Goal: Task Accomplishment & Management: Use online tool/utility

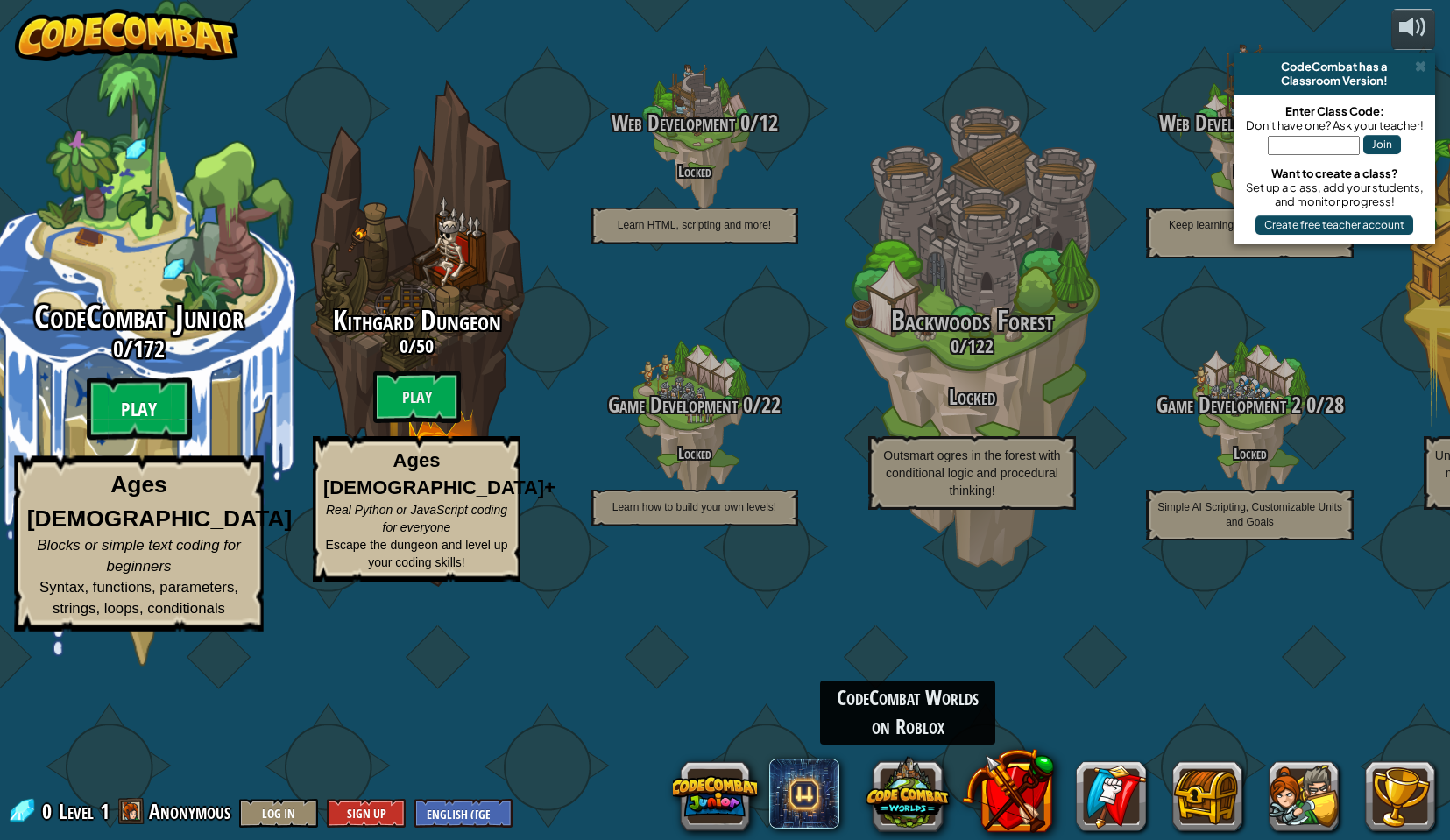
click at [146, 440] on btn "Play" at bounding box center [139, 410] width 105 height 63
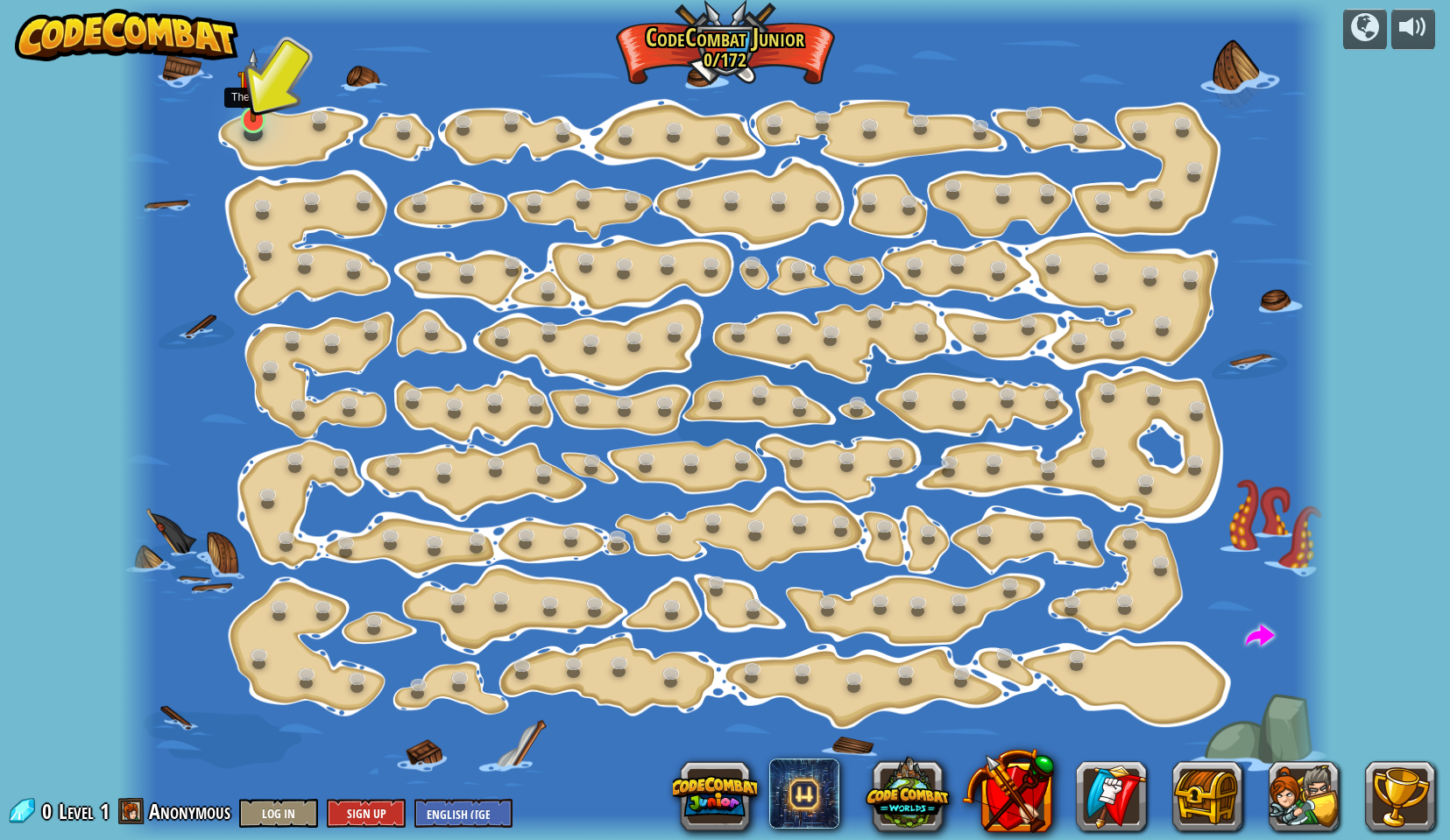
click at [257, 102] on img at bounding box center [253, 85] width 33 height 74
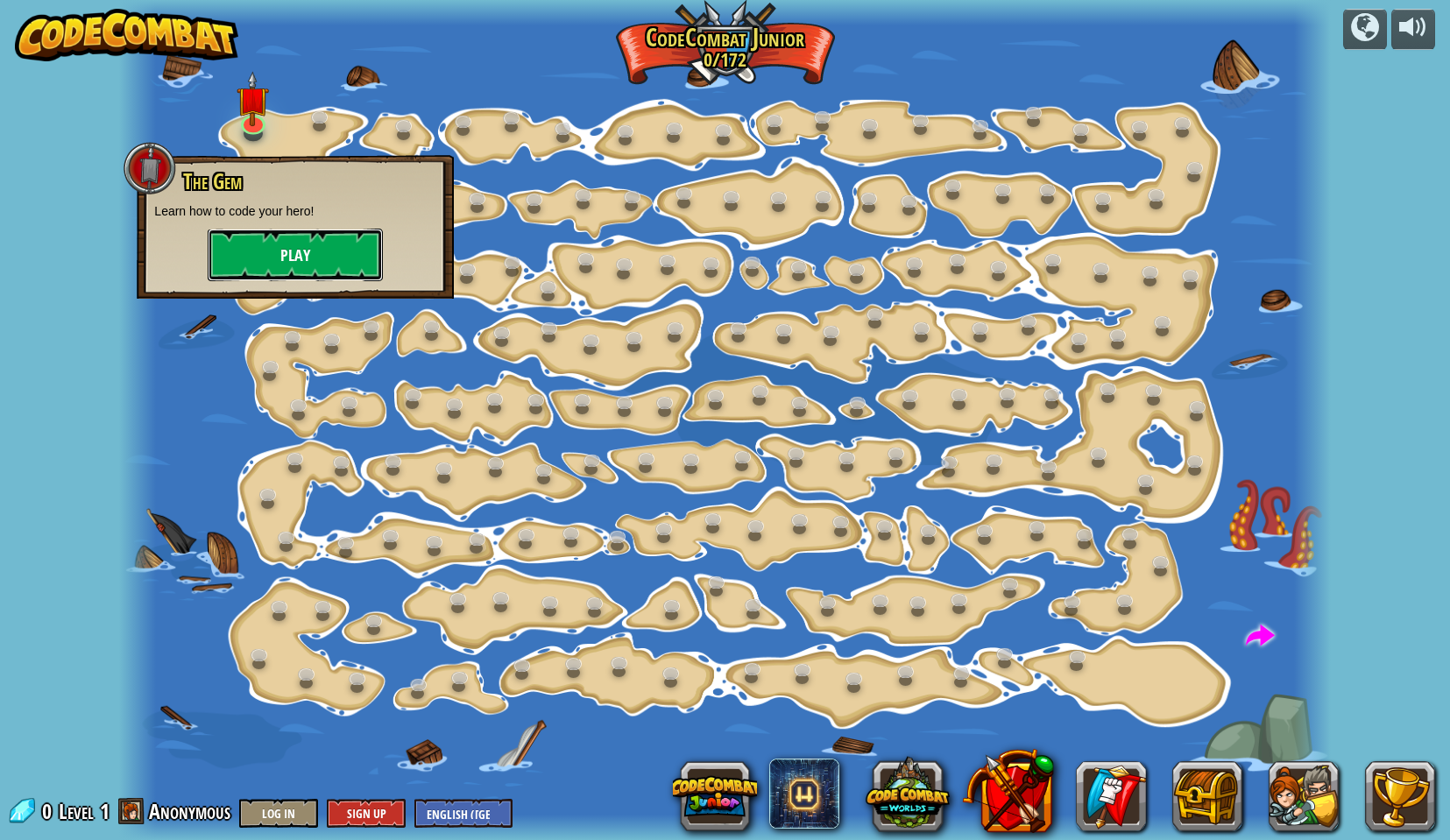
click at [289, 258] on button "Play" at bounding box center [295, 255] width 175 height 52
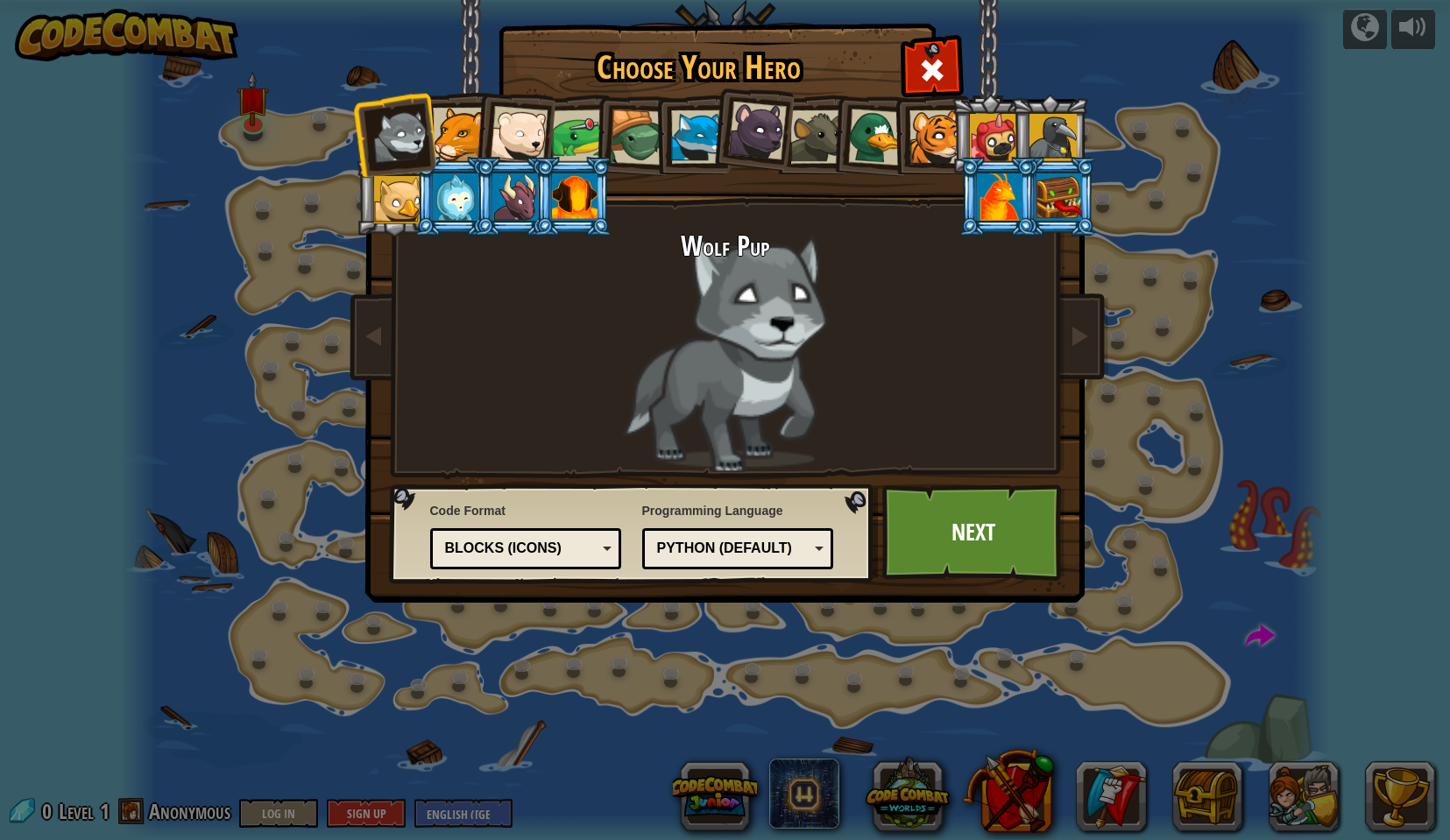
click at [933, 142] on div at bounding box center [936, 137] width 53 height 53
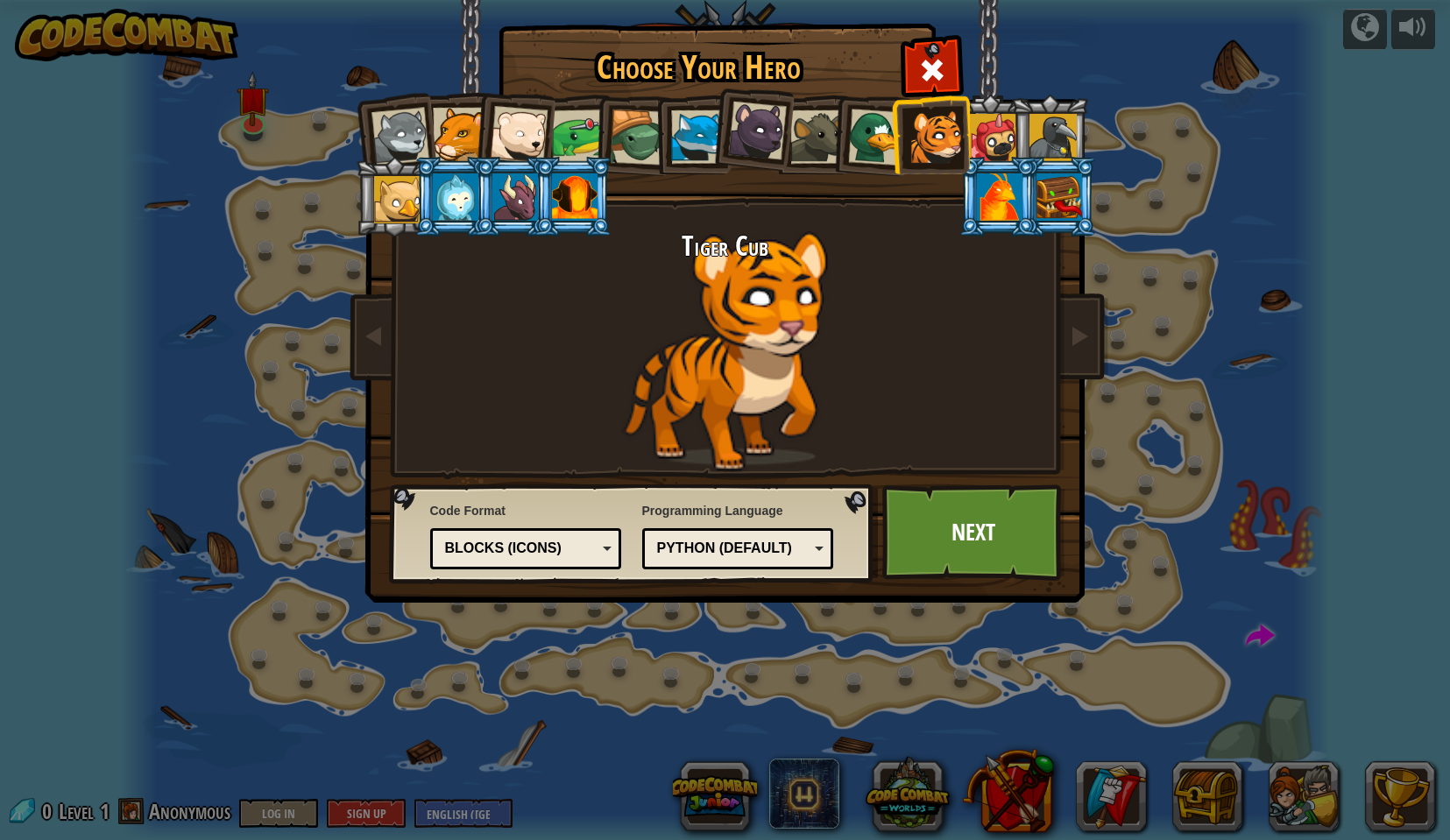
click at [997, 196] on div at bounding box center [999, 196] width 46 height 47
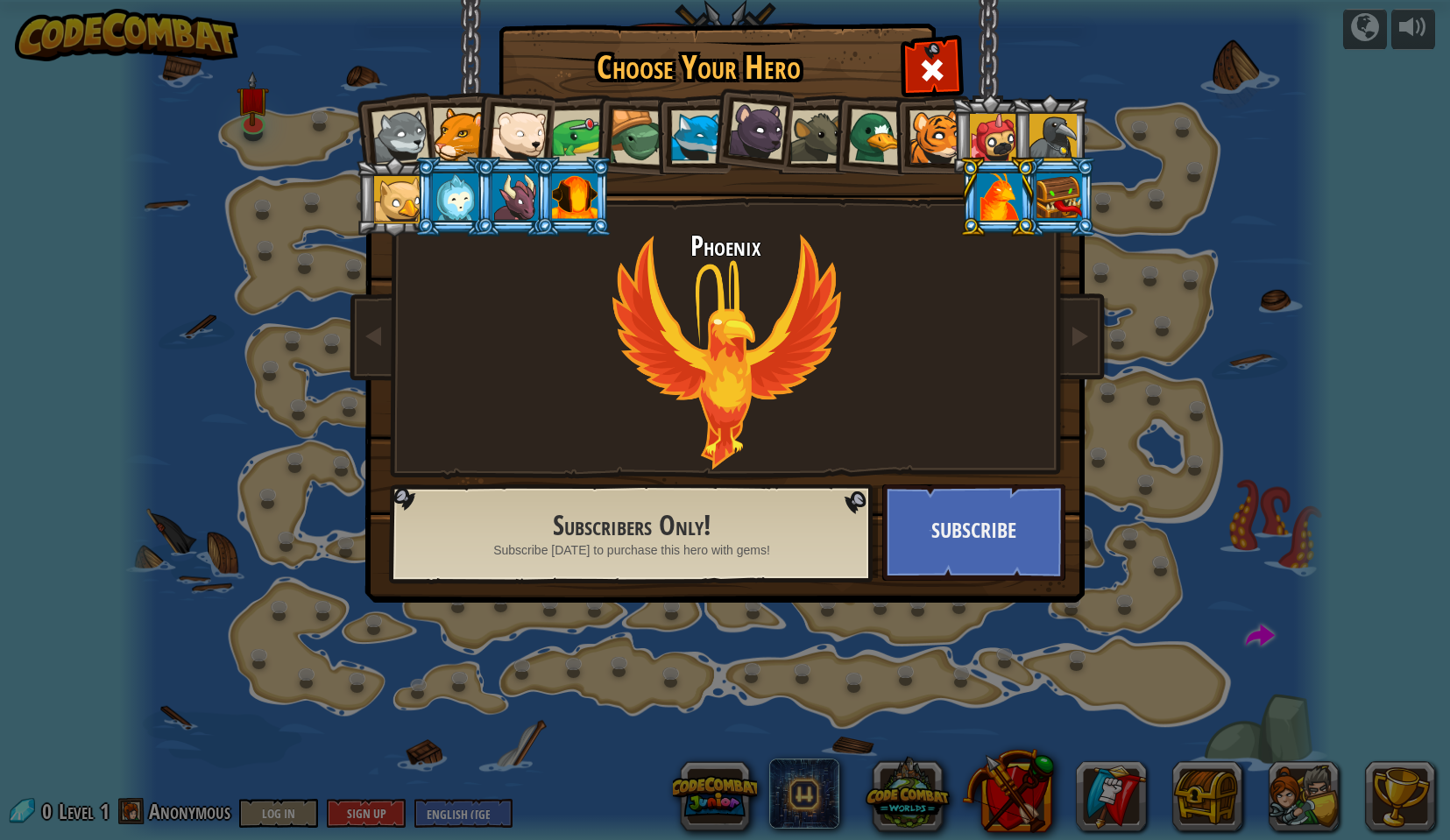
click at [1007, 145] on div at bounding box center [994, 137] width 47 height 47
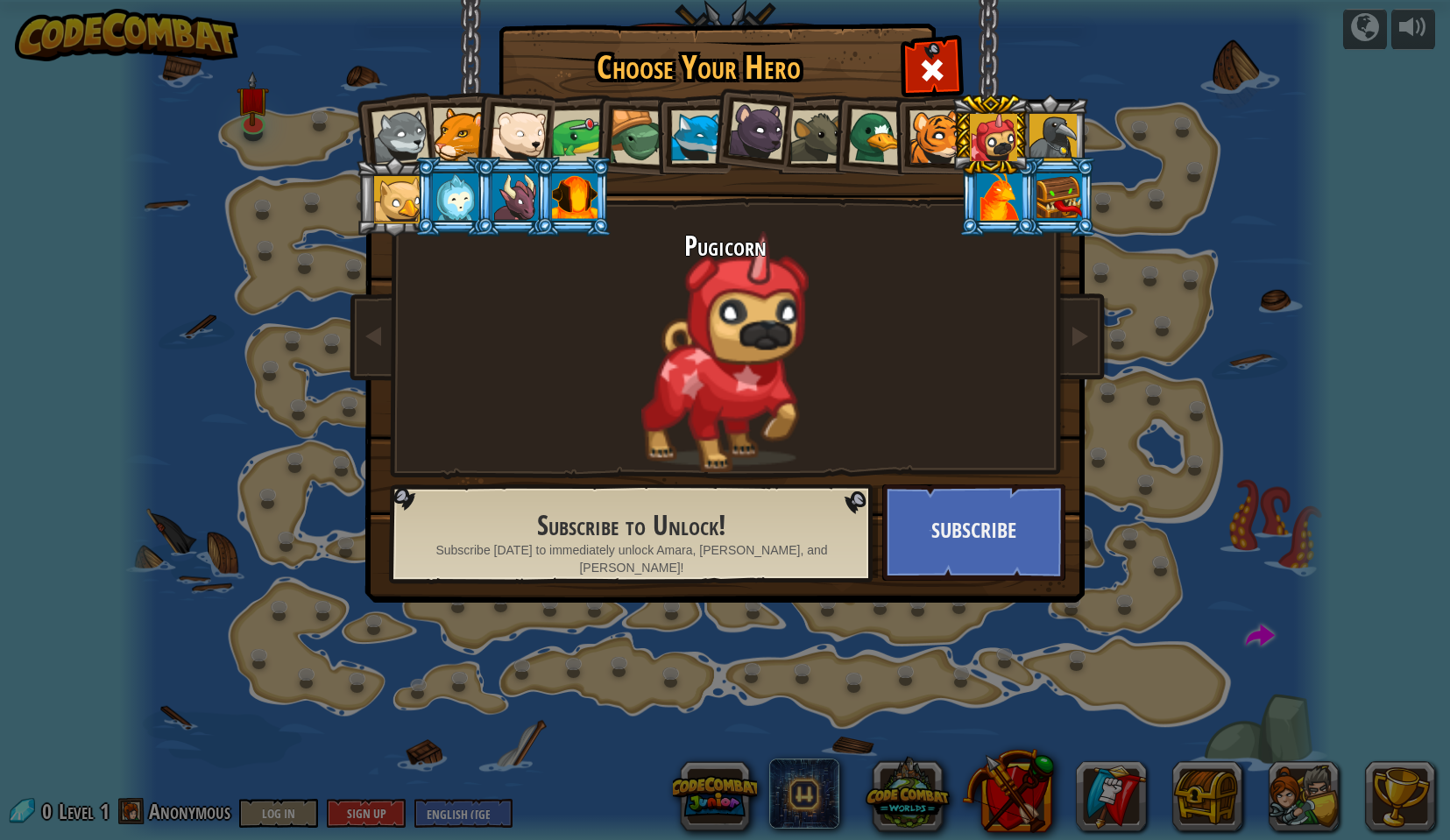
click at [1050, 150] on div at bounding box center [1052, 137] width 47 height 47
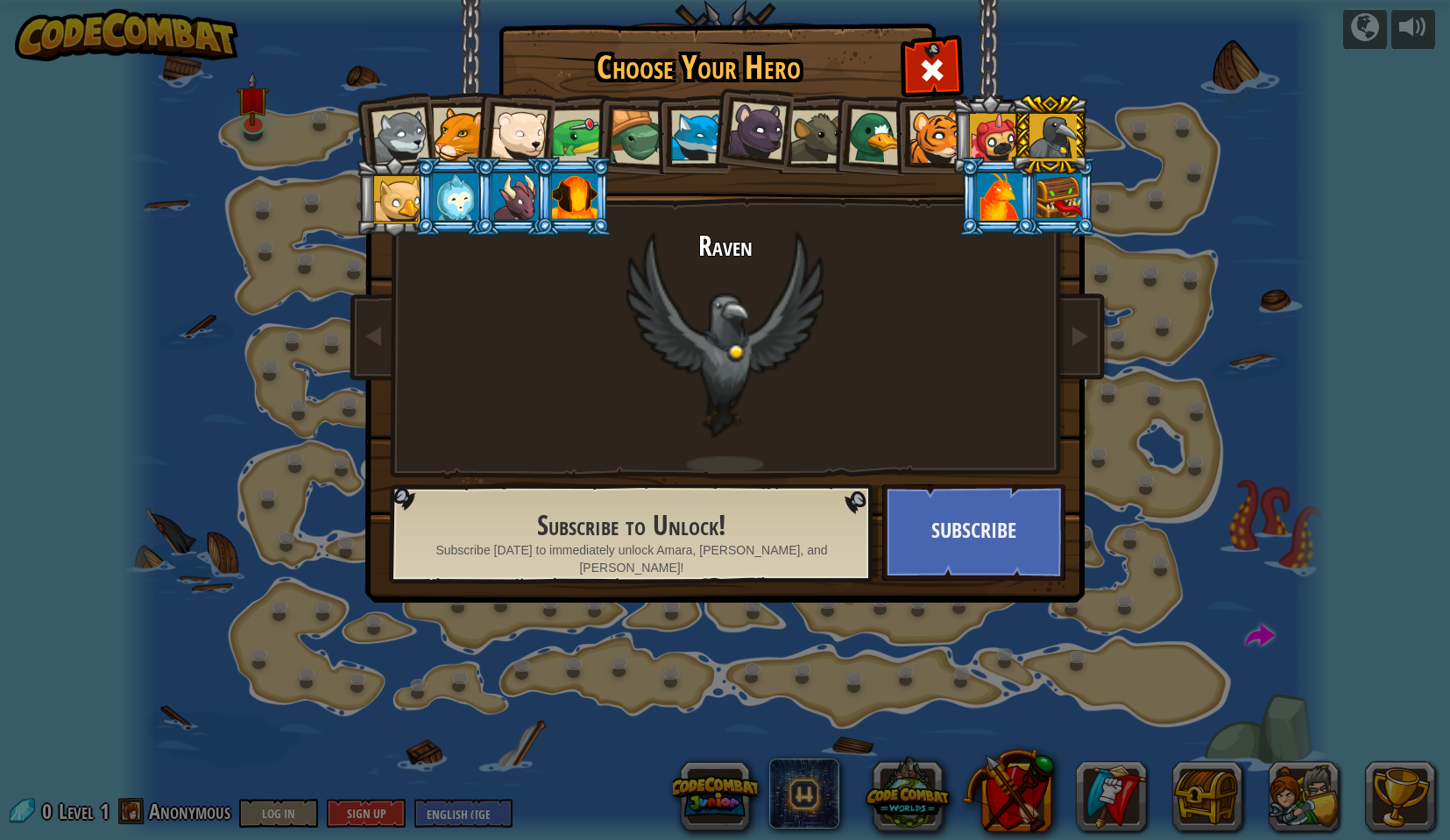
click at [807, 131] on div at bounding box center [817, 137] width 53 height 53
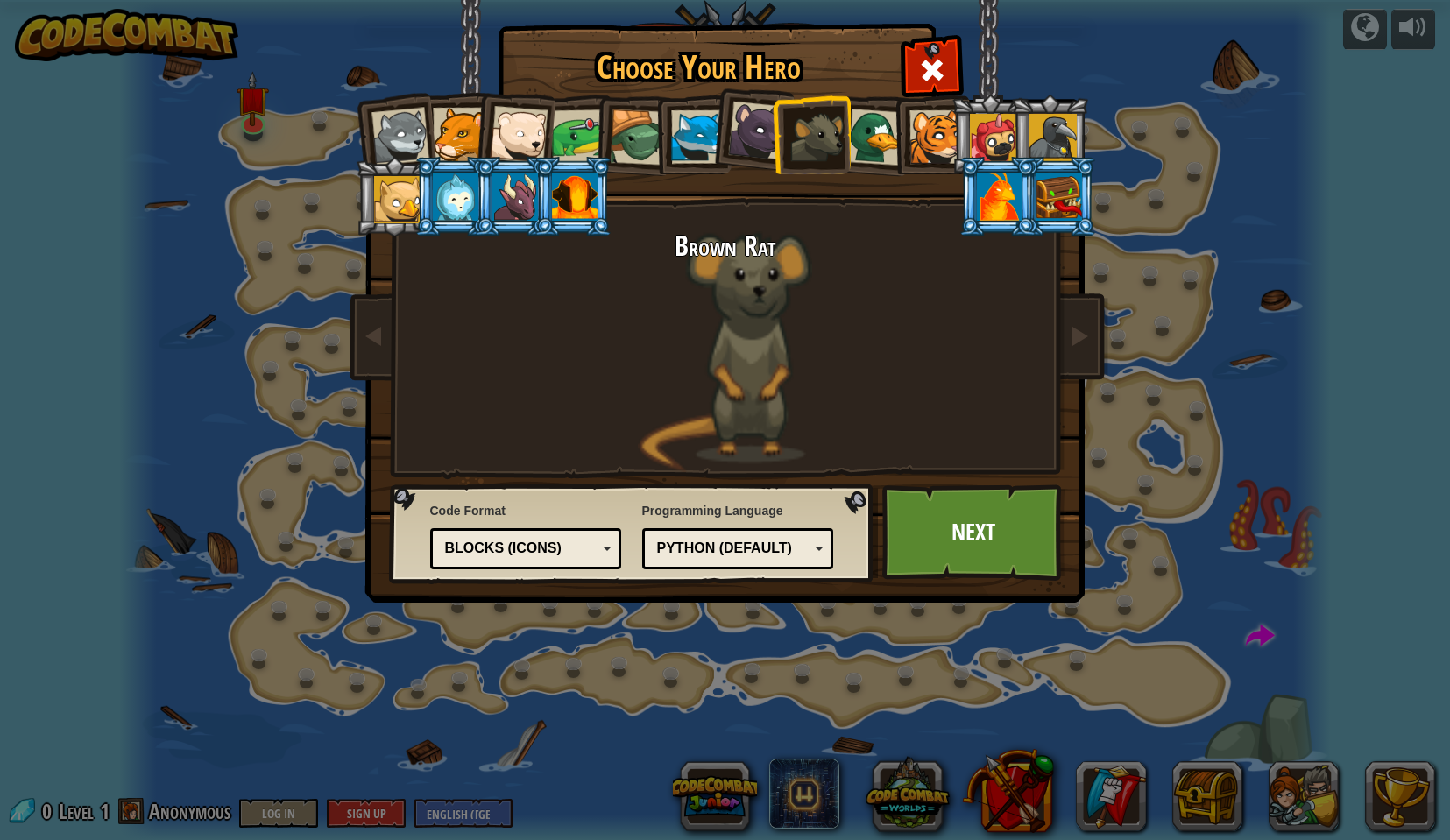
click at [594, 132] on li at bounding box center [631, 135] width 83 height 84
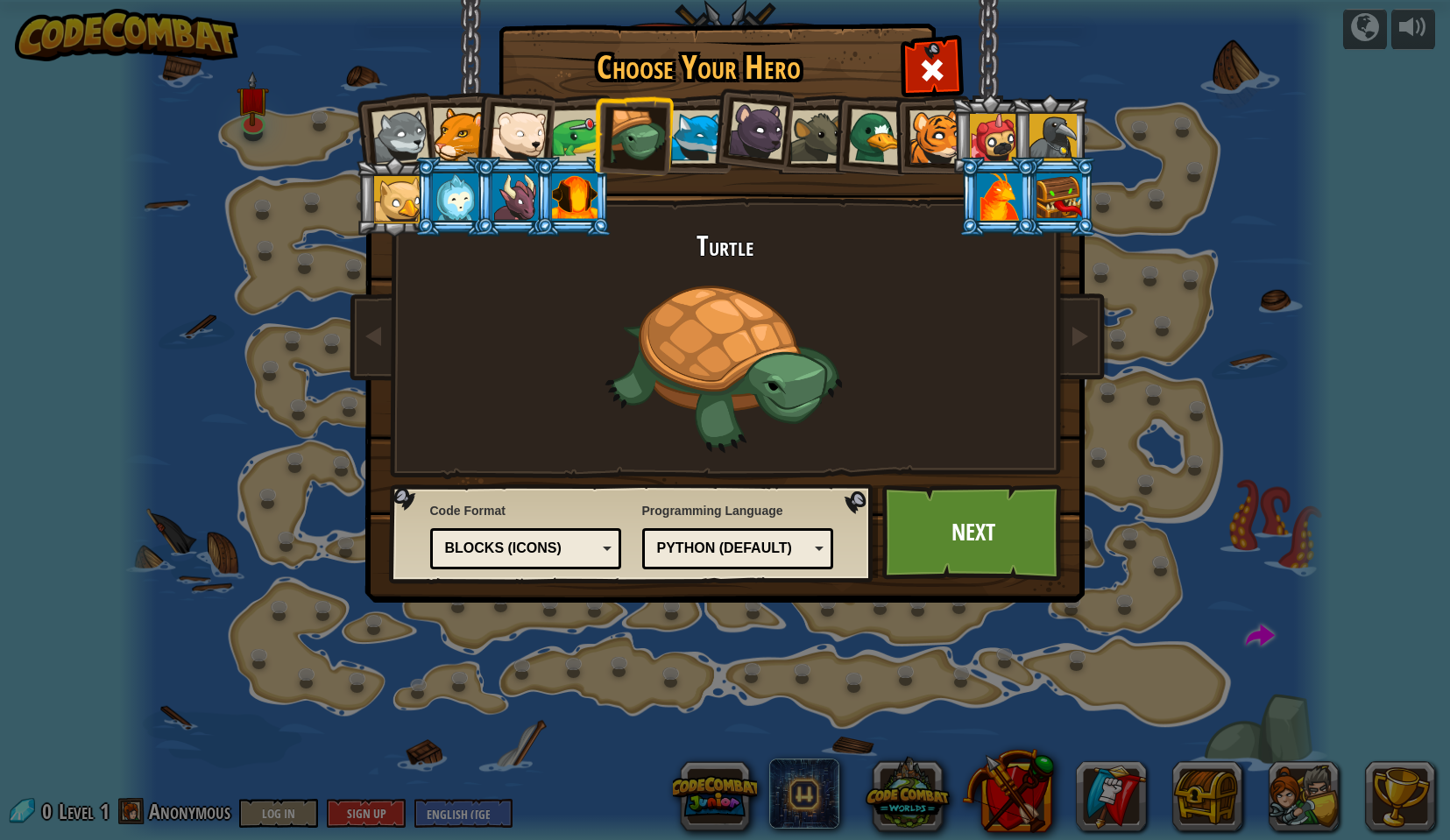
click at [410, 185] on div at bounding box center [398, 199] width 47 height 47
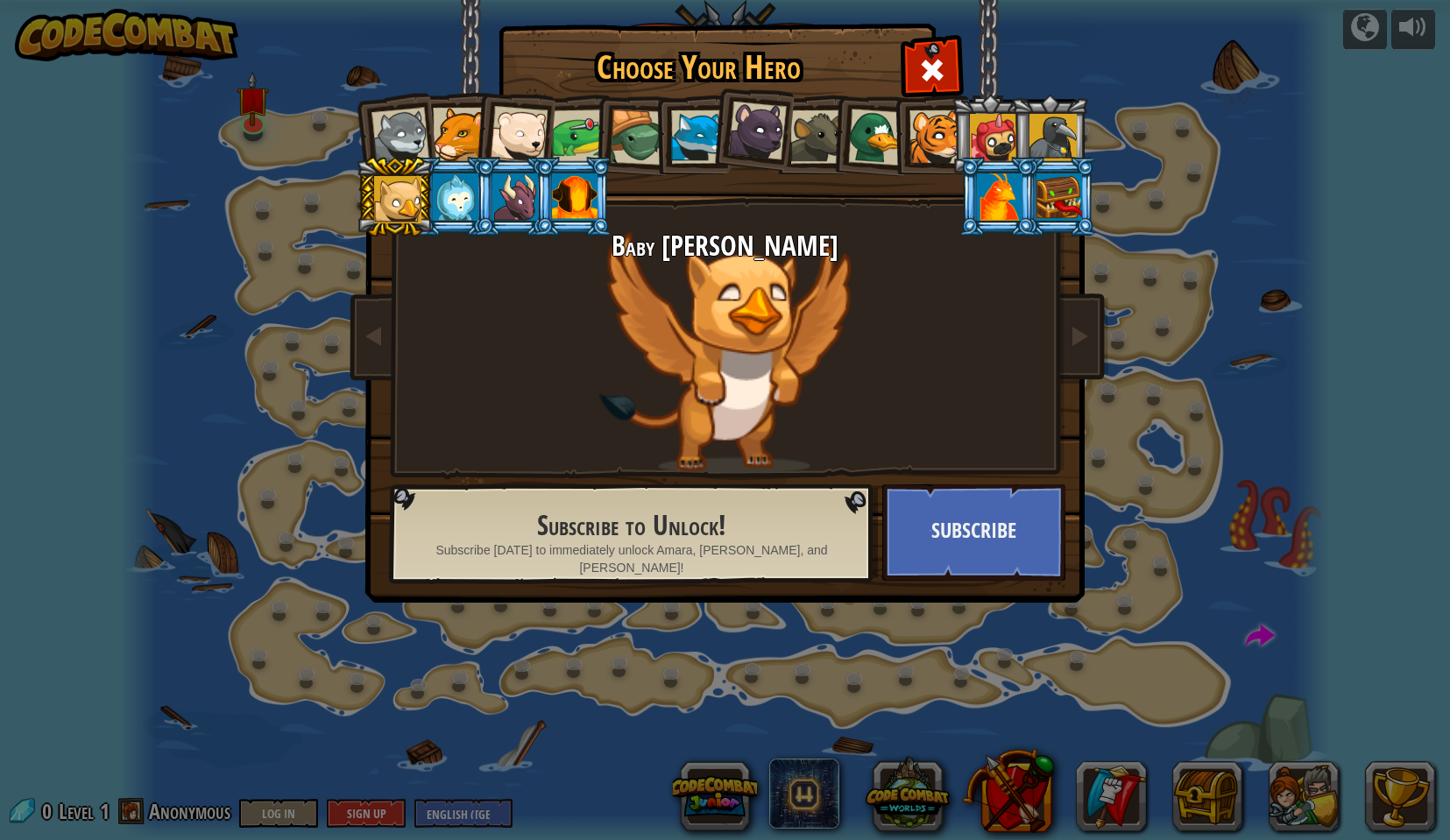
click at [752, 152] on div at bounding box center [756, 130] width 59 height 59
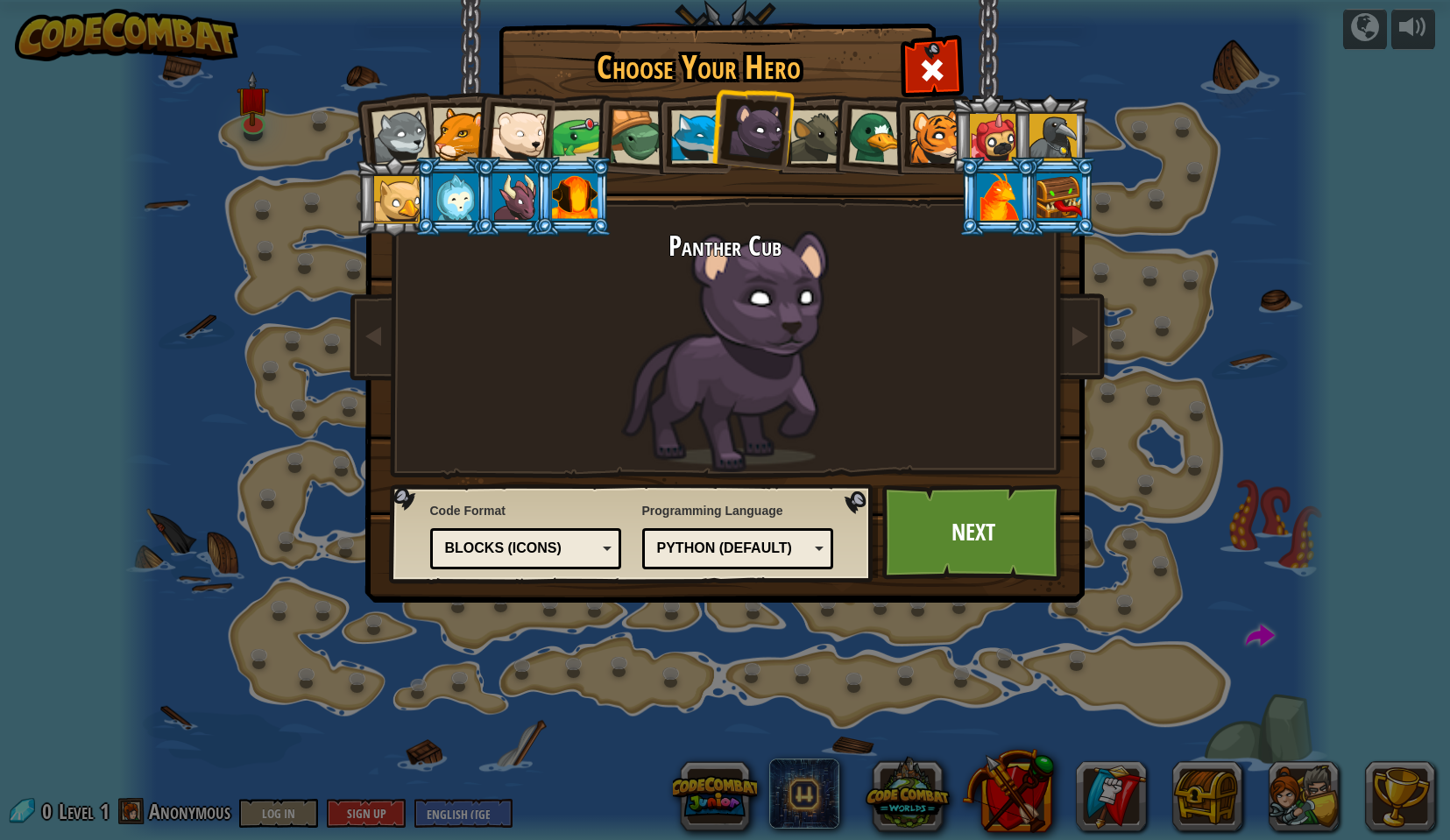
click at [610, 552] on div "Blocks (Icons)" at bounding box center [526, 549] width 169 height 27
click at [595, 545] on div "Text code" at bounding box center [521, 549] width 152 height 20
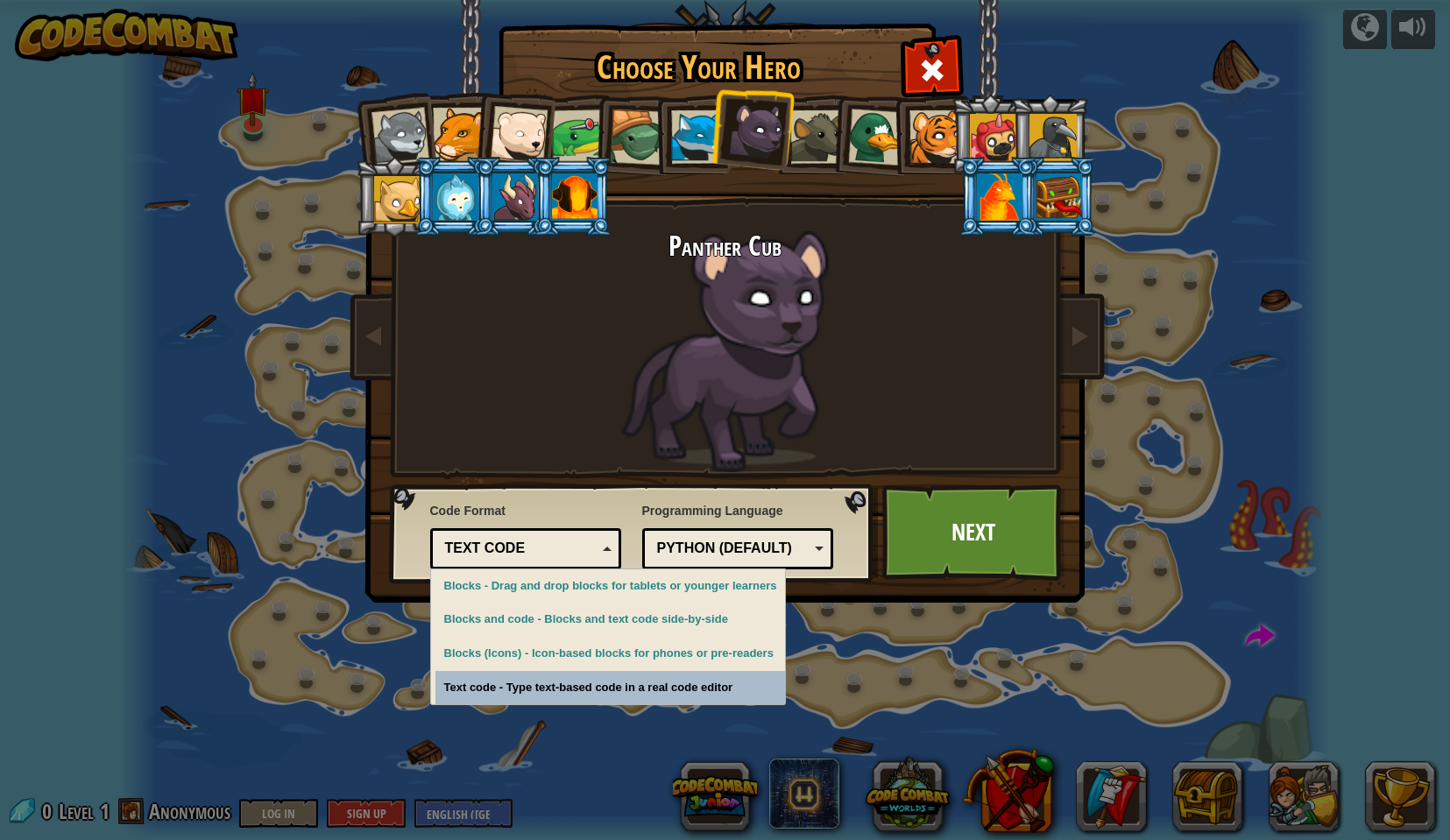
click at [616, 684] on div "Choose Your Hero 0 Wolf Pup Cougar Polar Bear Cub Frog Turtle Blue Fox Panther …" at bounding box center [725, 420] width 1450 height 840
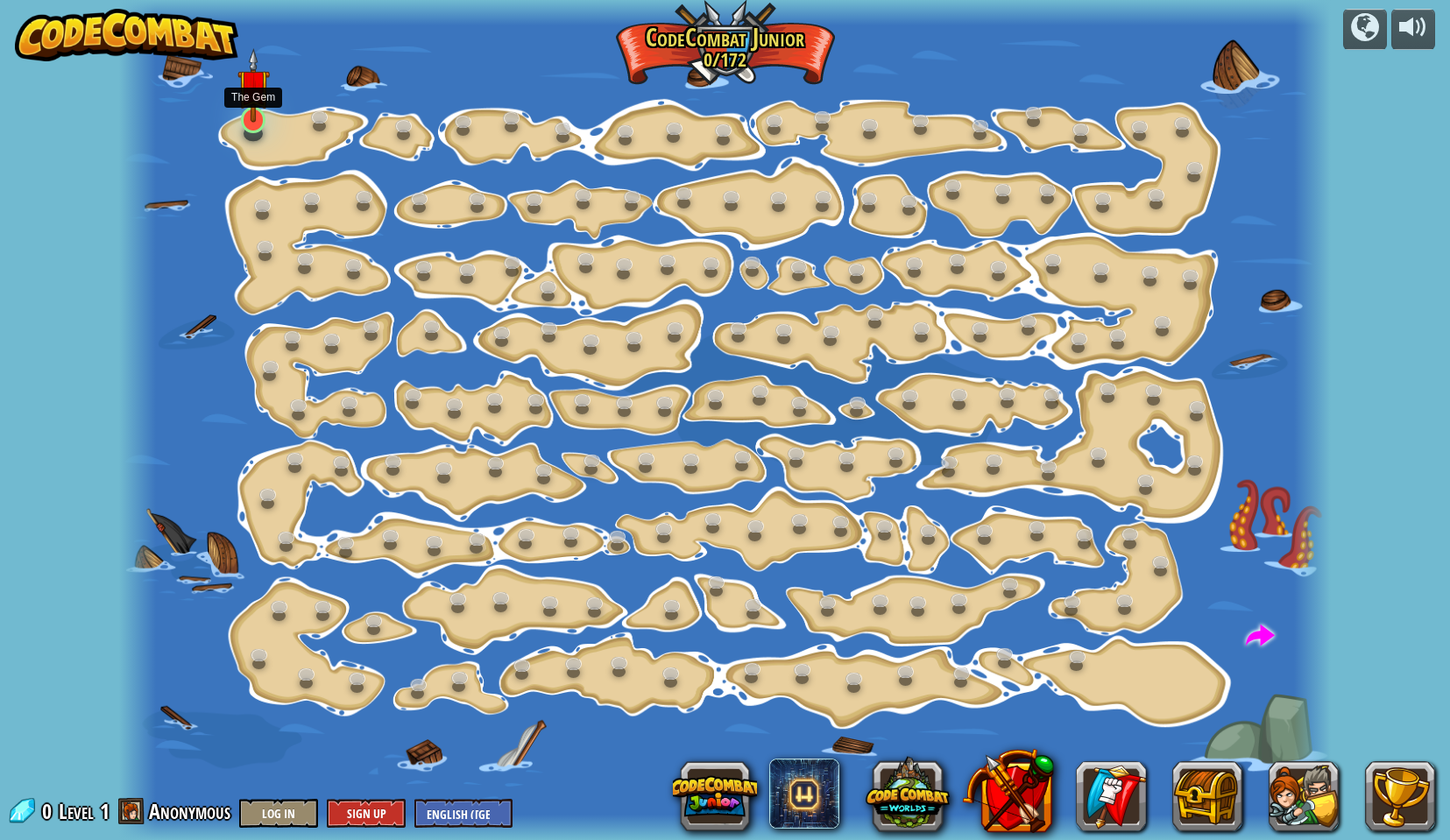
click at [258, 103] on img at bounding box center [253, 85] width 33 height 74
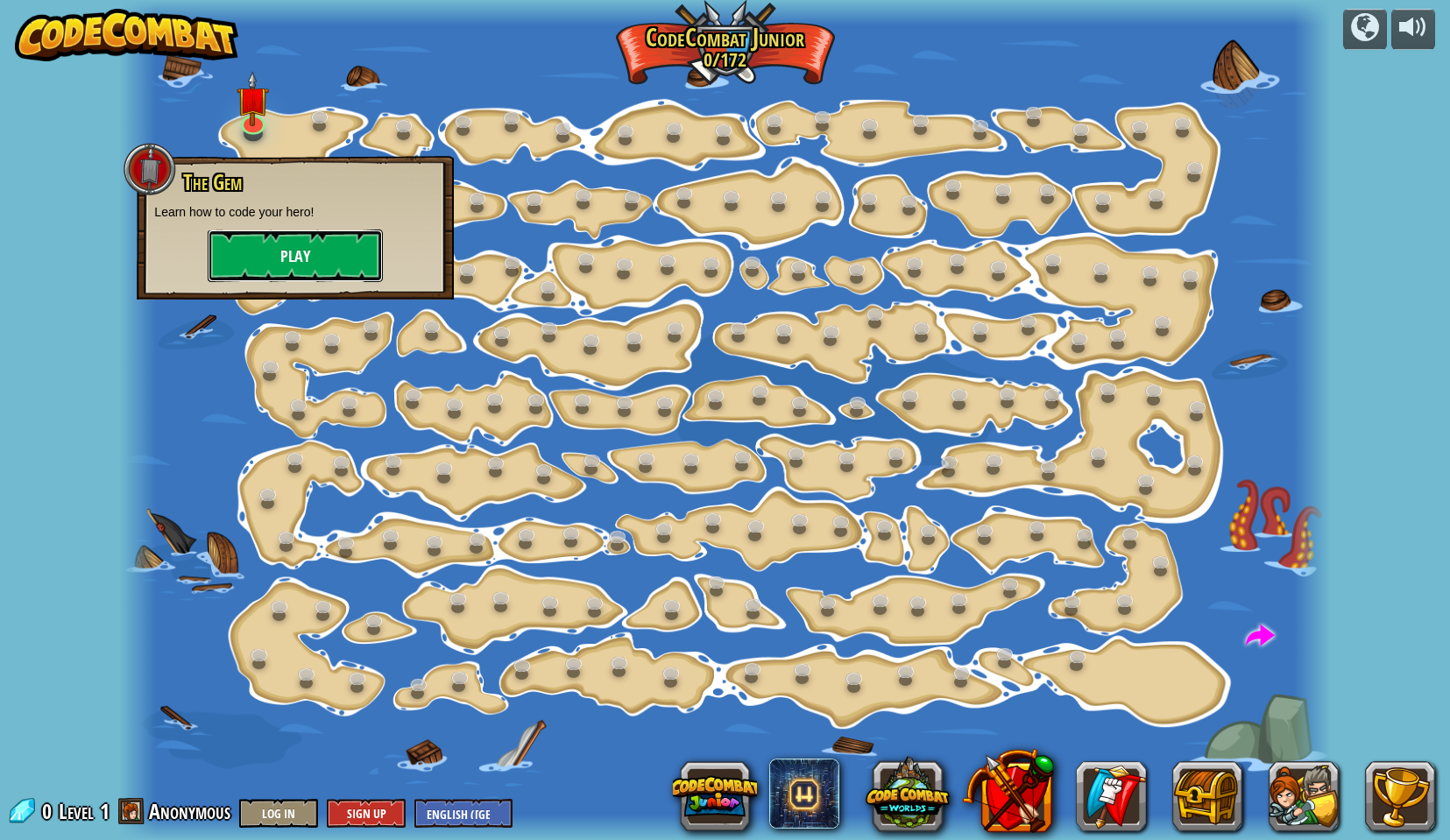
click at [291, 252] on button "Play" at bounding box center [295, 255] width 175 height 52
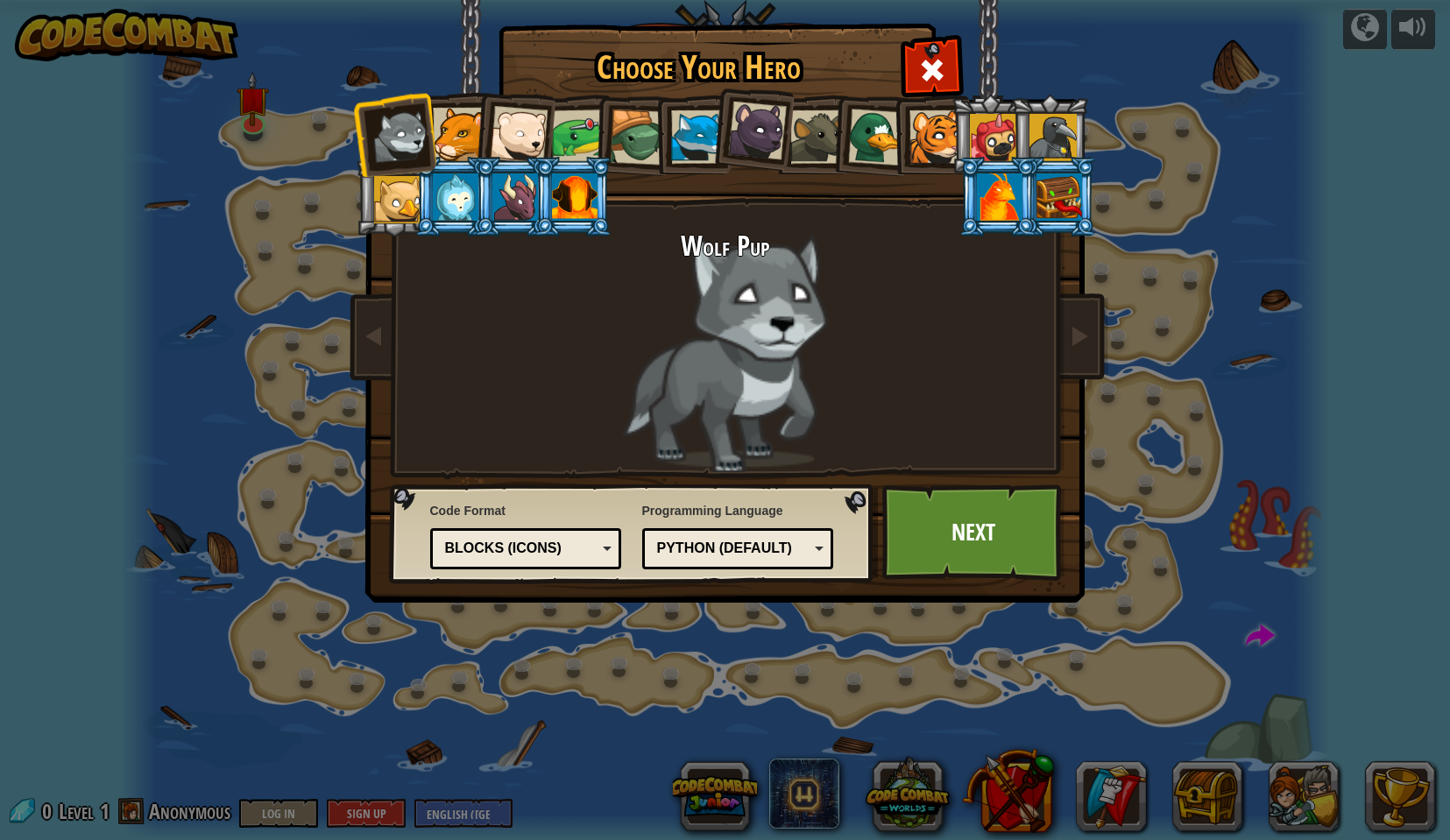
click at [604, 549] on div "Blocks (Icons)" at bounding box center [526, 549] width 169 height 27
click at [977, 531] on link "Next" at bounding box center [973, 532] width 183 height 96
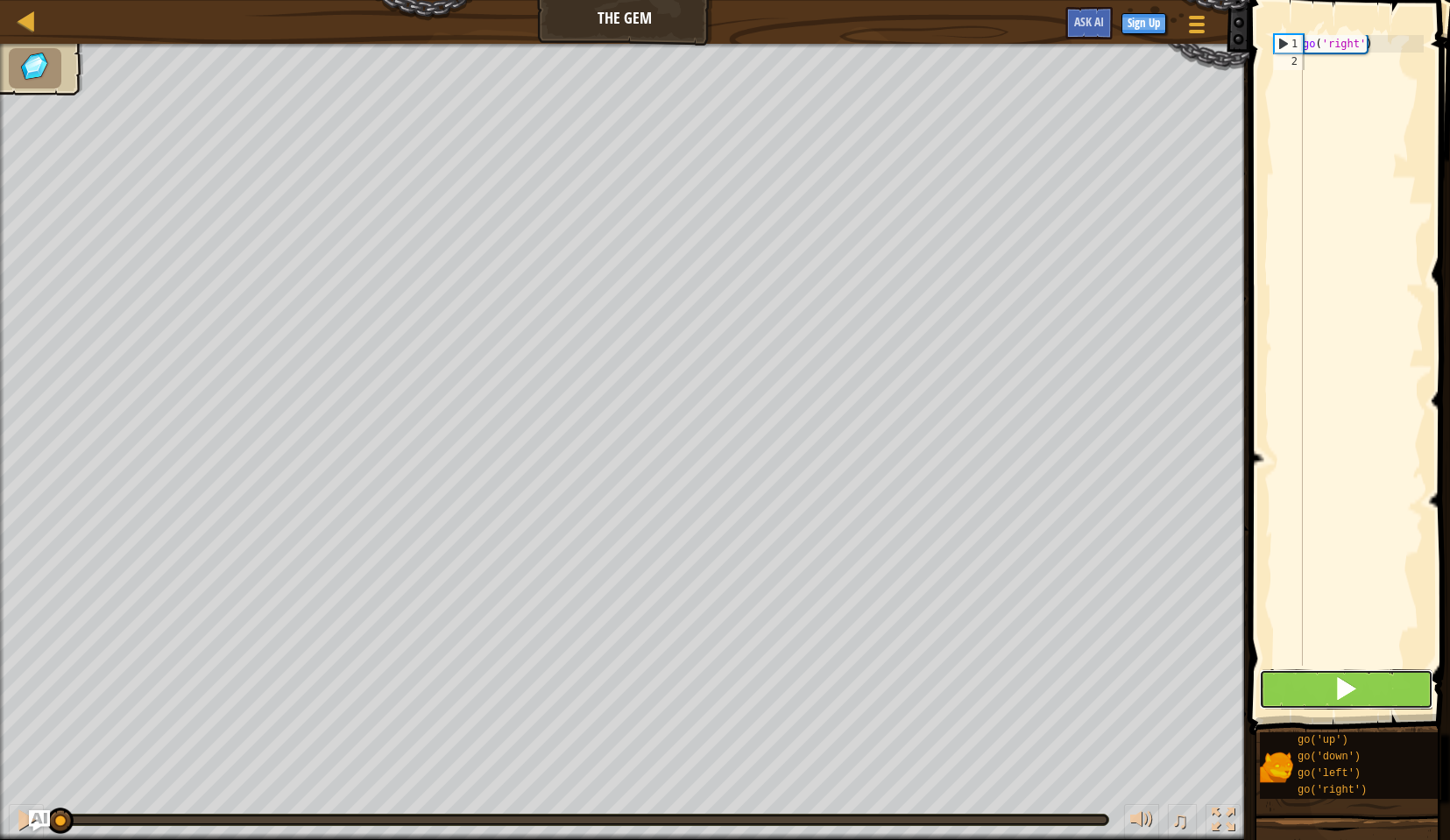
click at [1351, 684] on span at bounding box center [1346, 688] width 24 height 24
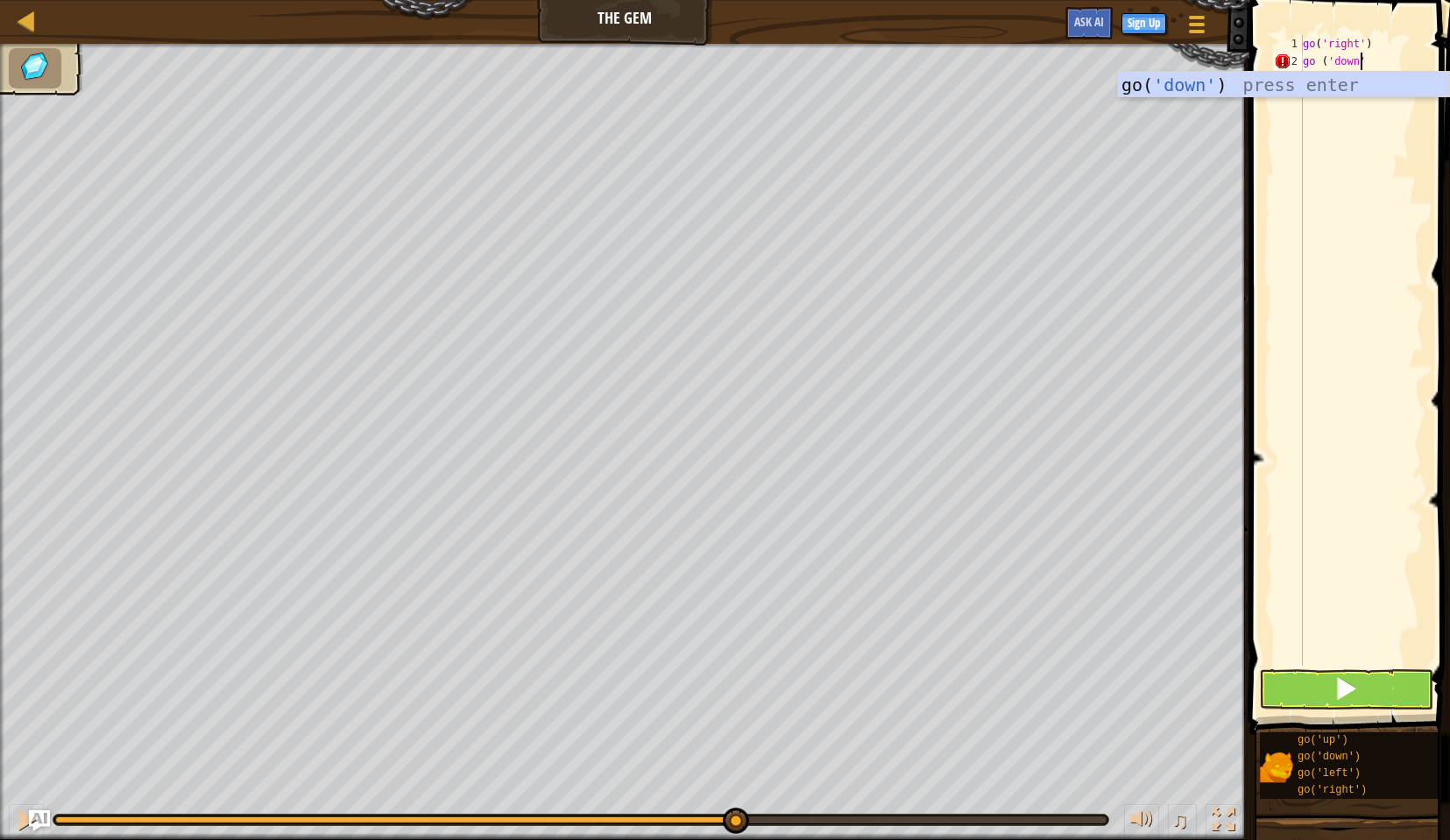
scroll to position [7, 5]
type textarea "go ('down')"
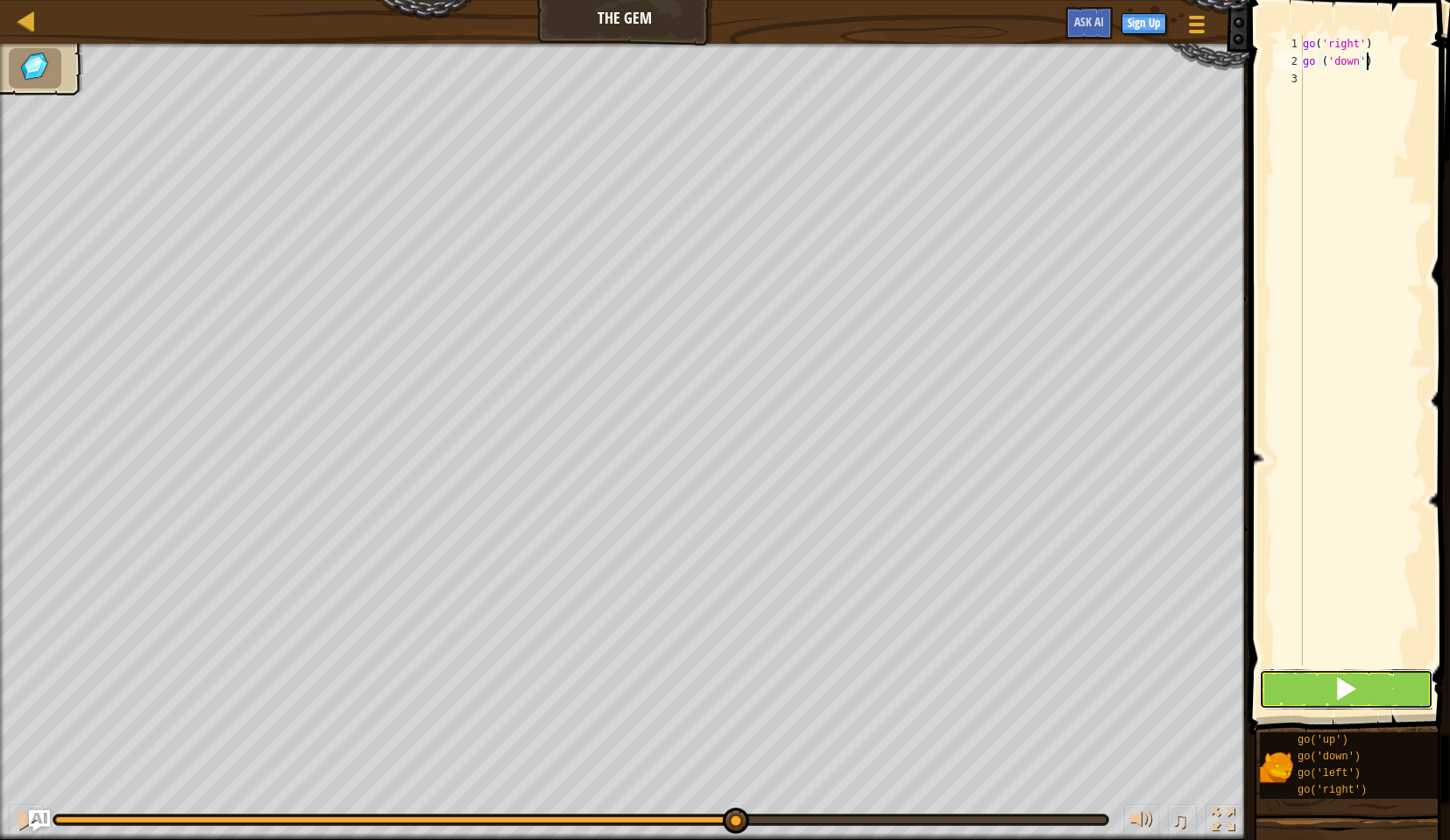
click at [1346, 685] on span at bounding box center [1346, 688] width 24 height 24
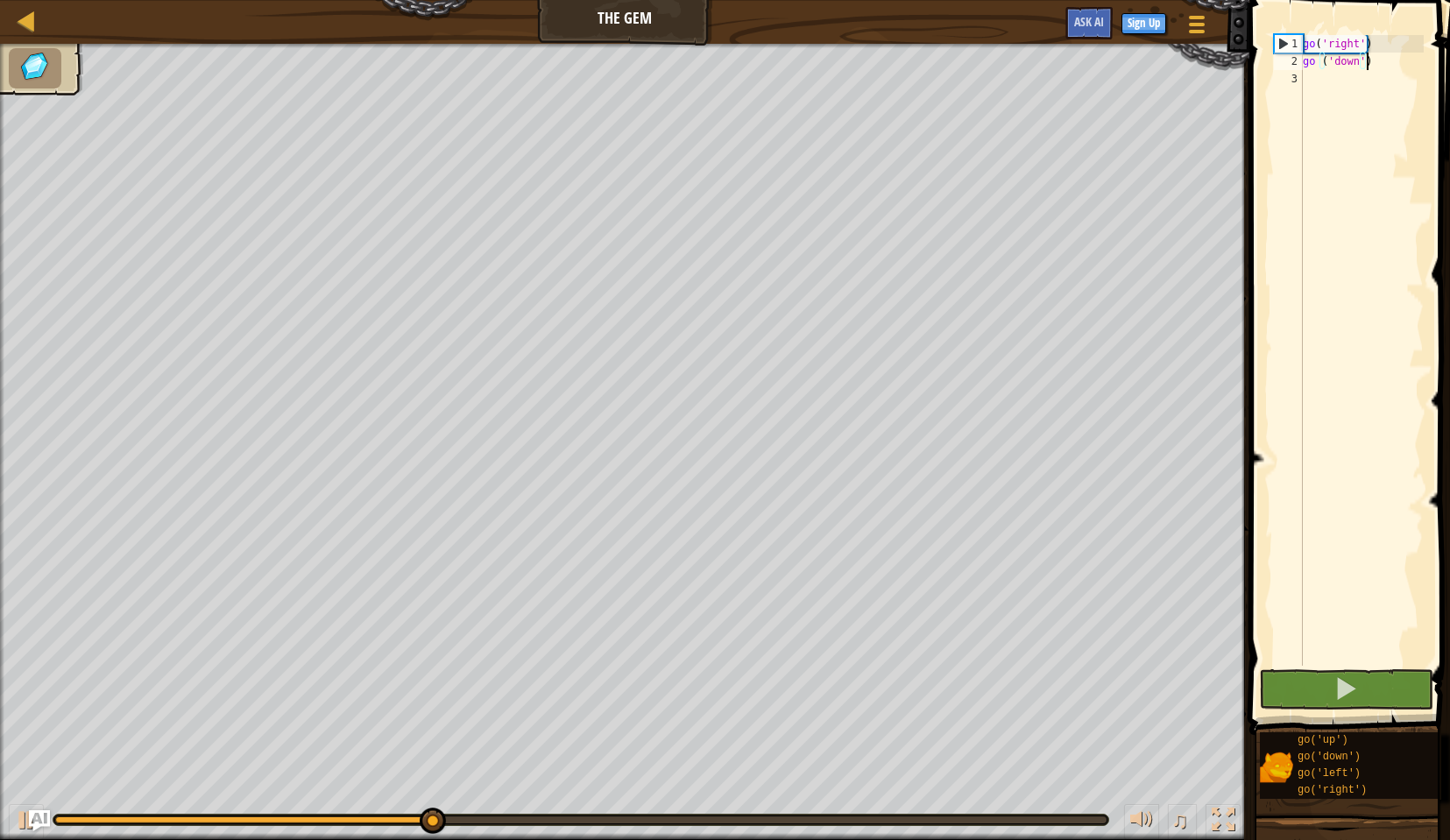
click at [1345, 81] on div "go ( 'right' ) go ( 'down' )" at bounding box center [1362, 368] width 125 height 666
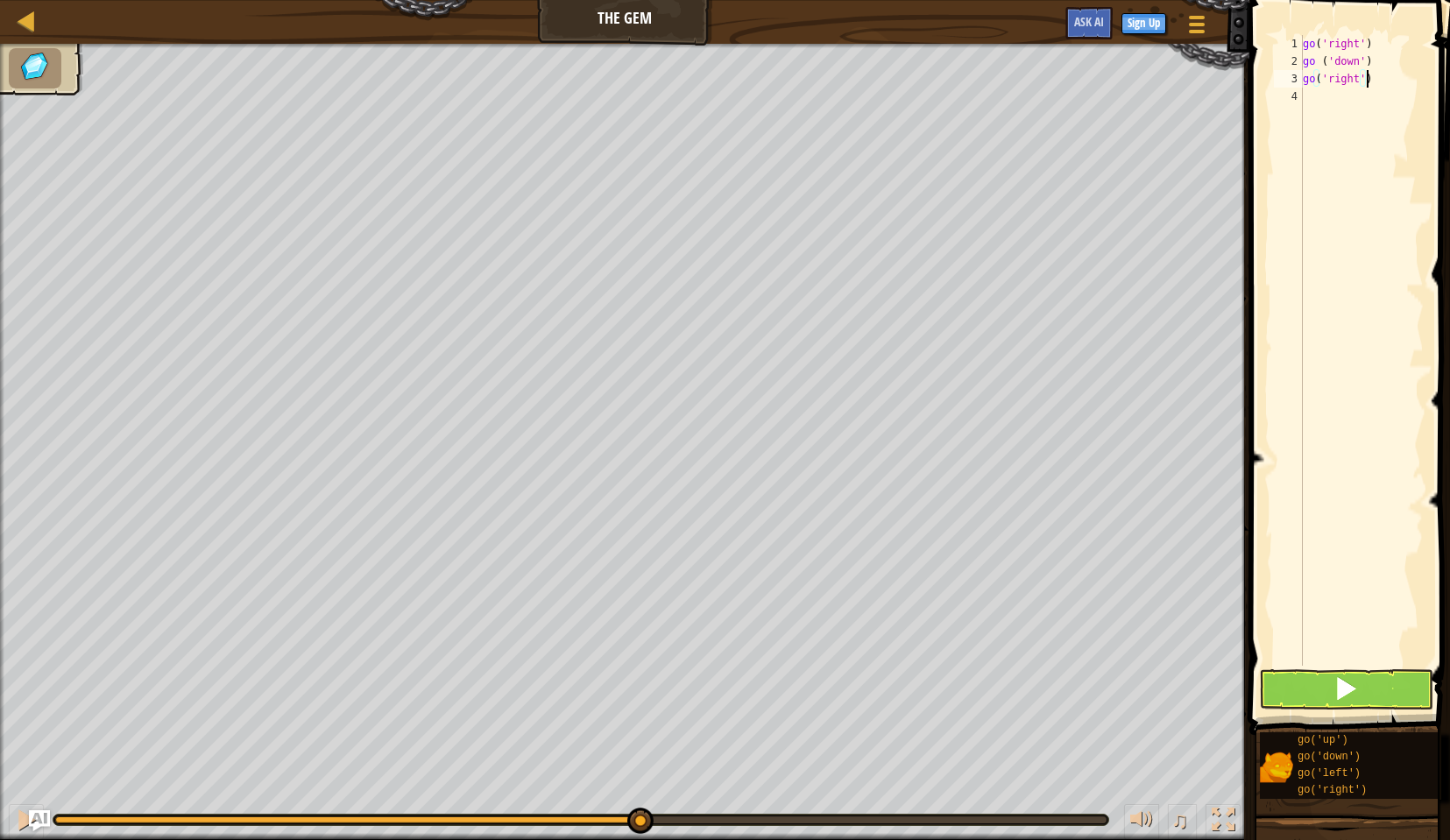
type textarea "go('right')"
click at [1381, 689] on button at bounding box center [1346, 689] width 174 height 40
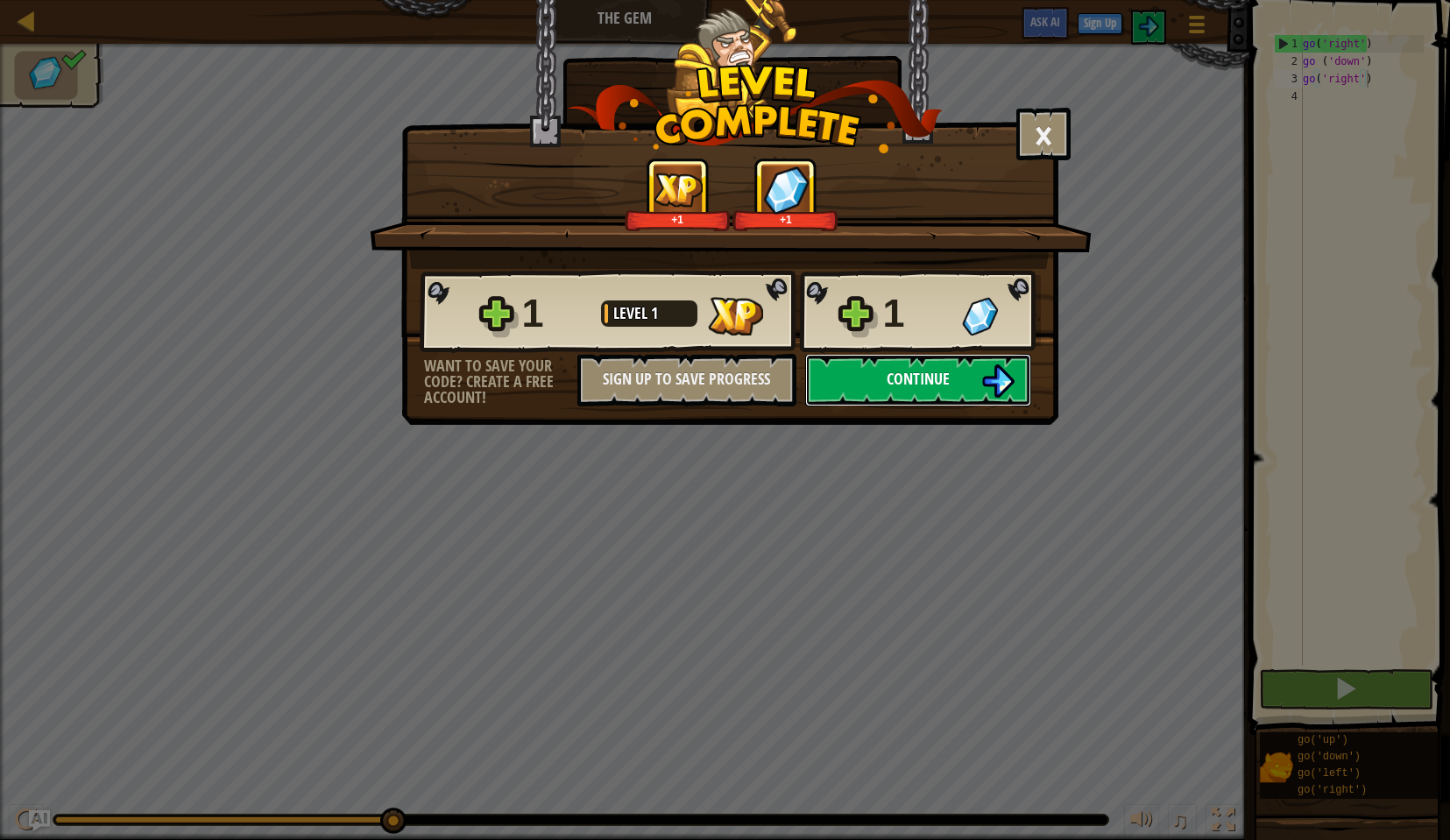
click at [898, 378] on span "Continue" at bounding box center [918, 379] width 63 height 22
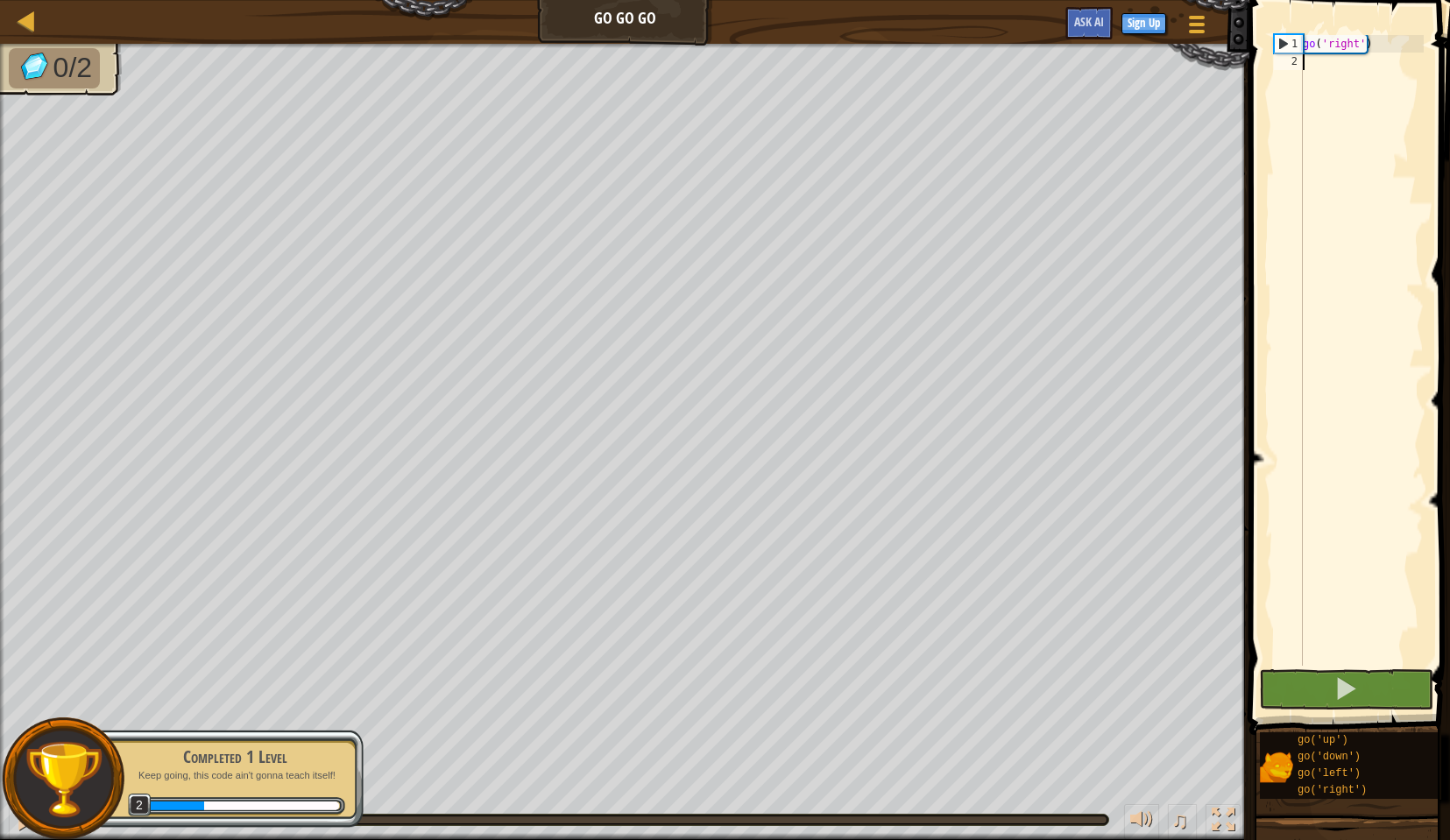
click at [1332, 69] on div "go ( 'right' )" at bounding box center [1362, 368] width 125 height 666
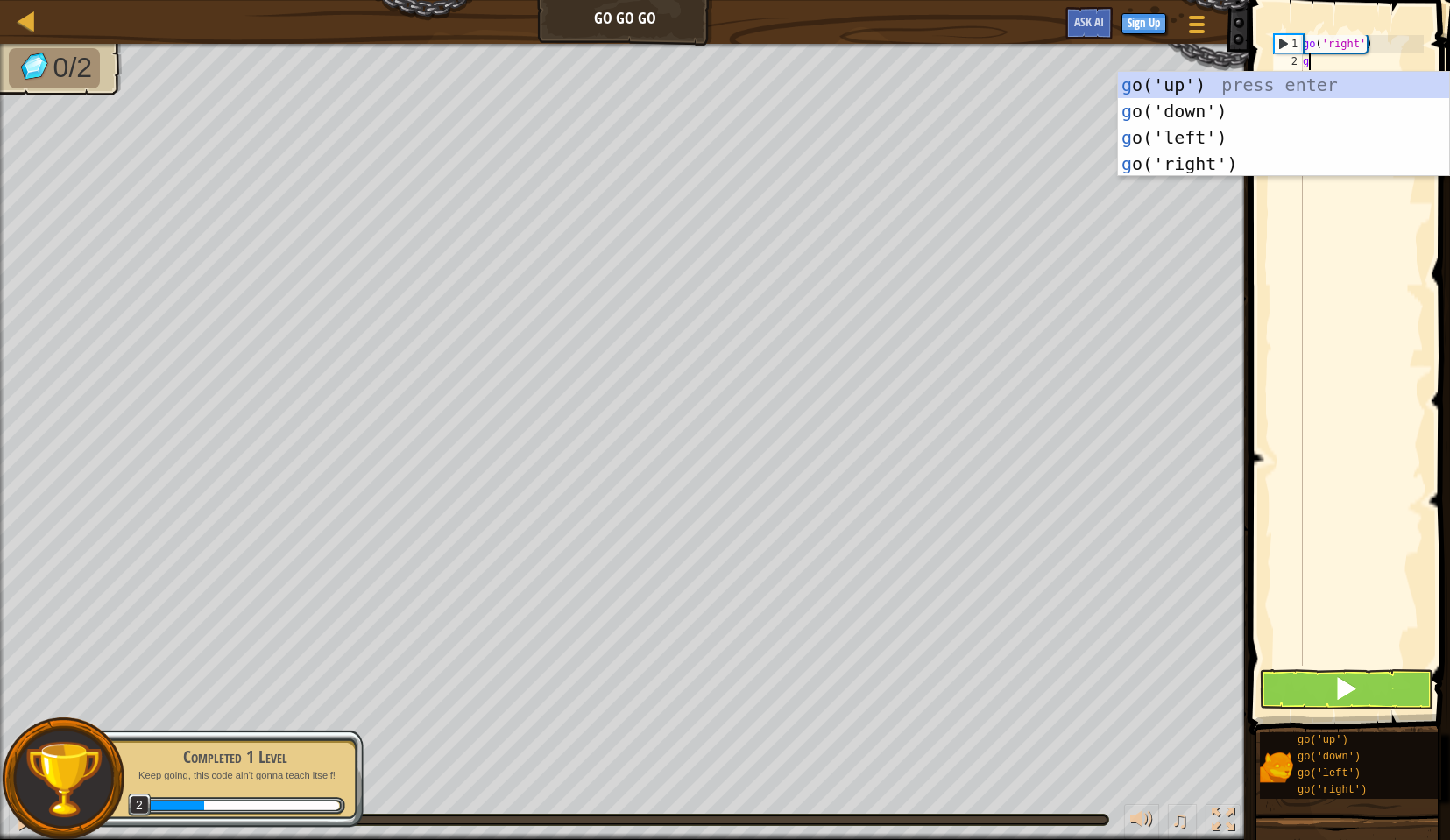
scroll to position [7, 0]
type textarea "go"
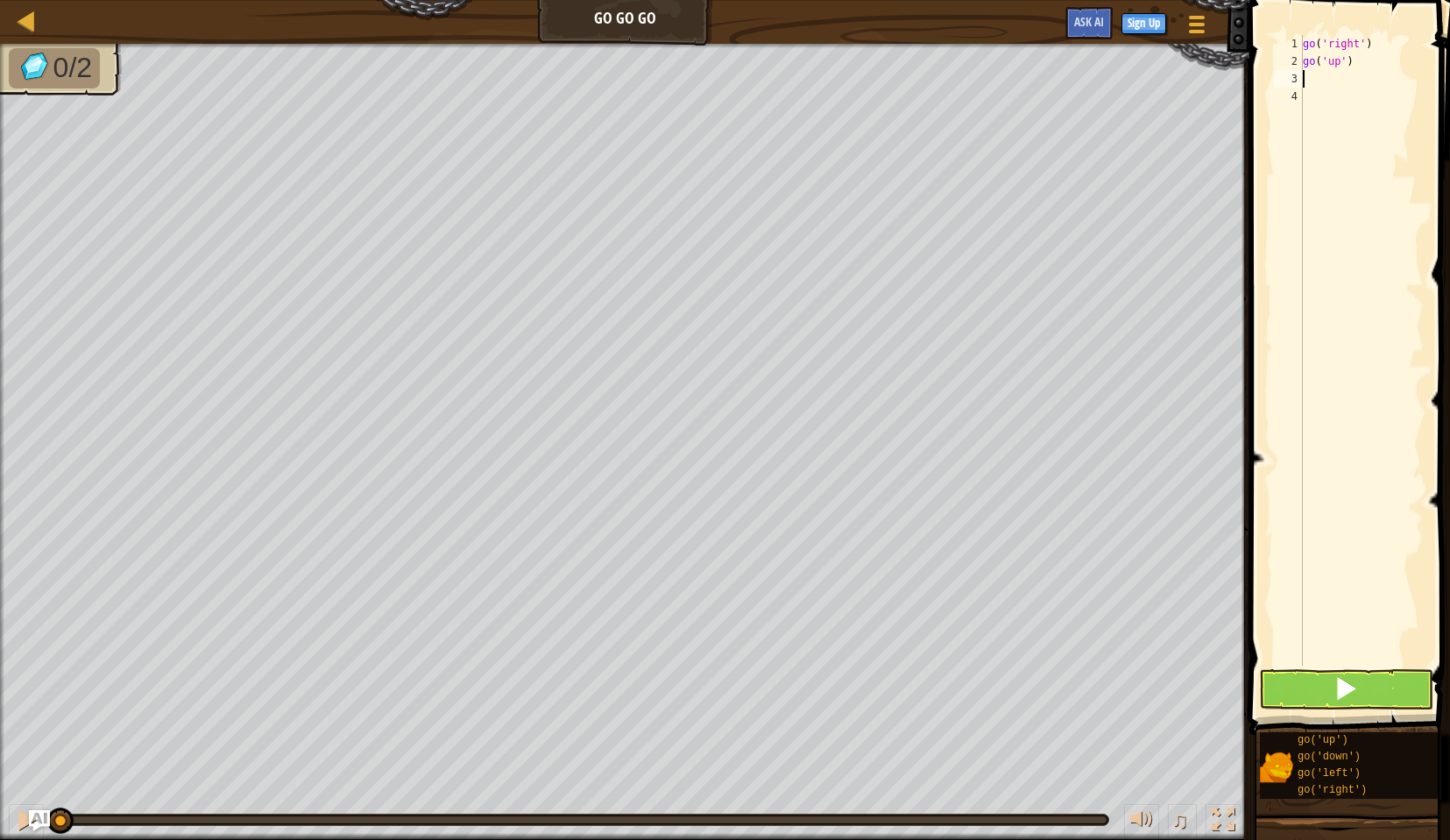
type textarea "go"
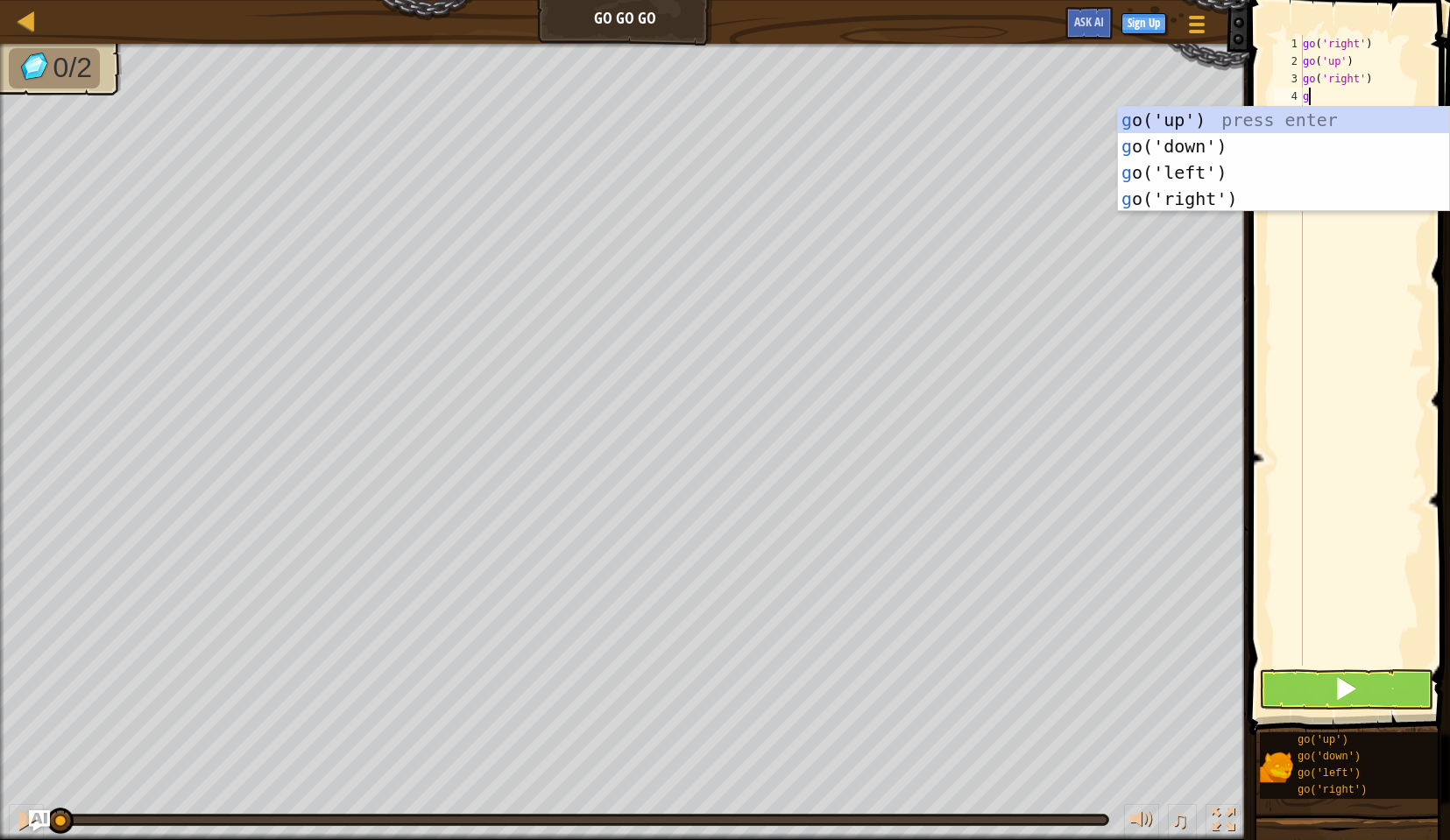
type textarea "go"
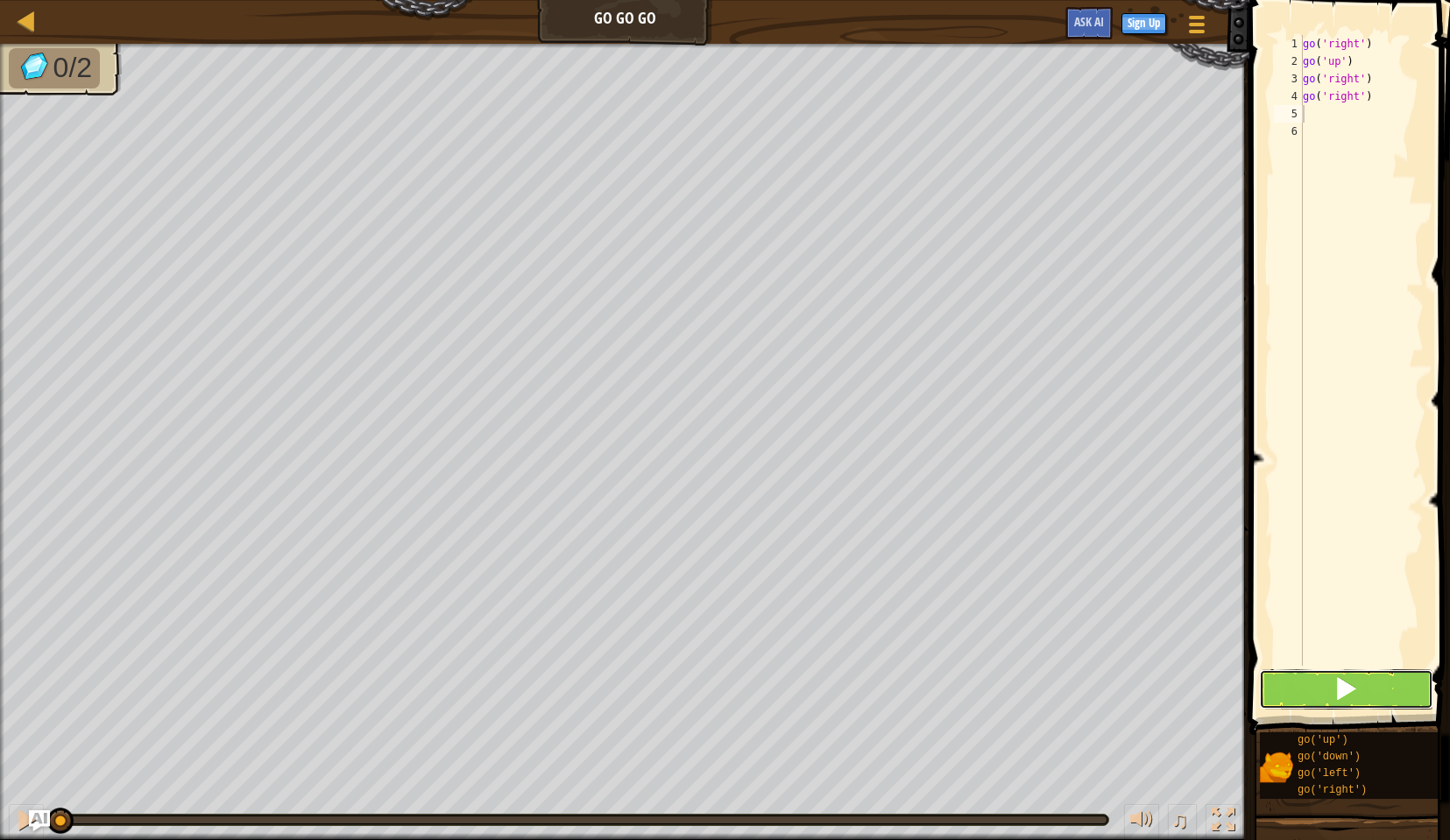
click at [1372, 679] on button at bounding box center [1346, 689] width 174 height 40
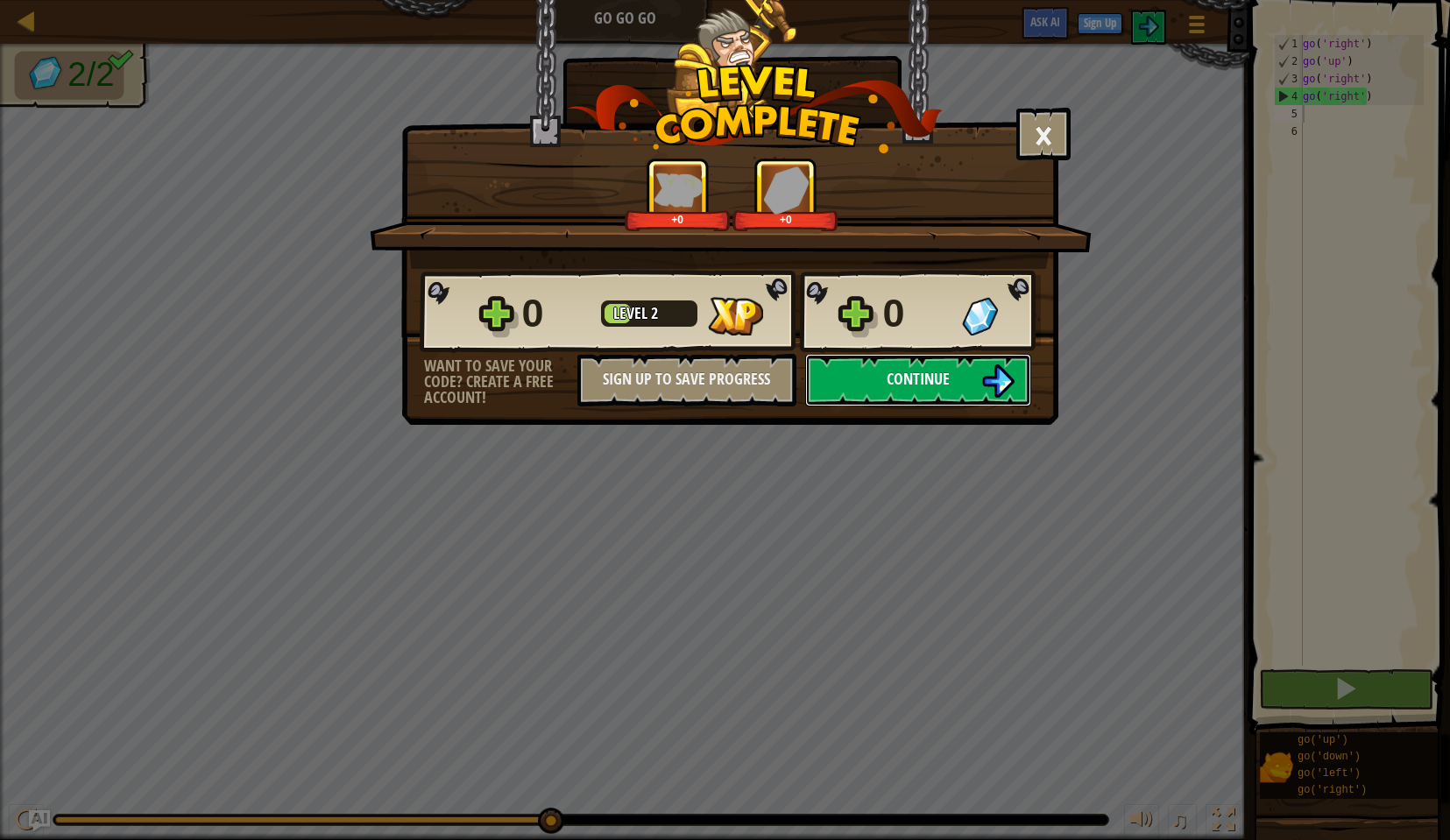
click at [868, 365] on button "Continue" at bounding box center [918, 380] width 226 height 52
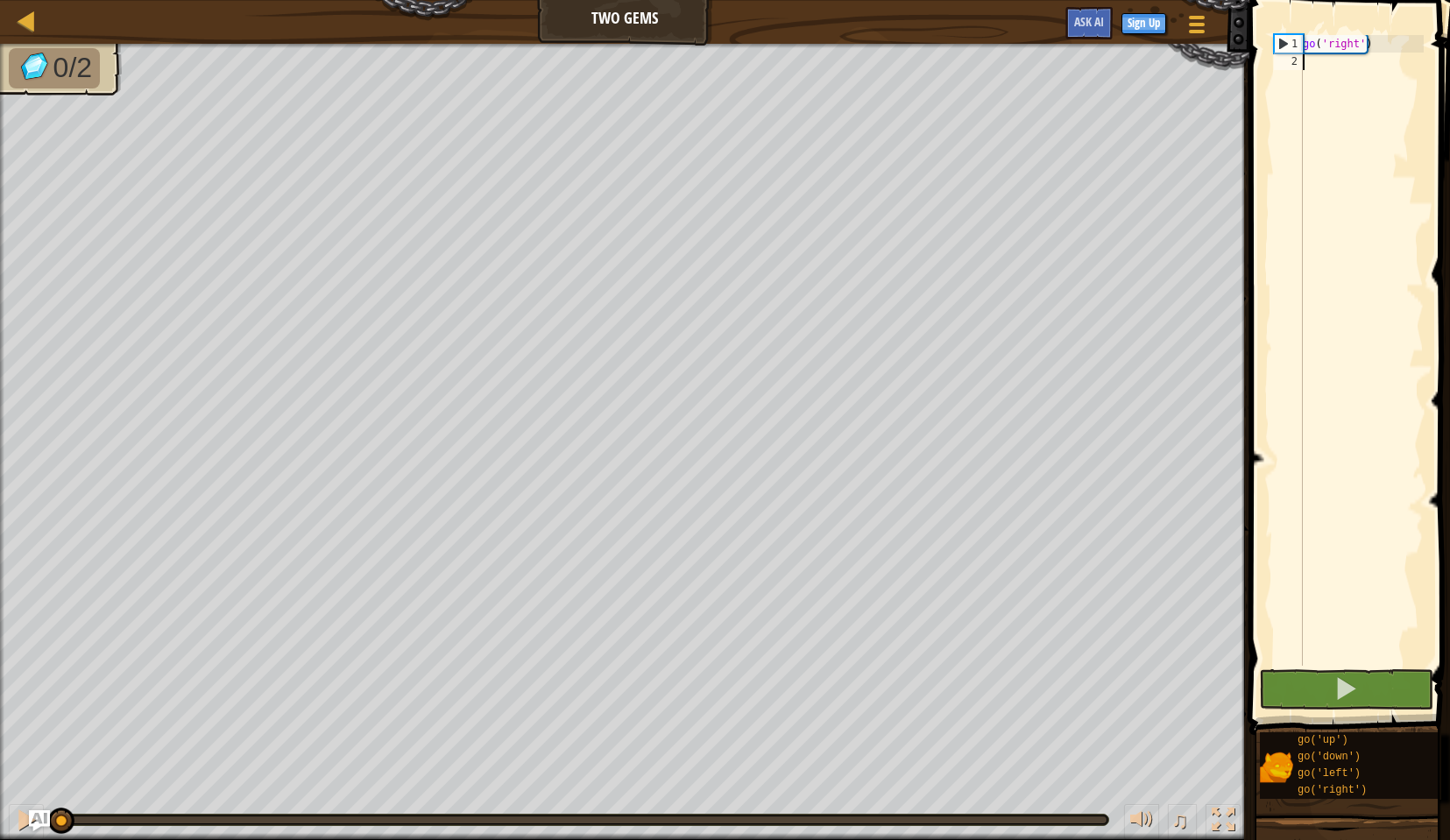
scroll to position [7, 0]
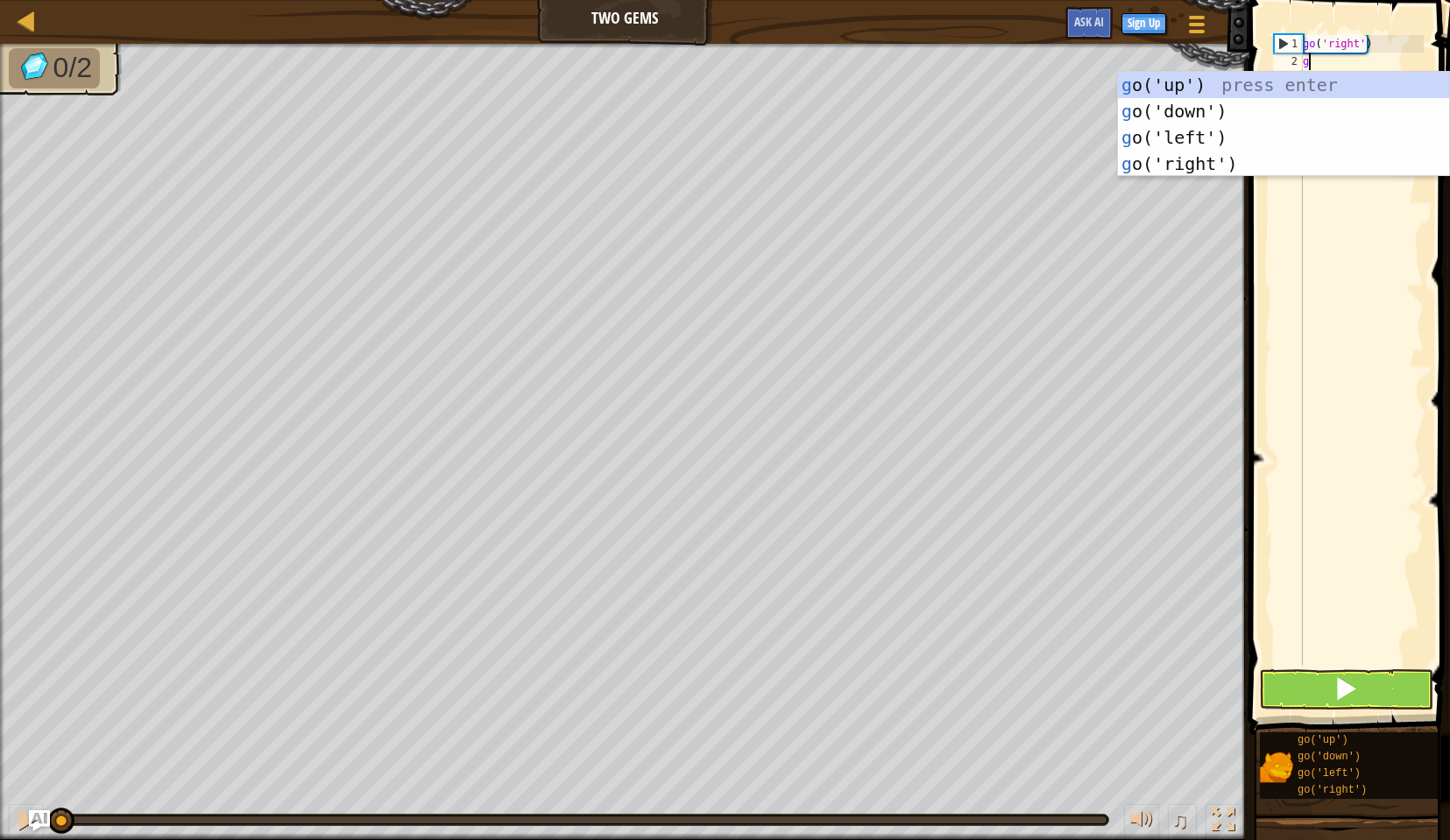
type textarea "go"
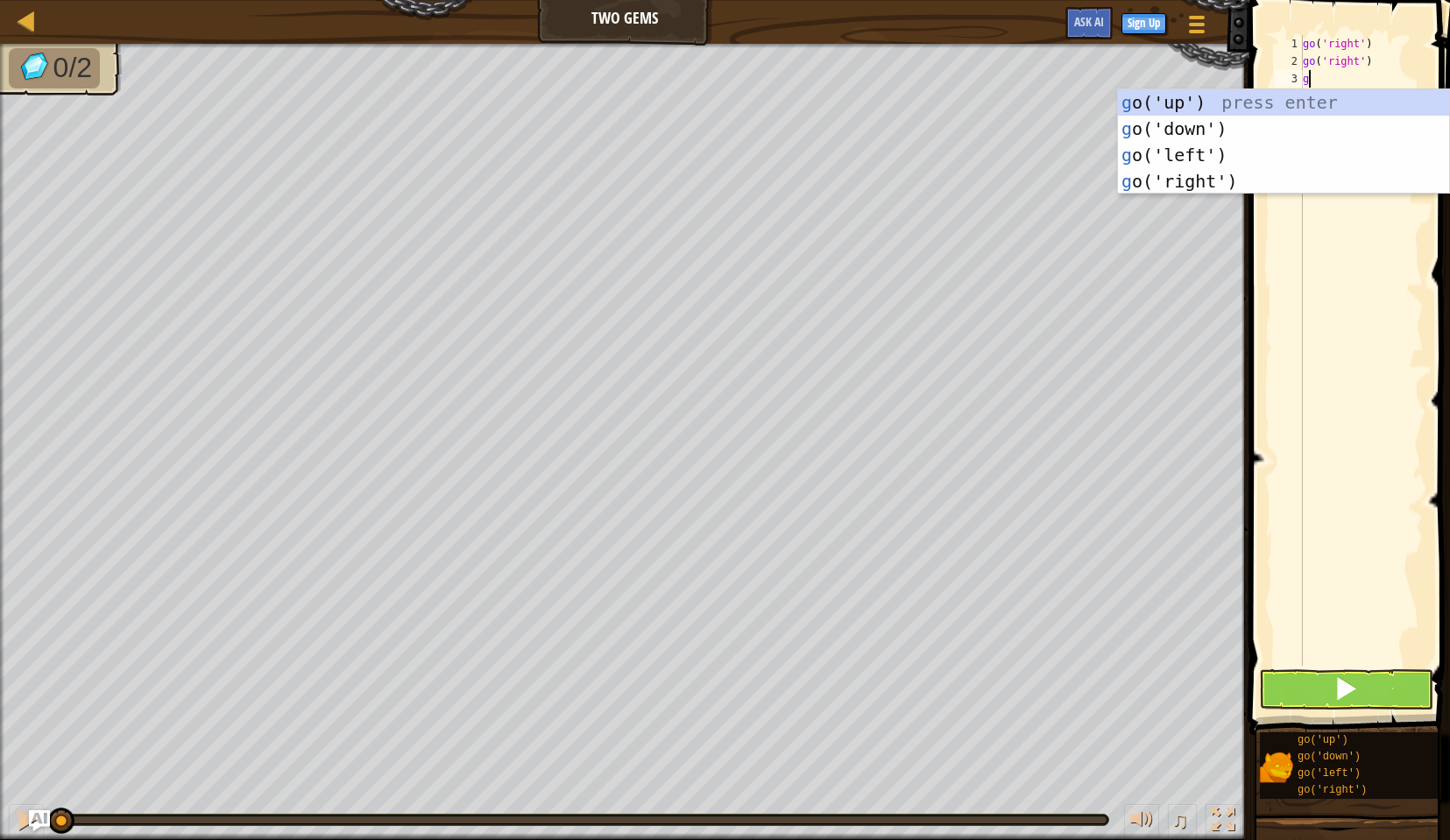
type textarea "go"
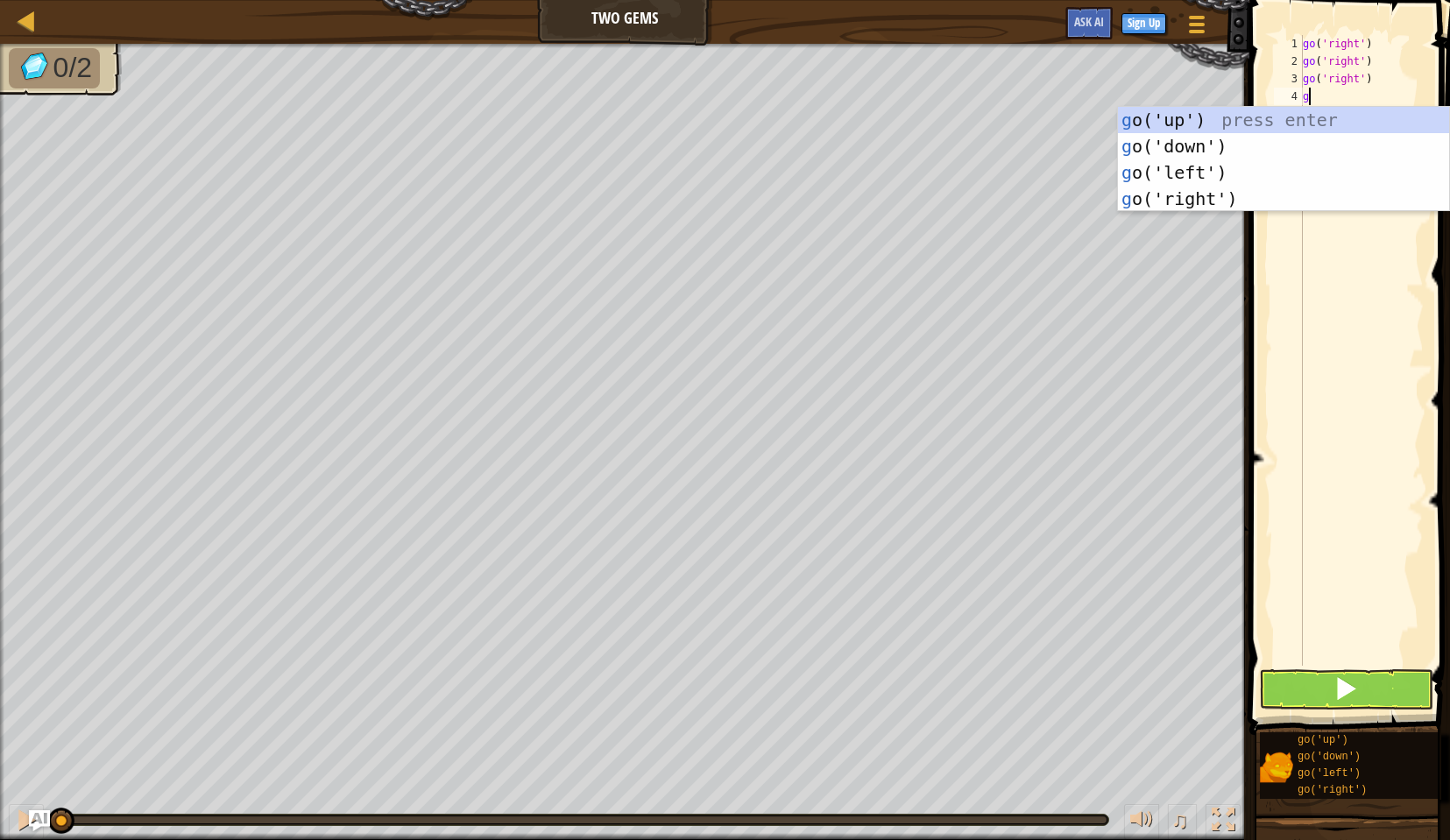
type textarea "go"
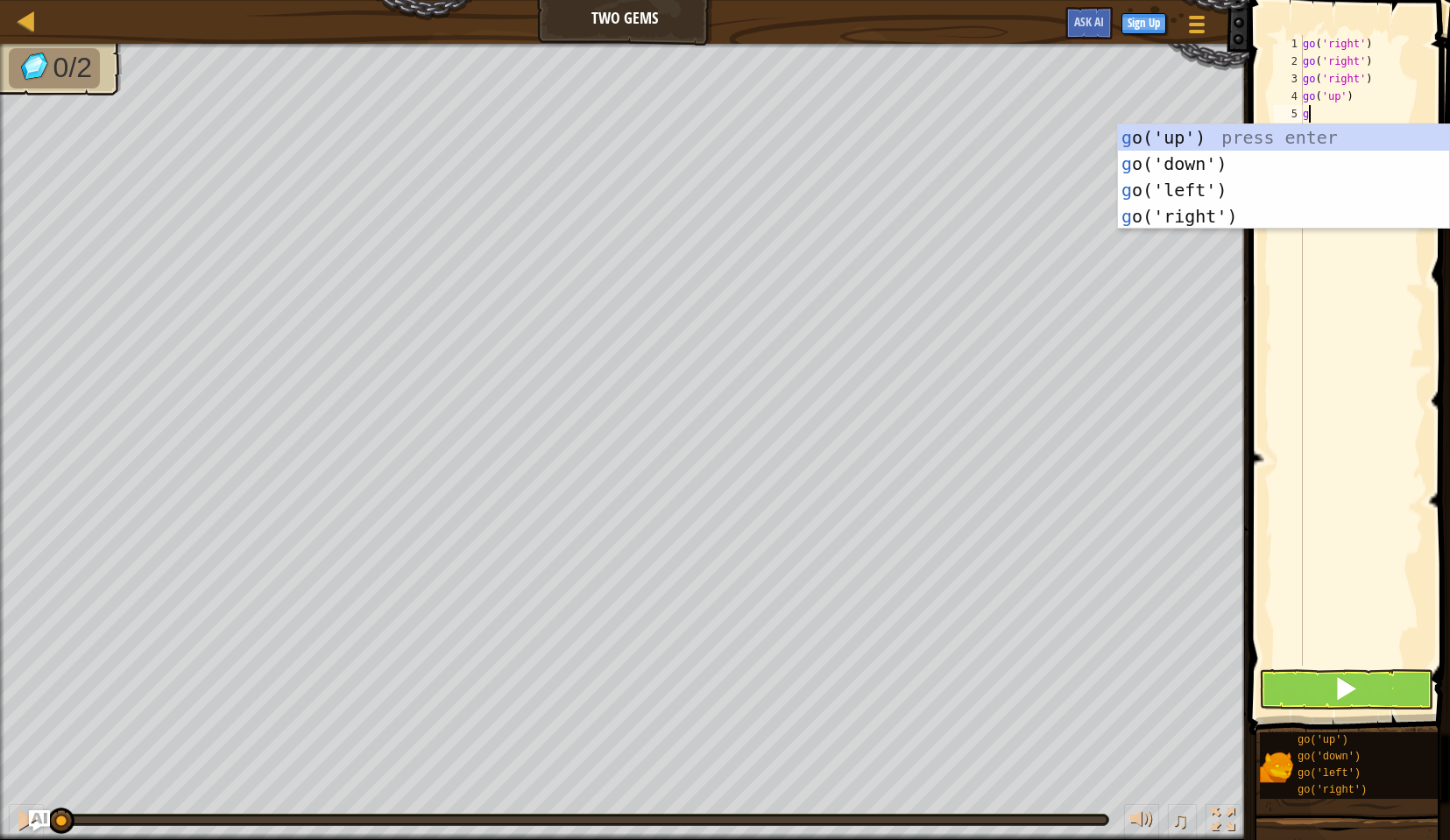
type textarea "go"
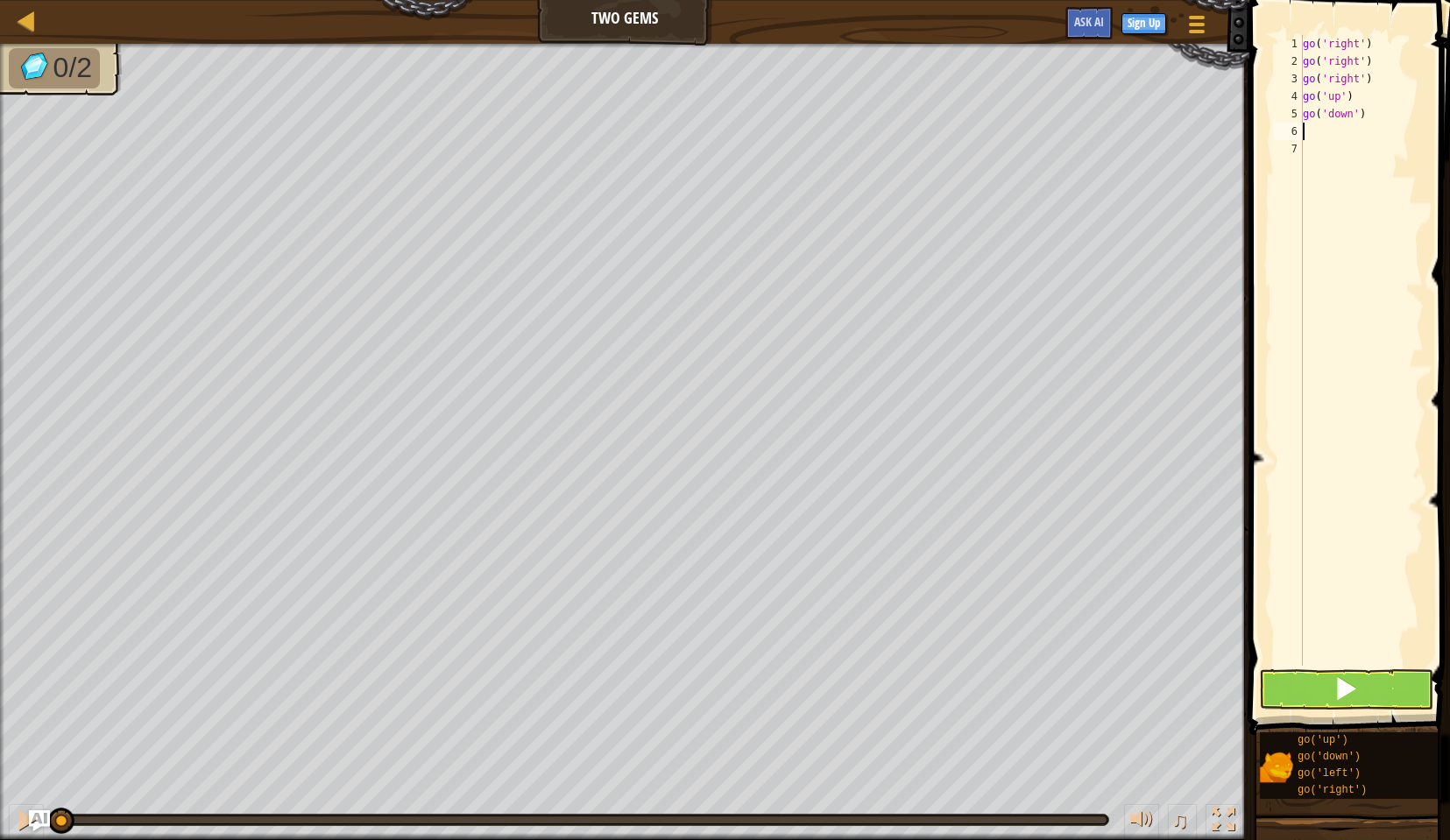
type textarea "go"
click at [1339, 688] on span at bounding box center [1346, 688] width 24 height 24
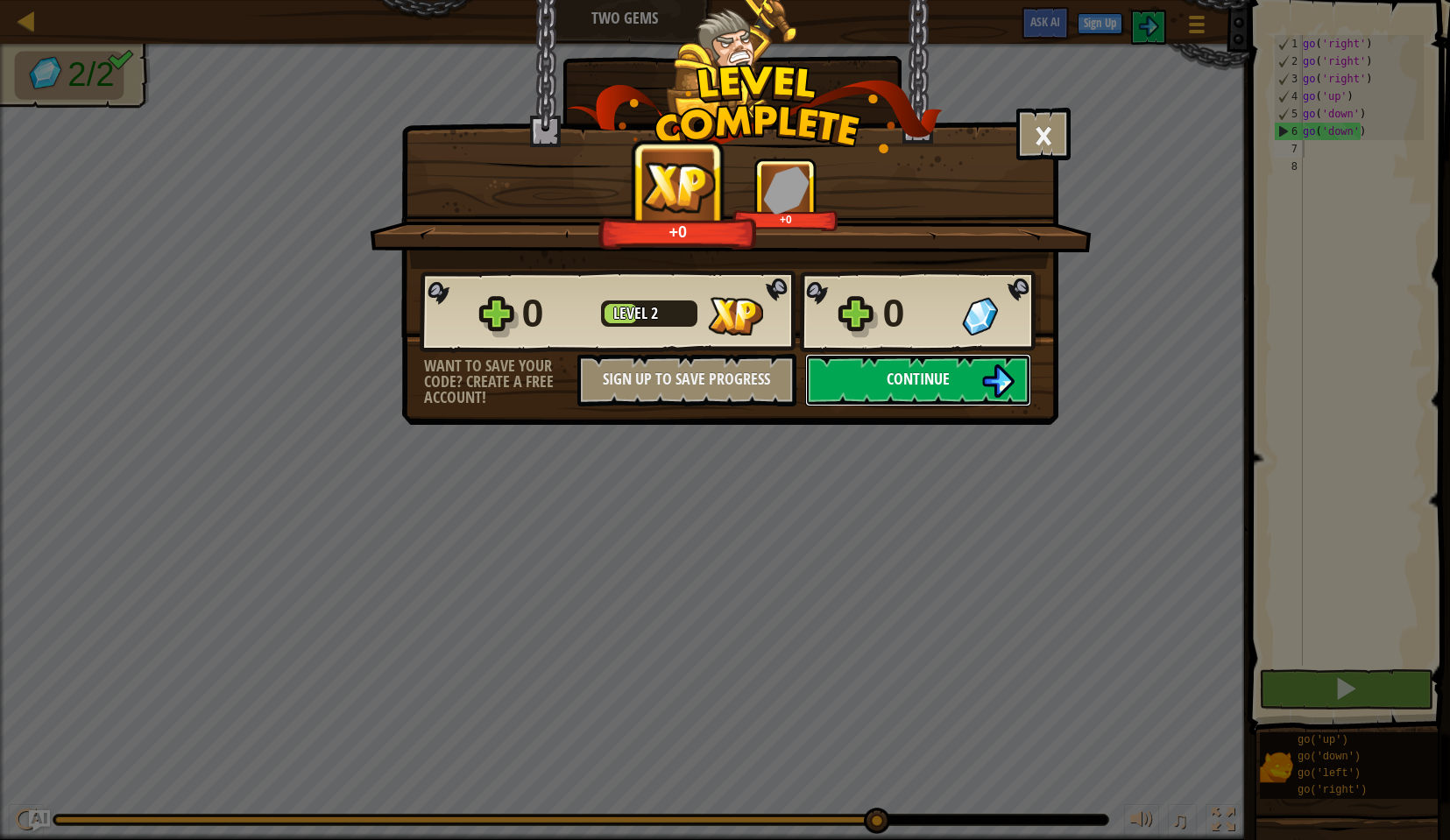
click at [920, 381] on span "Continue" at bounding box center [918, 379] width 63 height 22
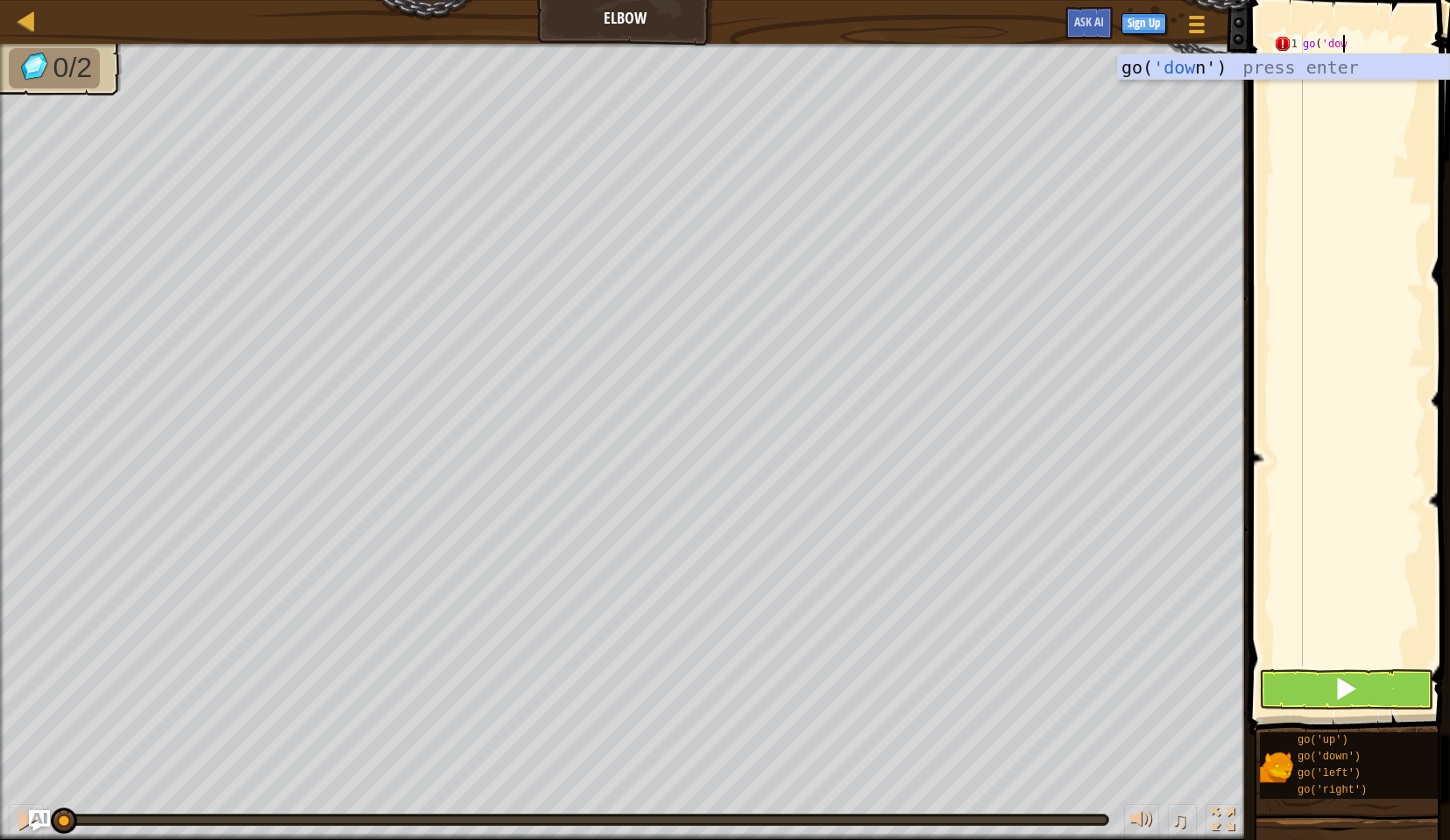
scroll to position [7, 3]
type textarea "go('down')"
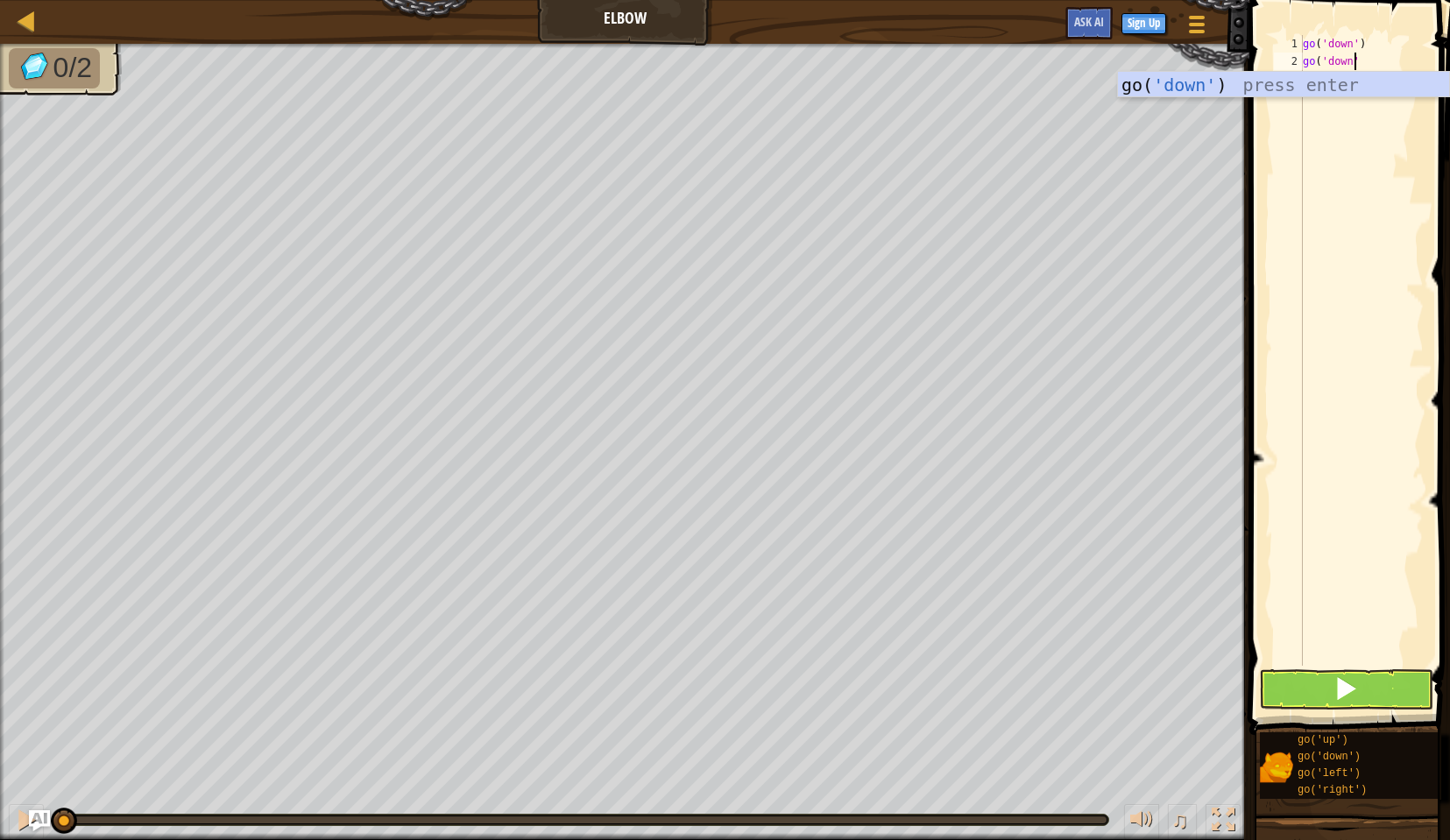
type textarea "go('down')"
type textarea "go('left')"
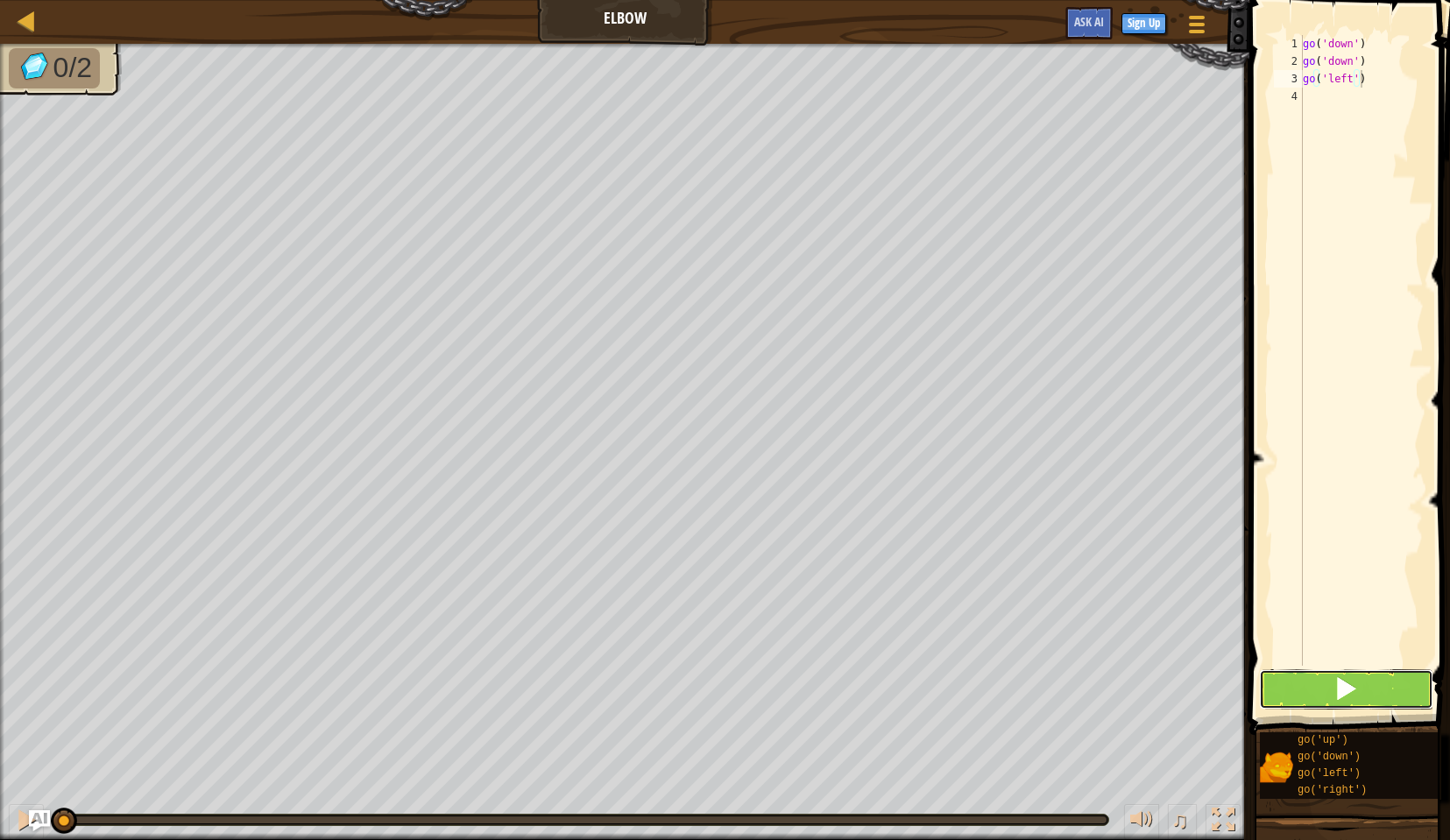
click at [1306, 698] on button at bounding box center [1346, 689] width 174 height 40
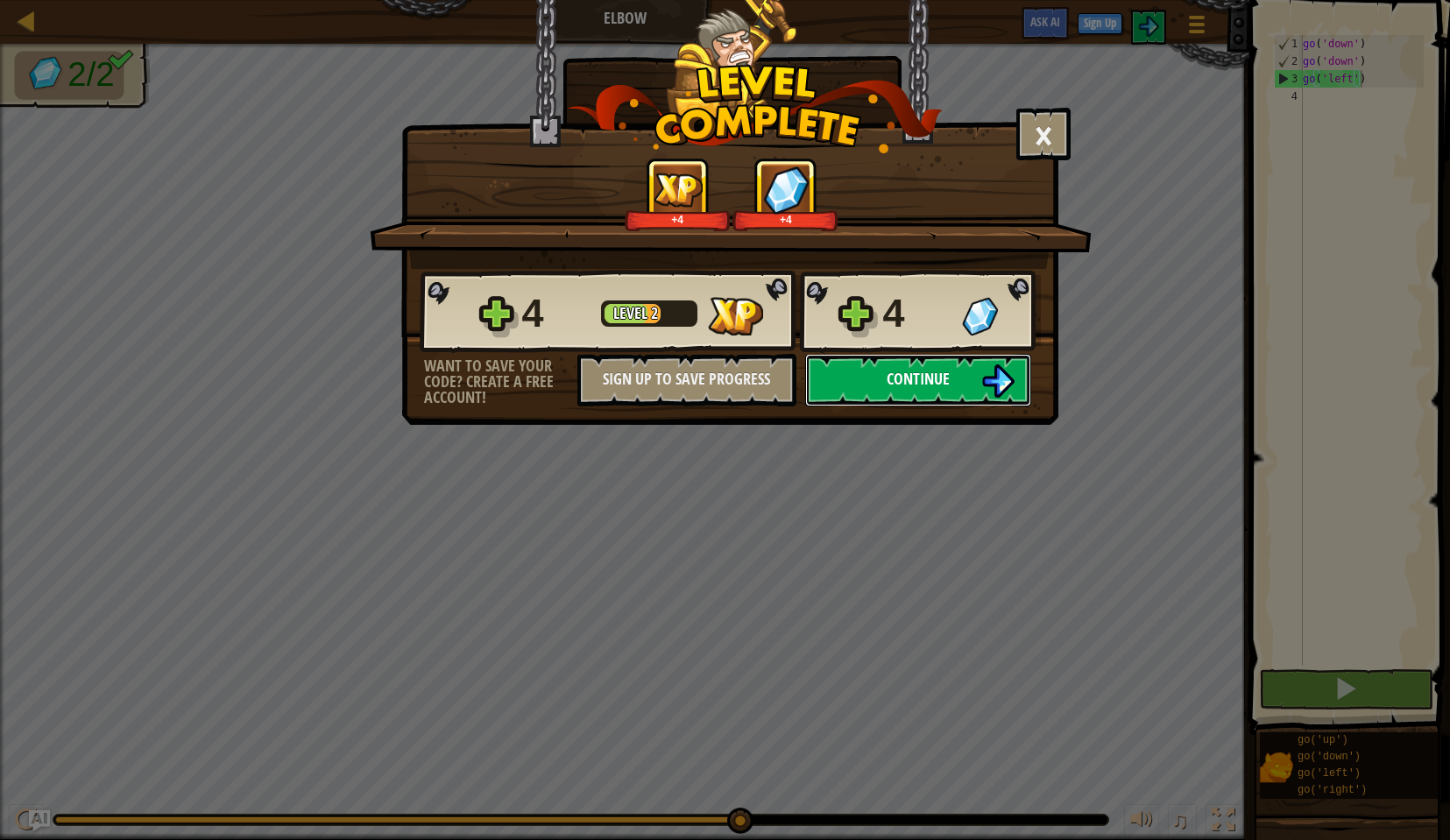
click at [909, 374] on span "Continue" at bounding box center [918, 379] width 63 height 22
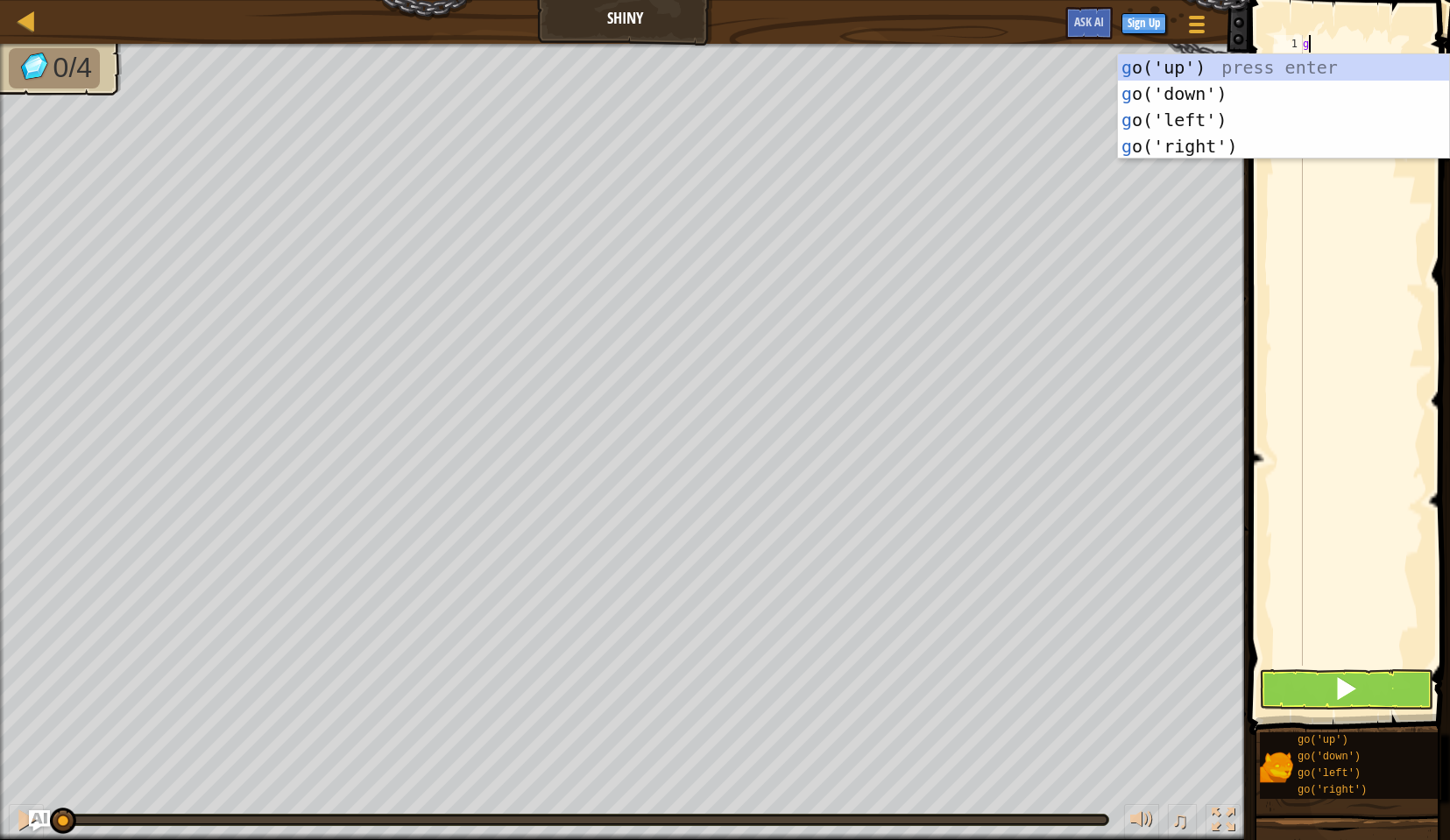
type textarea "go"
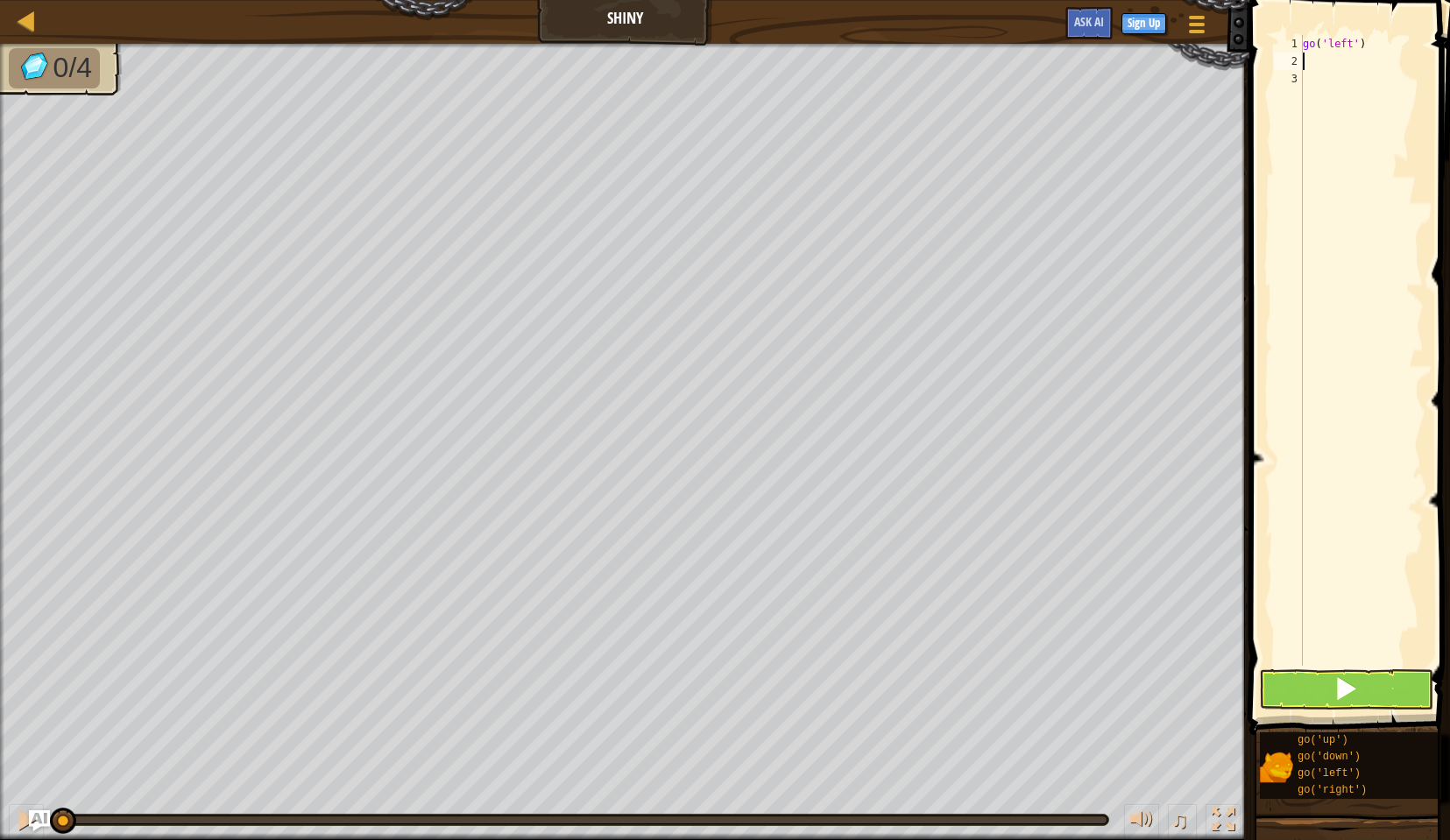
type textarea "go"
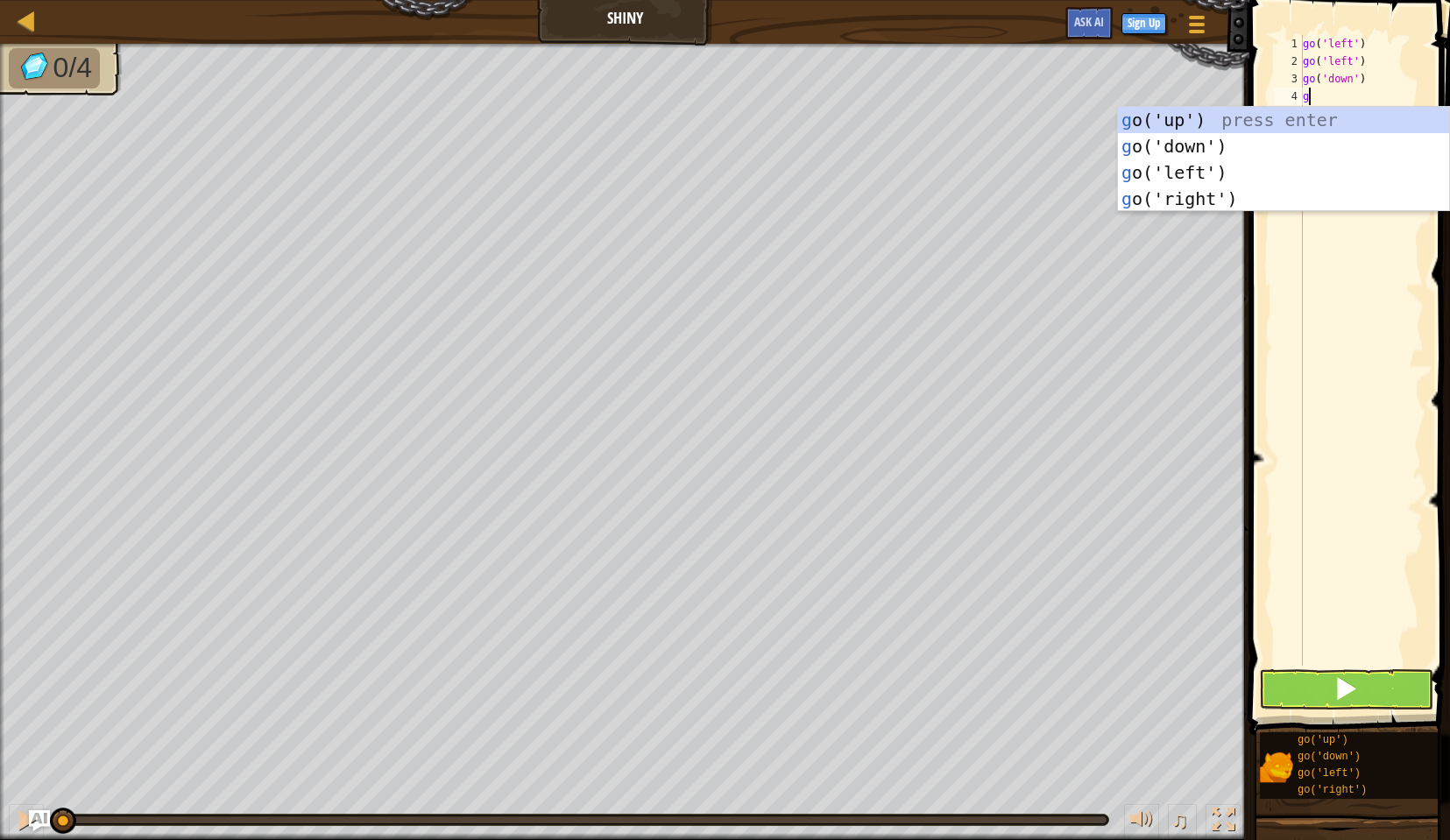
type textarea "go"
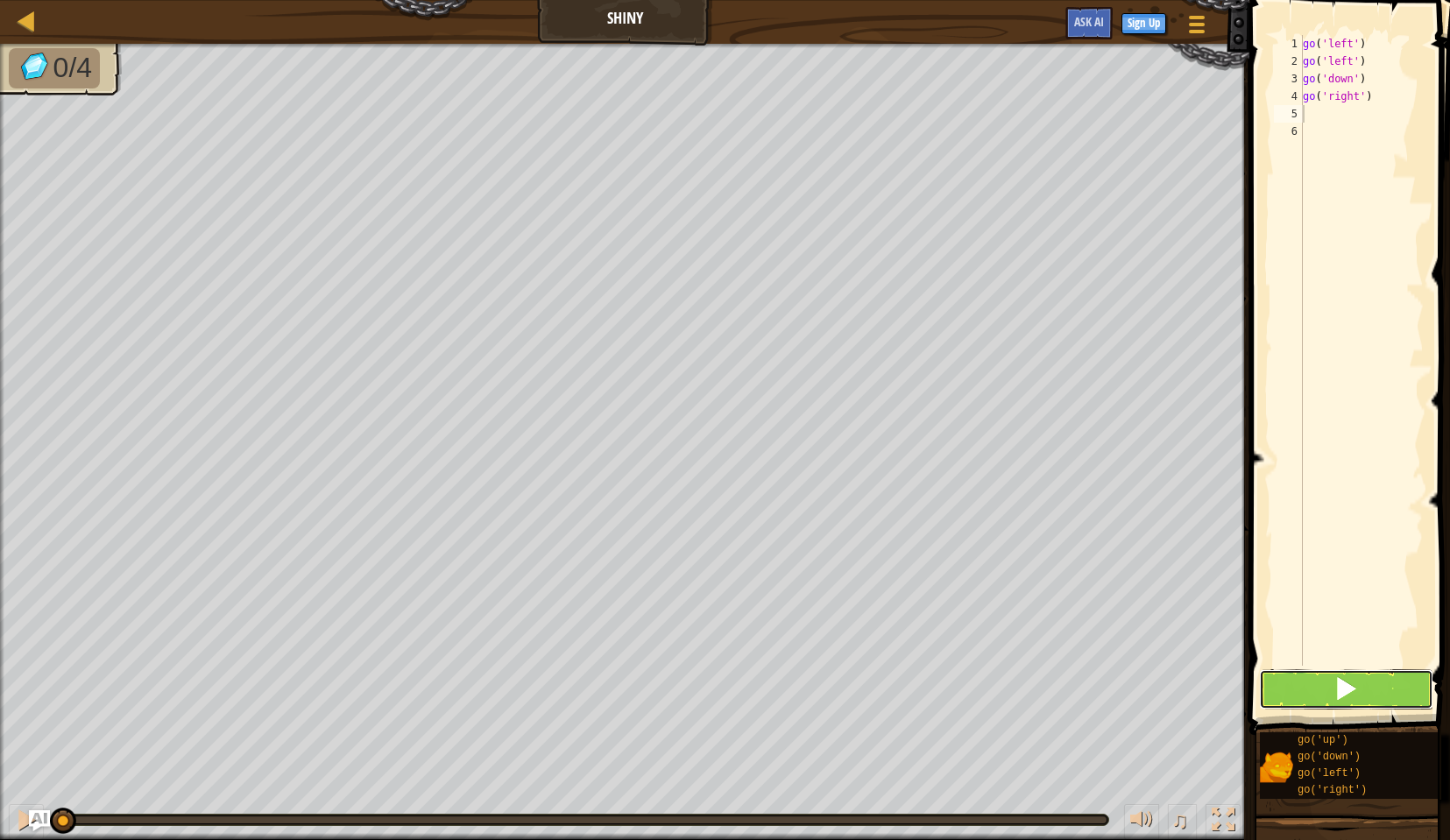
click at [1370, 674] on button at bounding box center [1346, 689] width 174 height 40
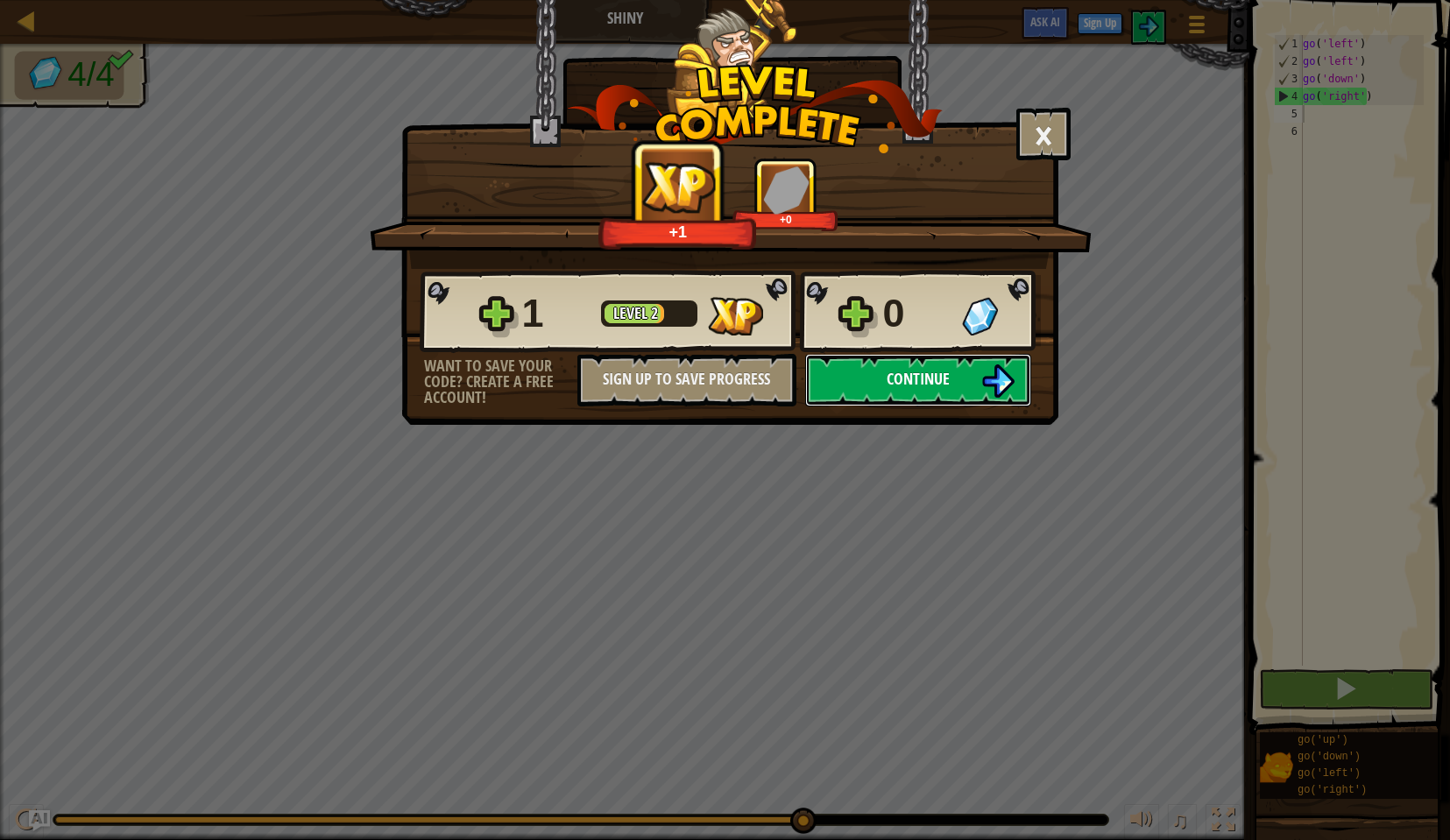
click at [963, 392] on button "Continue" at bounding box center [918, 380] width 226 height 52
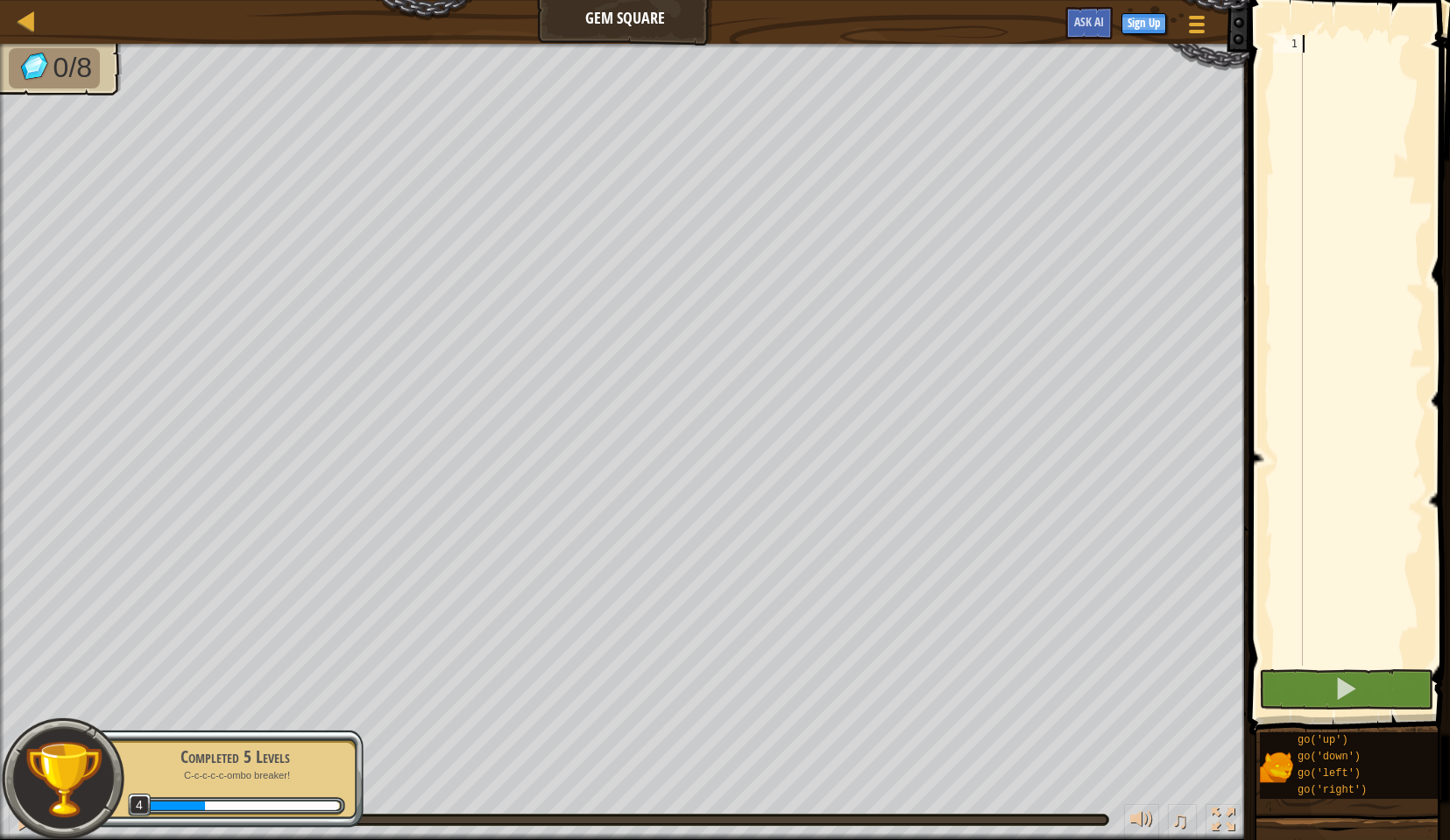
scroll to position [7, 0]
type textarea "go"
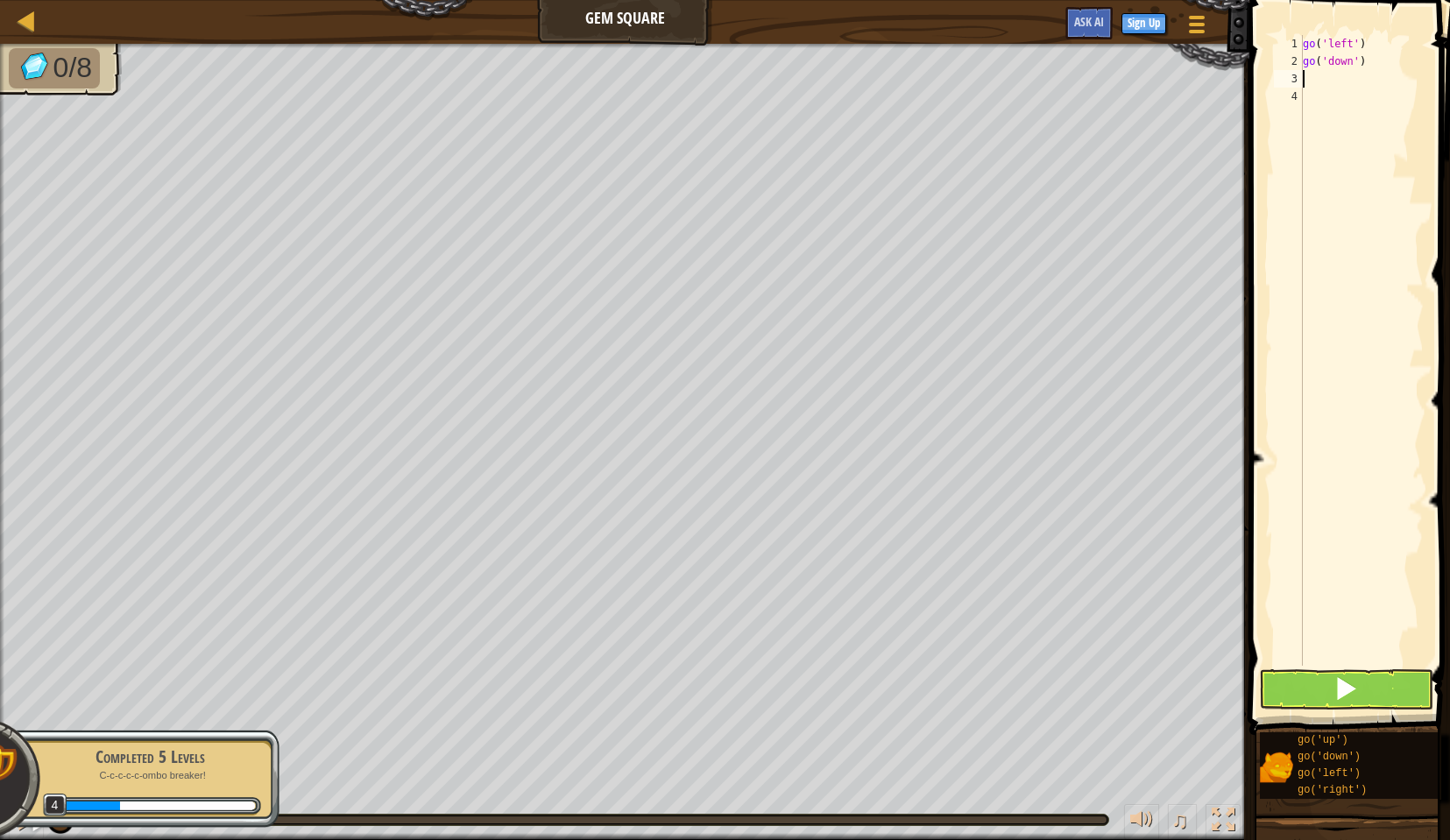
type textarea "go"
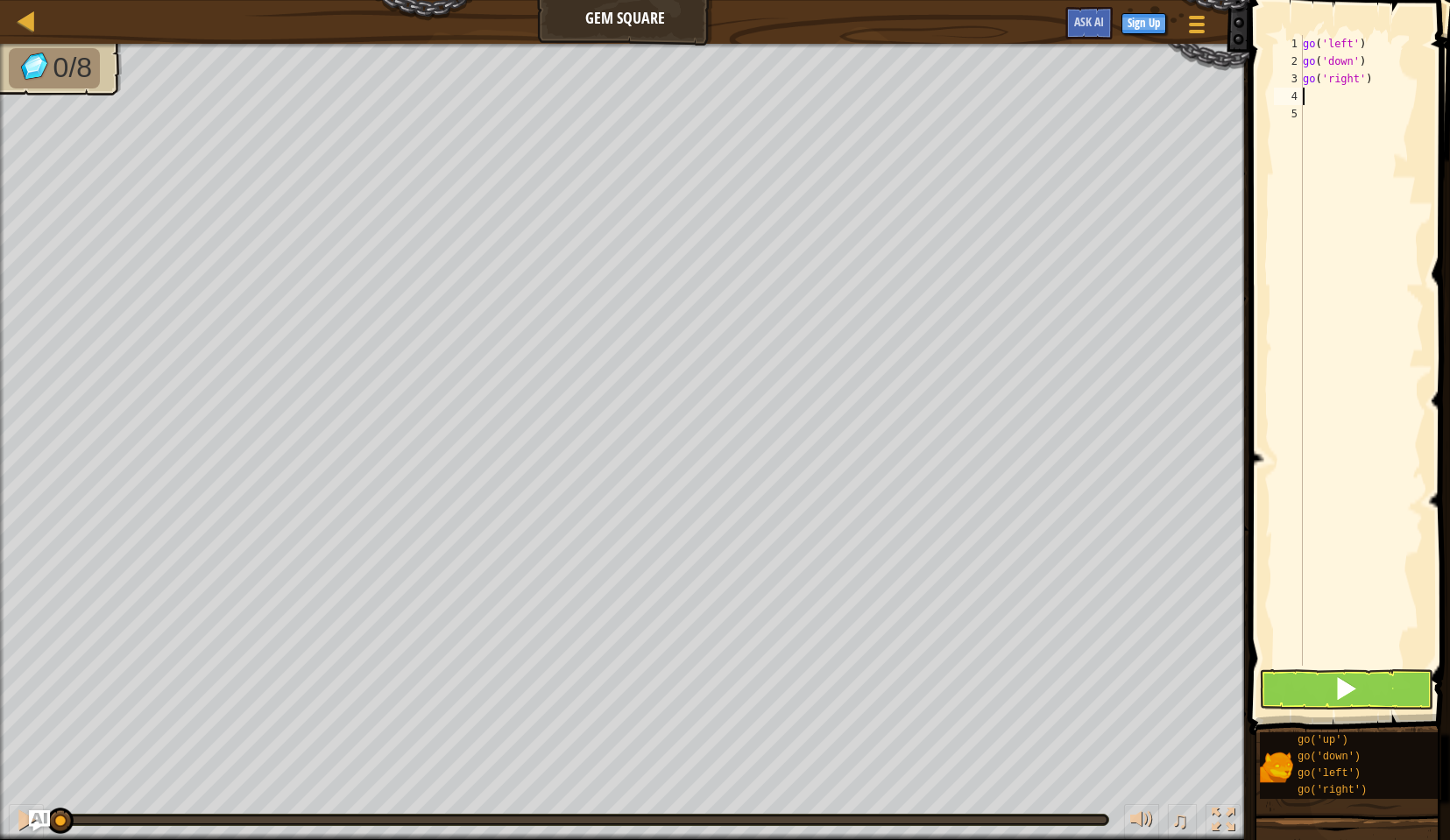
type textarea "go"
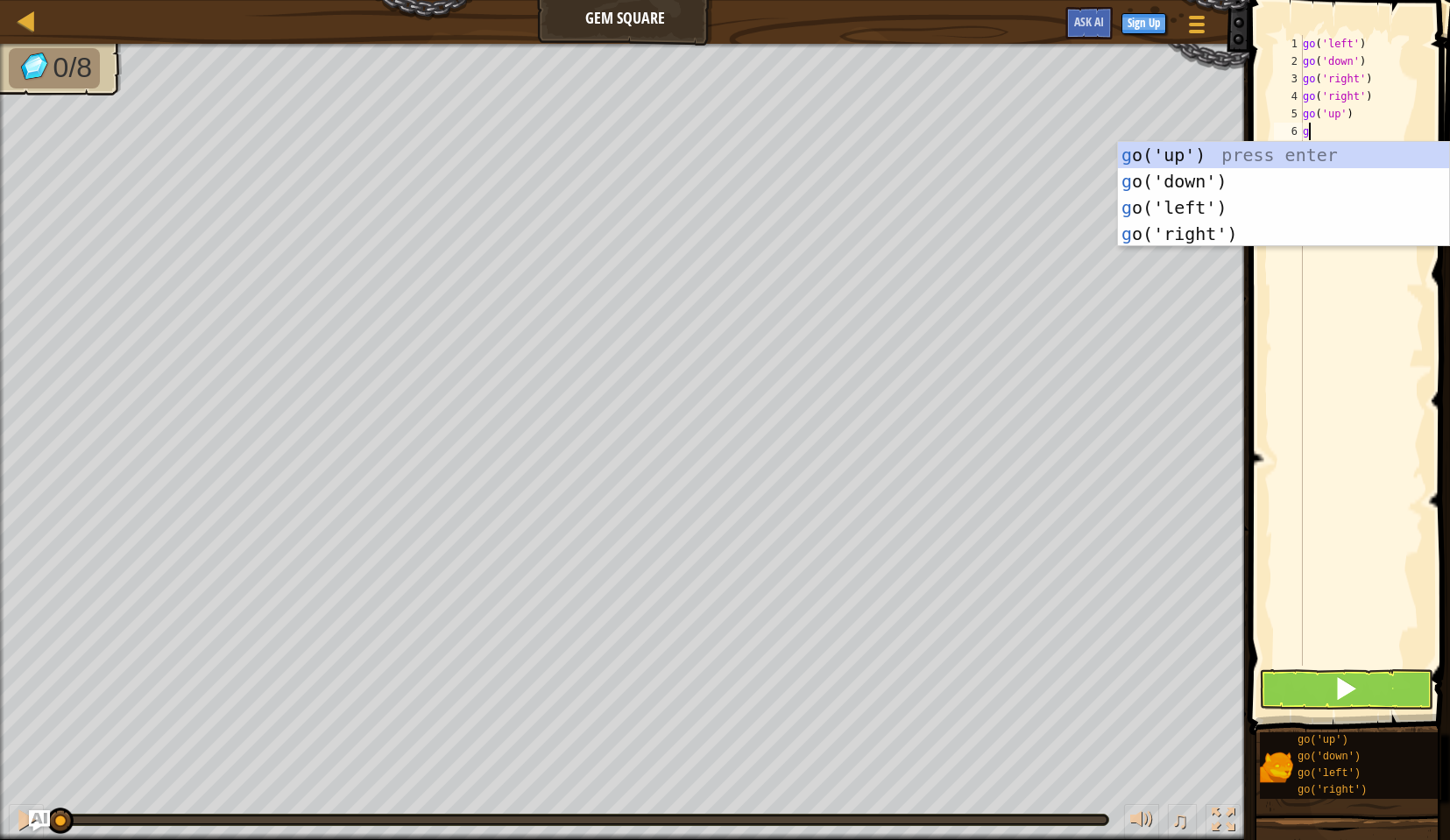
type textarea "go"
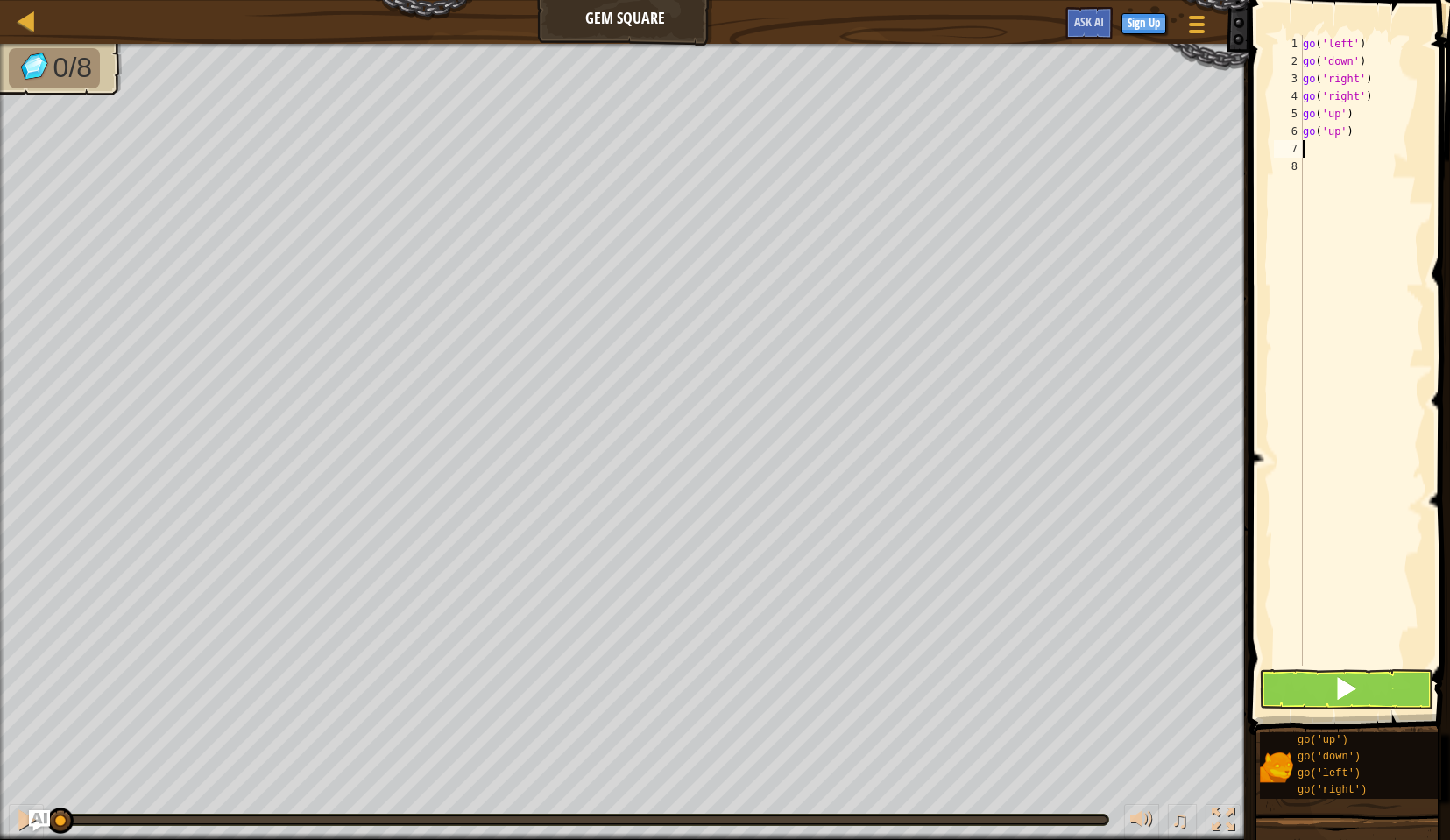
type textarea "go"
click at [1315, 698] on button at bounding box center [1346, 689] width 174 height 40
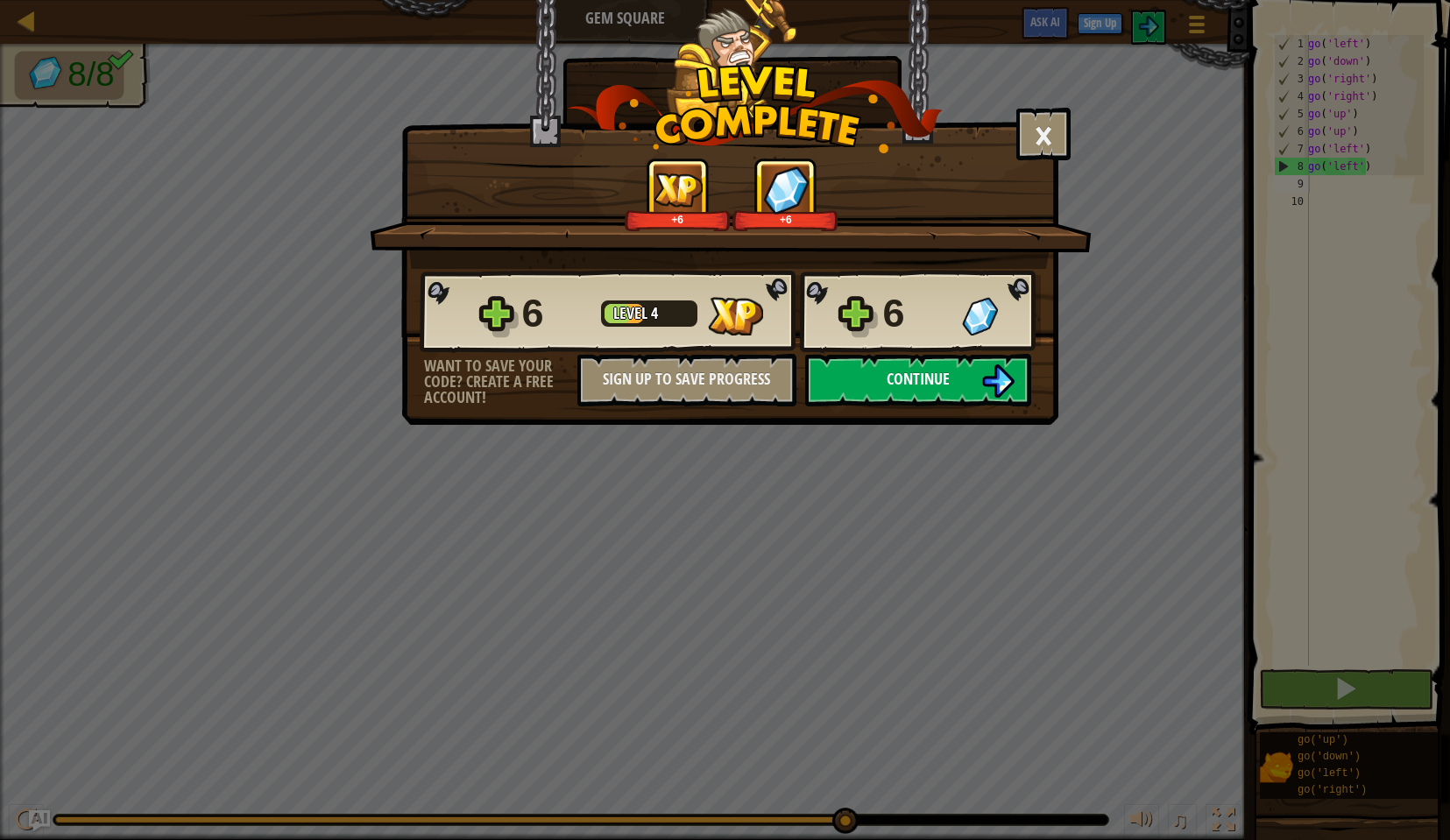
click at [917, 389] on span "Continue" at bounding box center [918, 379] width 63 height 22
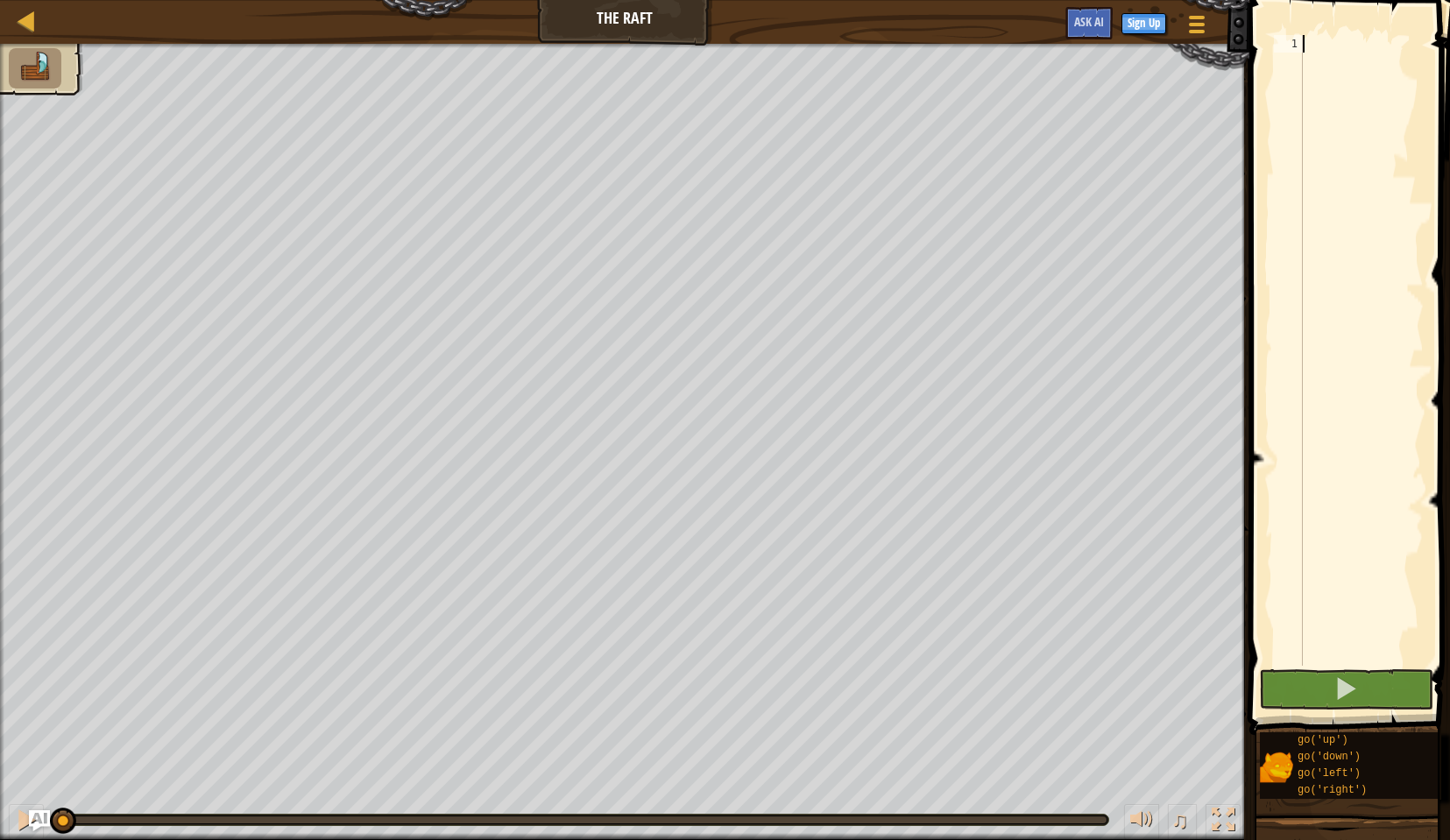
type textarea "go"
click at [1358, 690] on span at bounding box center [1346, 688] width 24 height 24
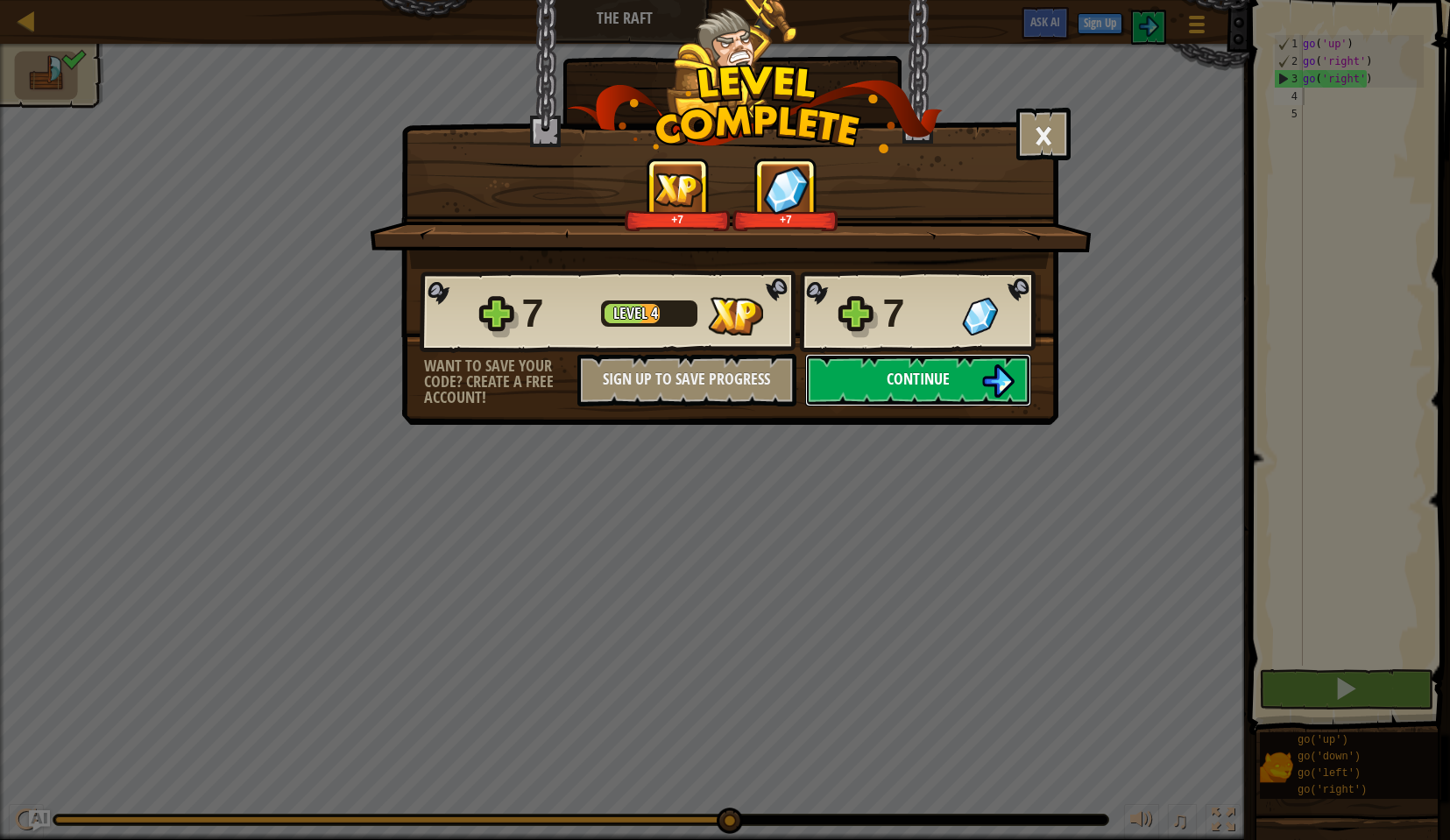
click at [927, 378] on span "Continue" at bounding box center [918, 379] width 63 height 22
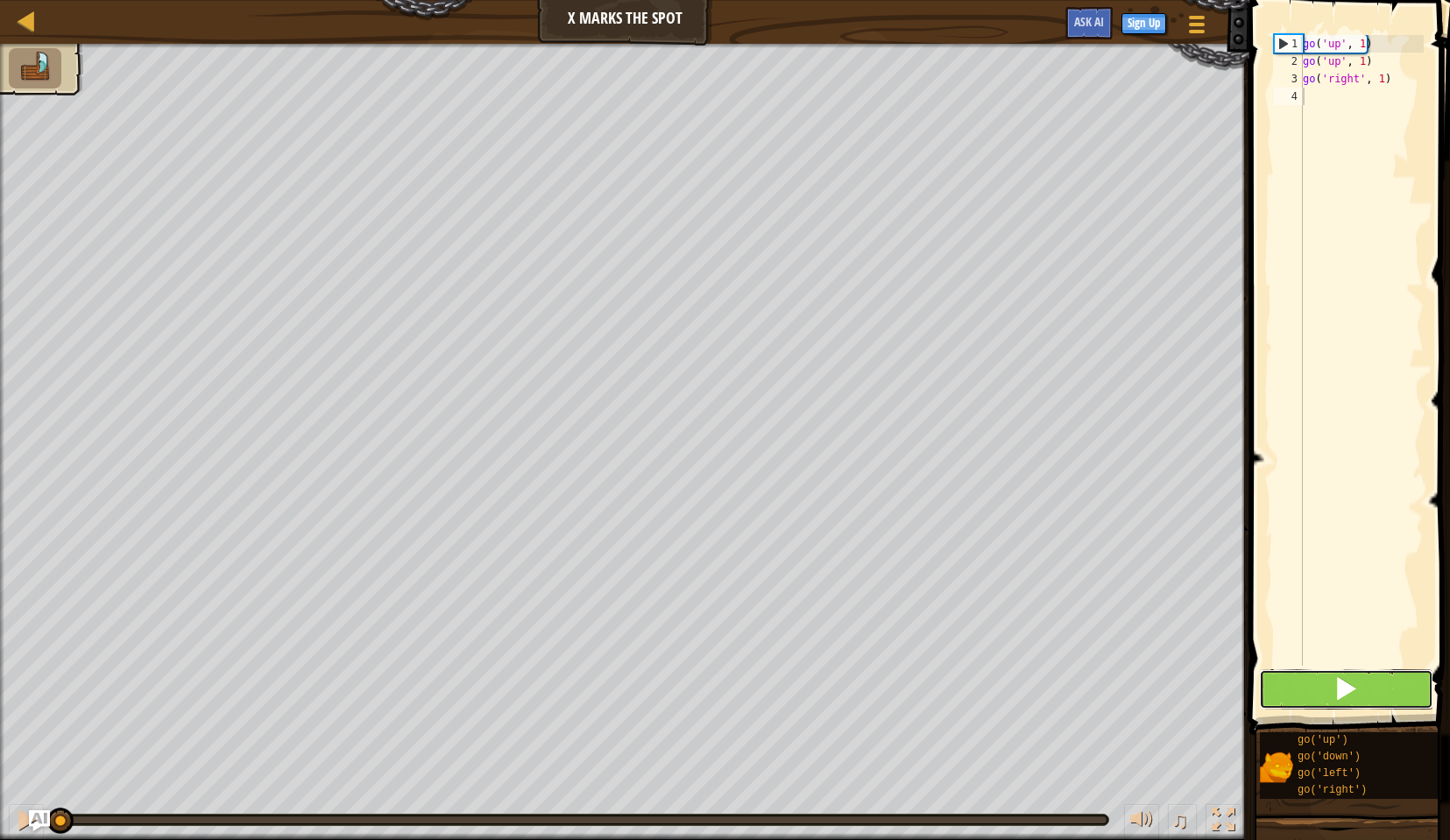
click at [1356, 693] on span at bounding box center [1346, 688] width 24 height 24
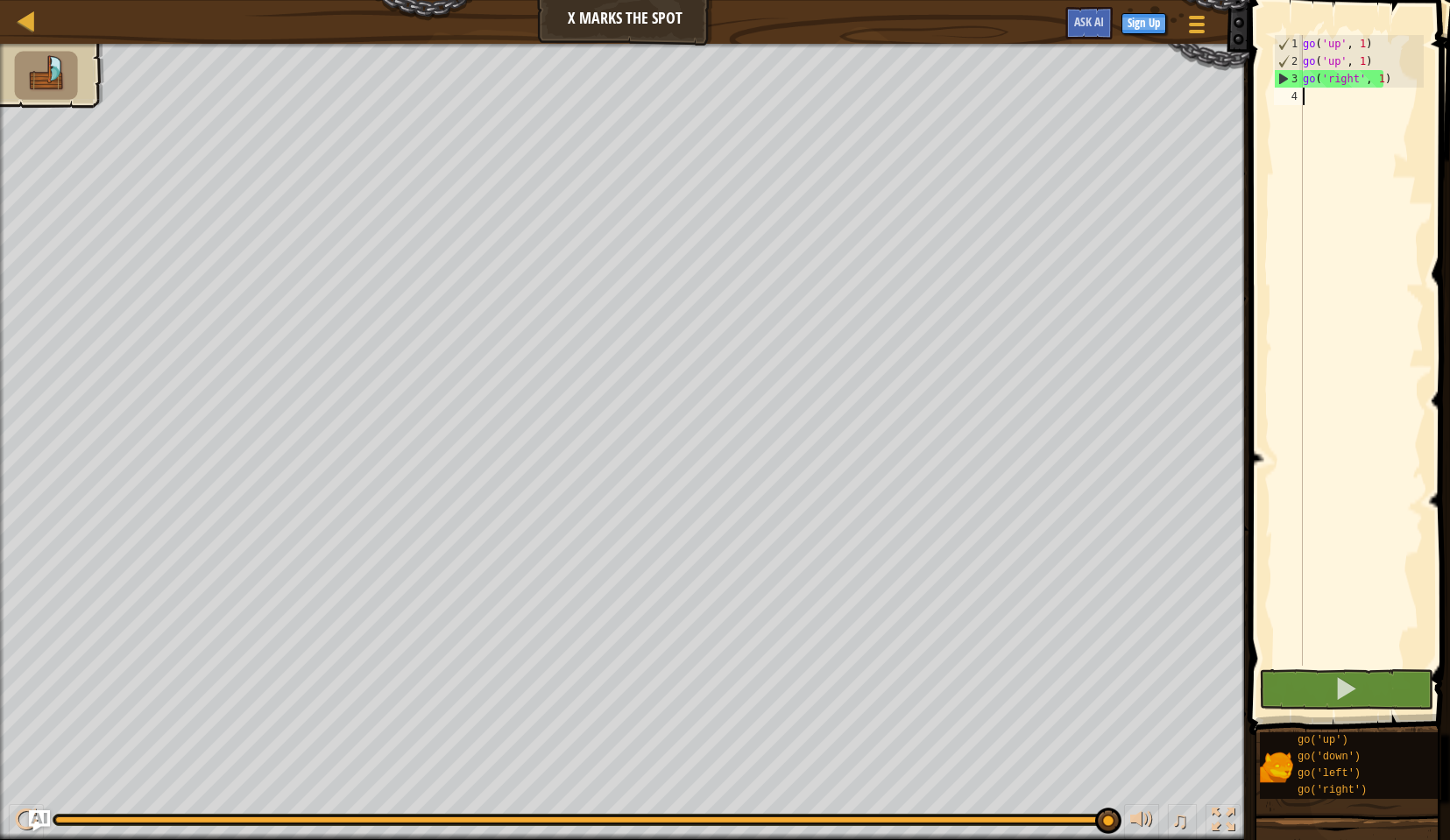
click at [1307, 98] on div "go ( 'up' , 1 ) go ( 'up' , 1 ) go ( 'right' , 1 )" at bounding box center [1362, 368] width 125 height 666
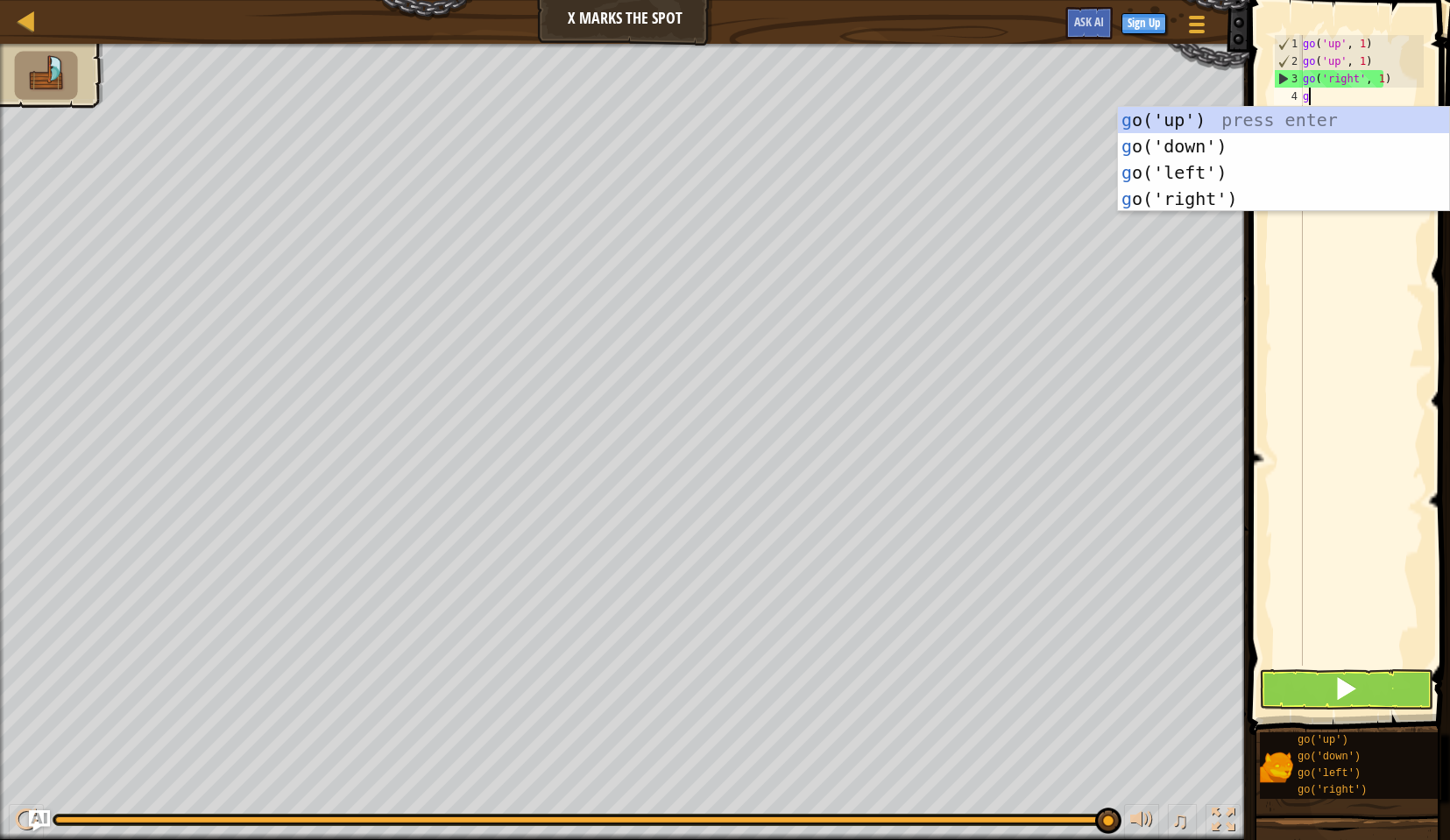
type textarea "go"
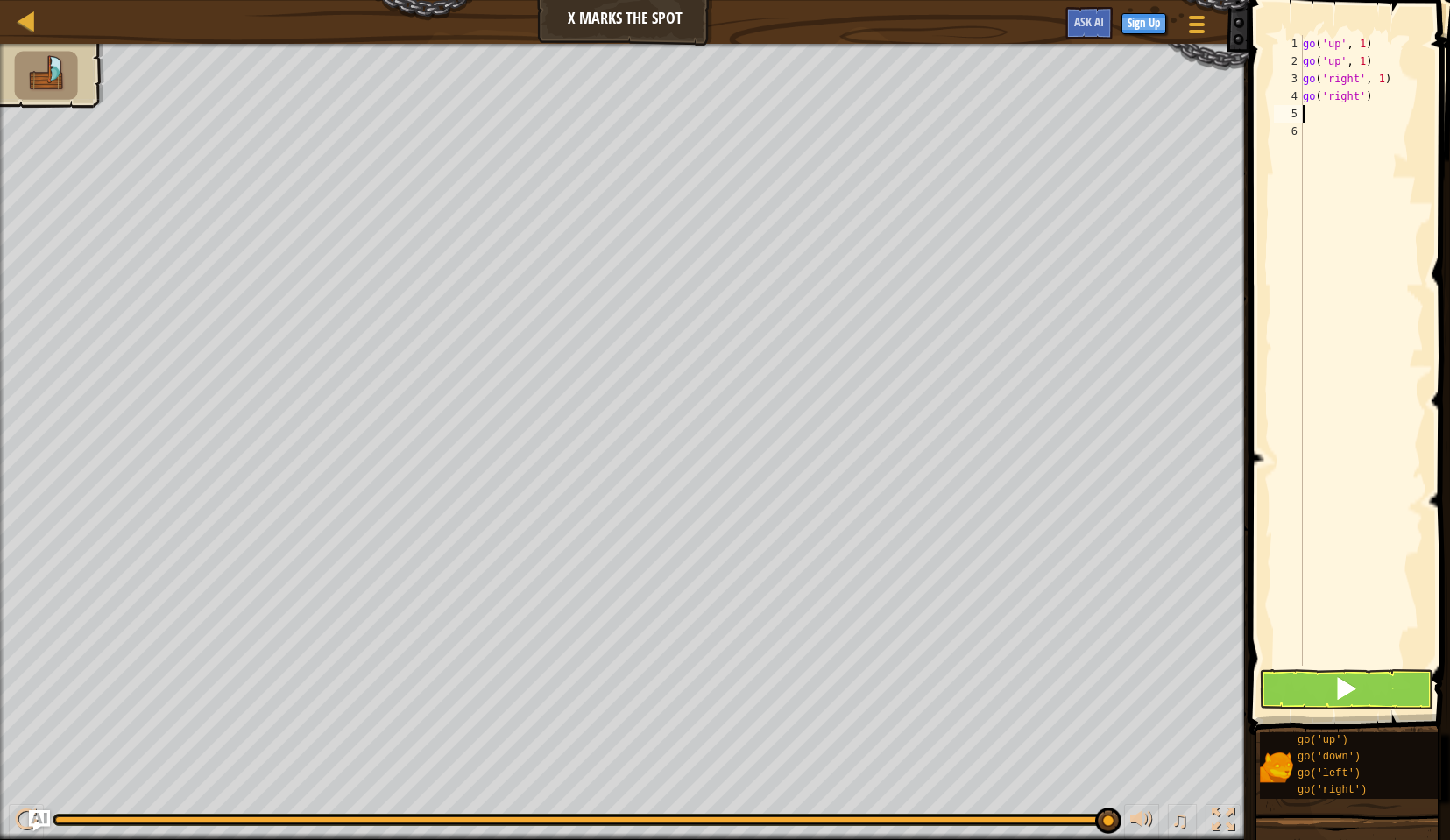
type textarea "go"
click at [1321, 698] on button at bounding box center [1346, 689] width 174 height 40
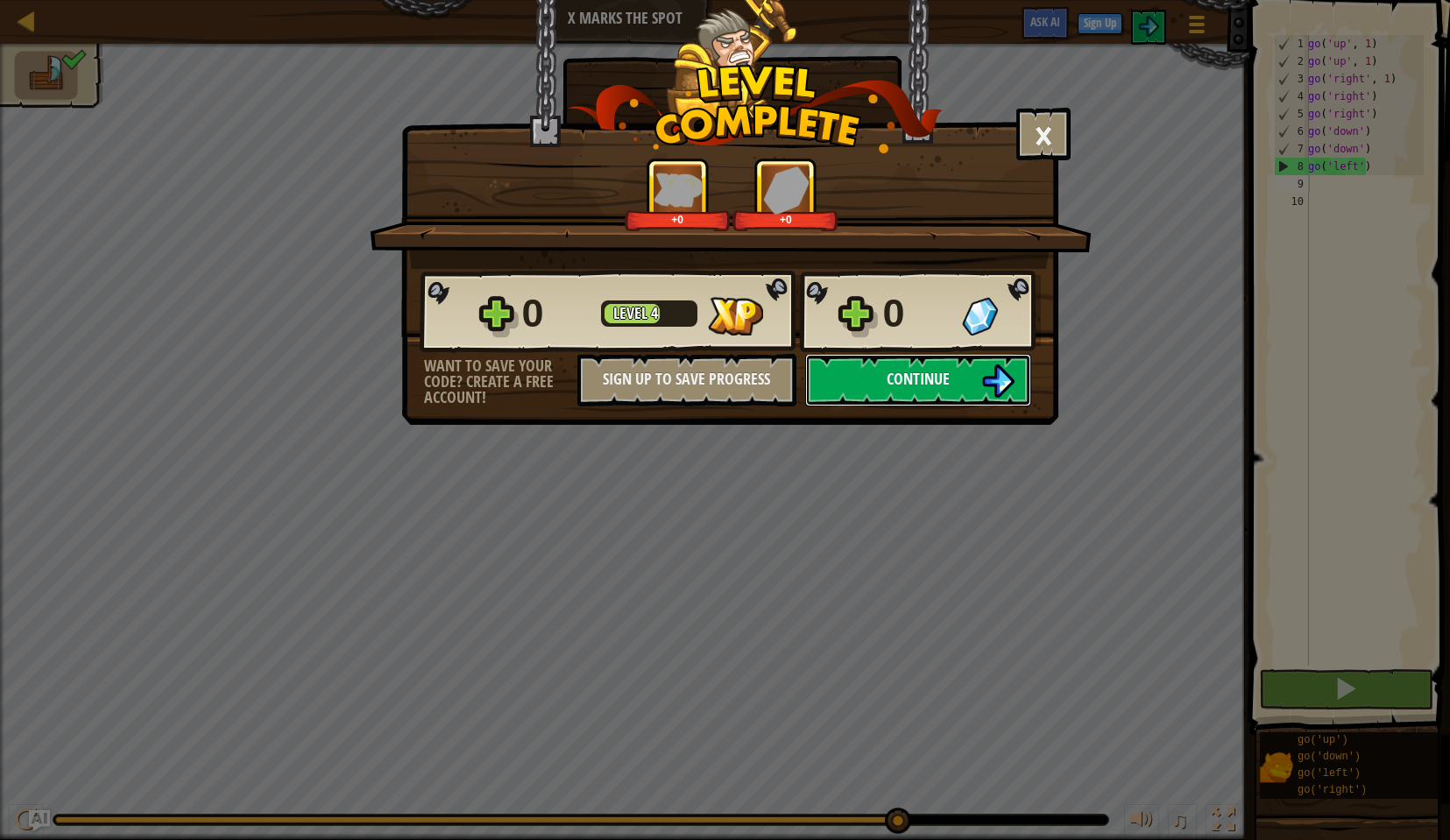
click at [979, 381] on button "Continue" at bounding box center [918, 380] width 226 height 52
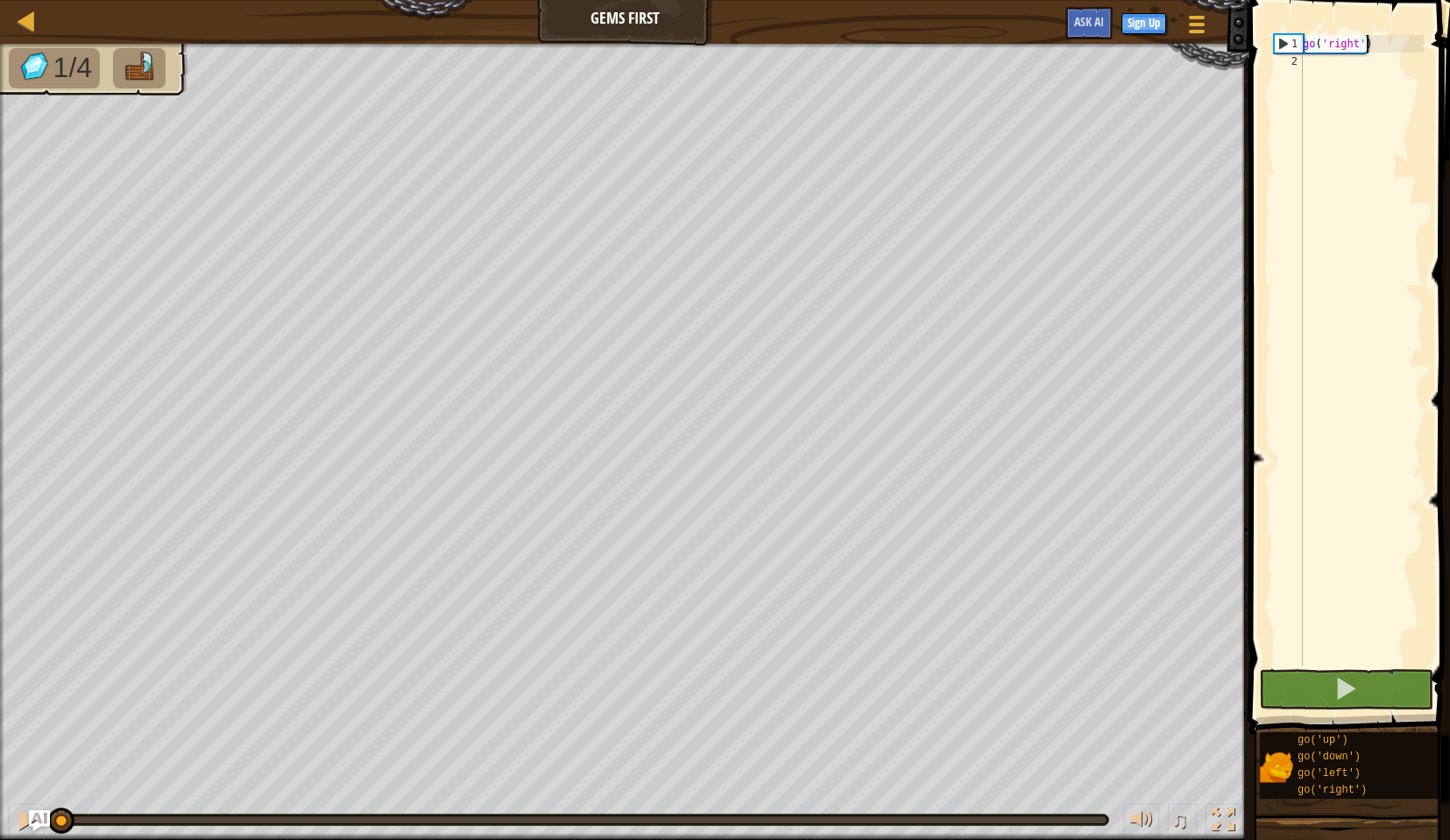
click at [1372, 70] on div "go ( 'right' )" at bounding box center [1362, 368] width 125 height 666
type textarea "go"
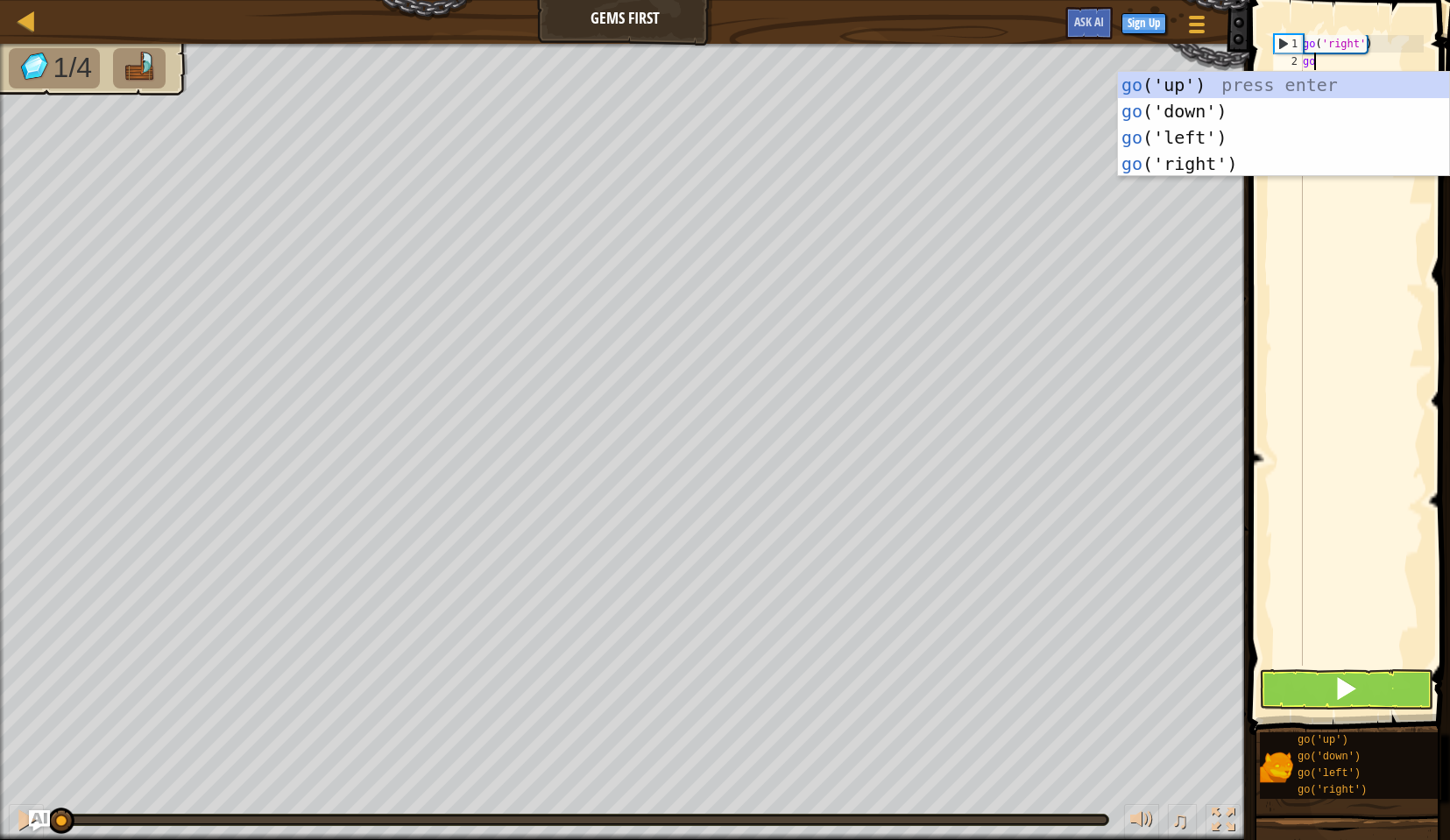
scroll to position [7, 0]
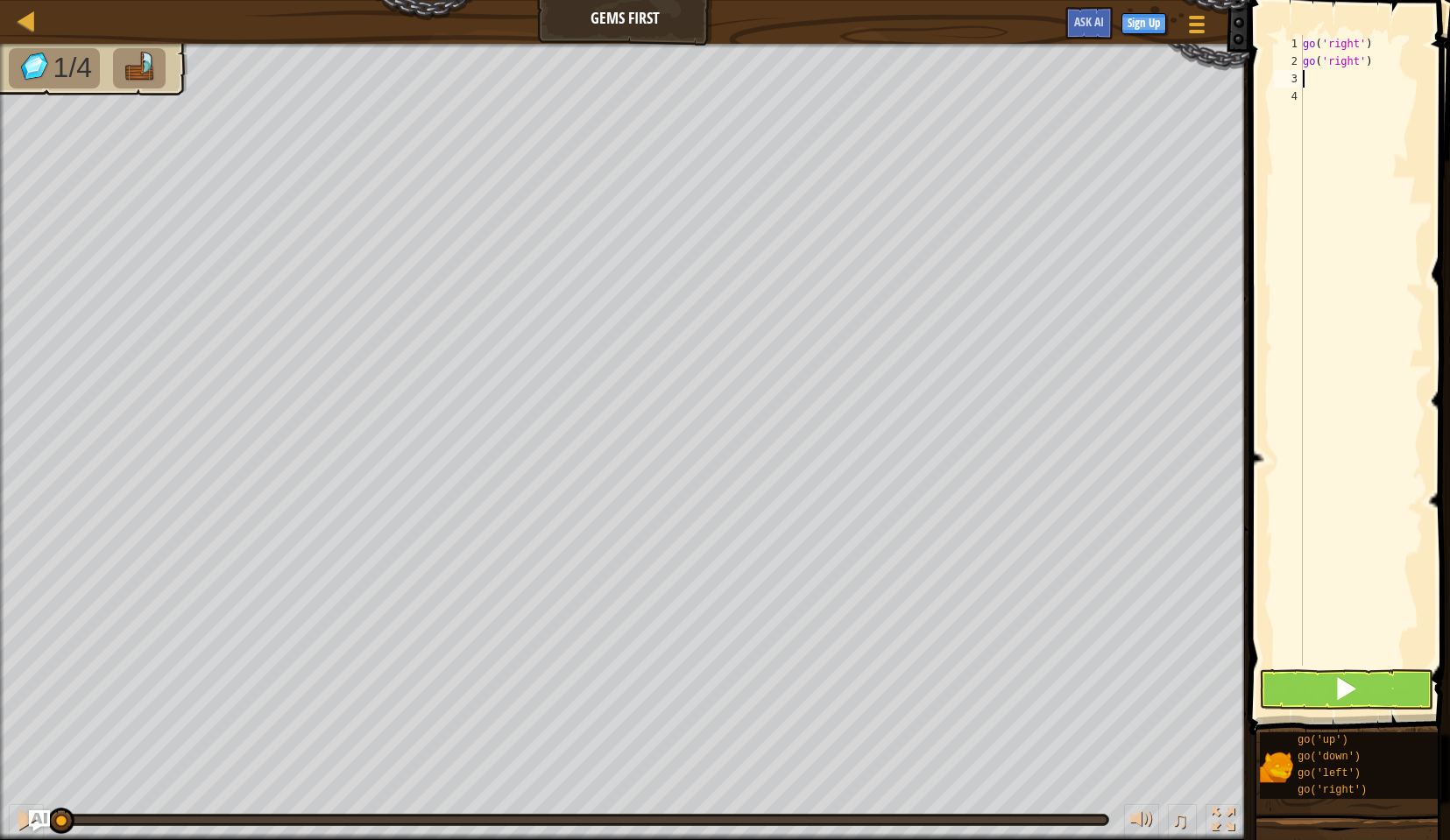
type textarea "go"
type textarea "o"
type textarea "go"
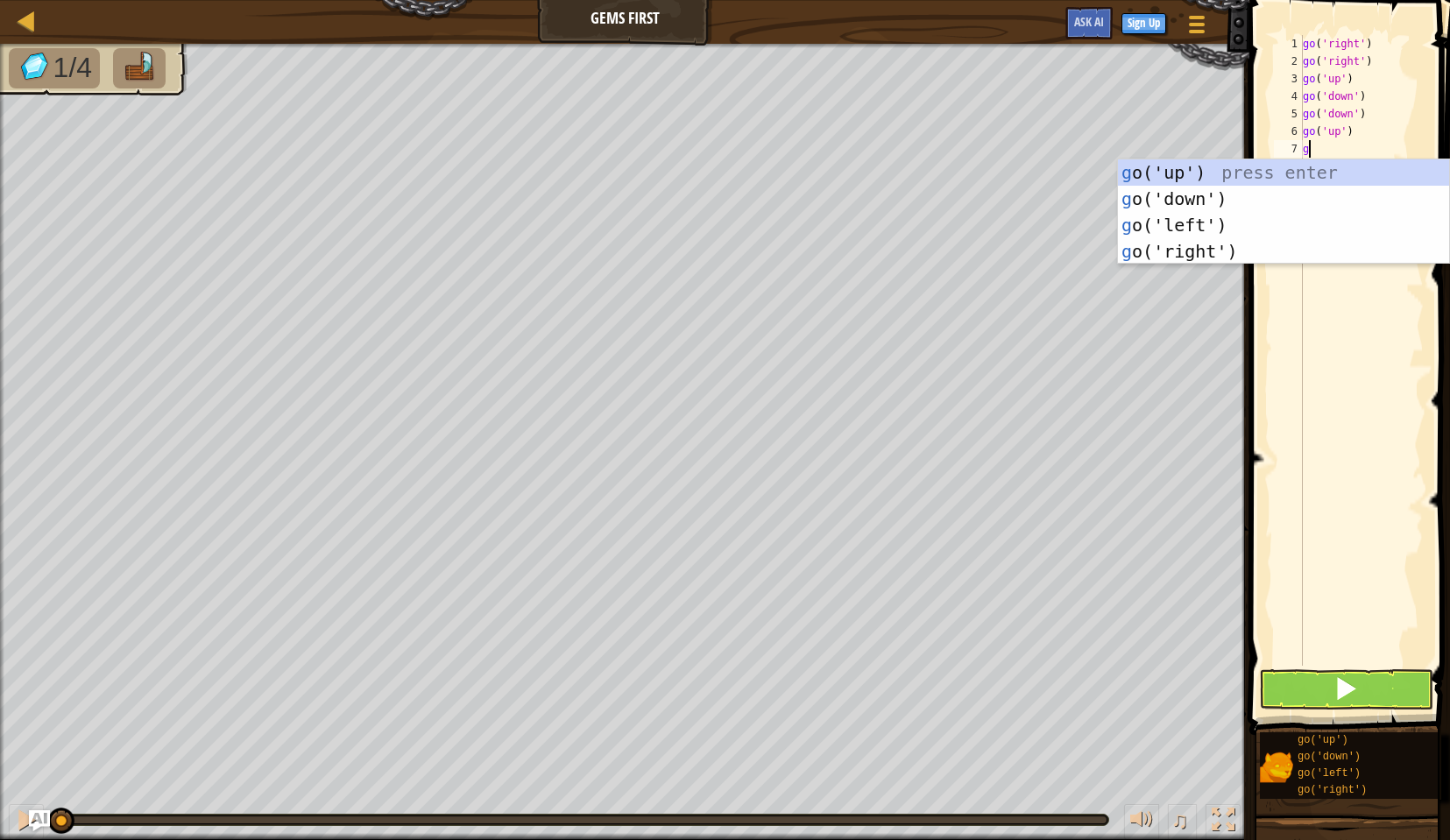
type textarea "go"
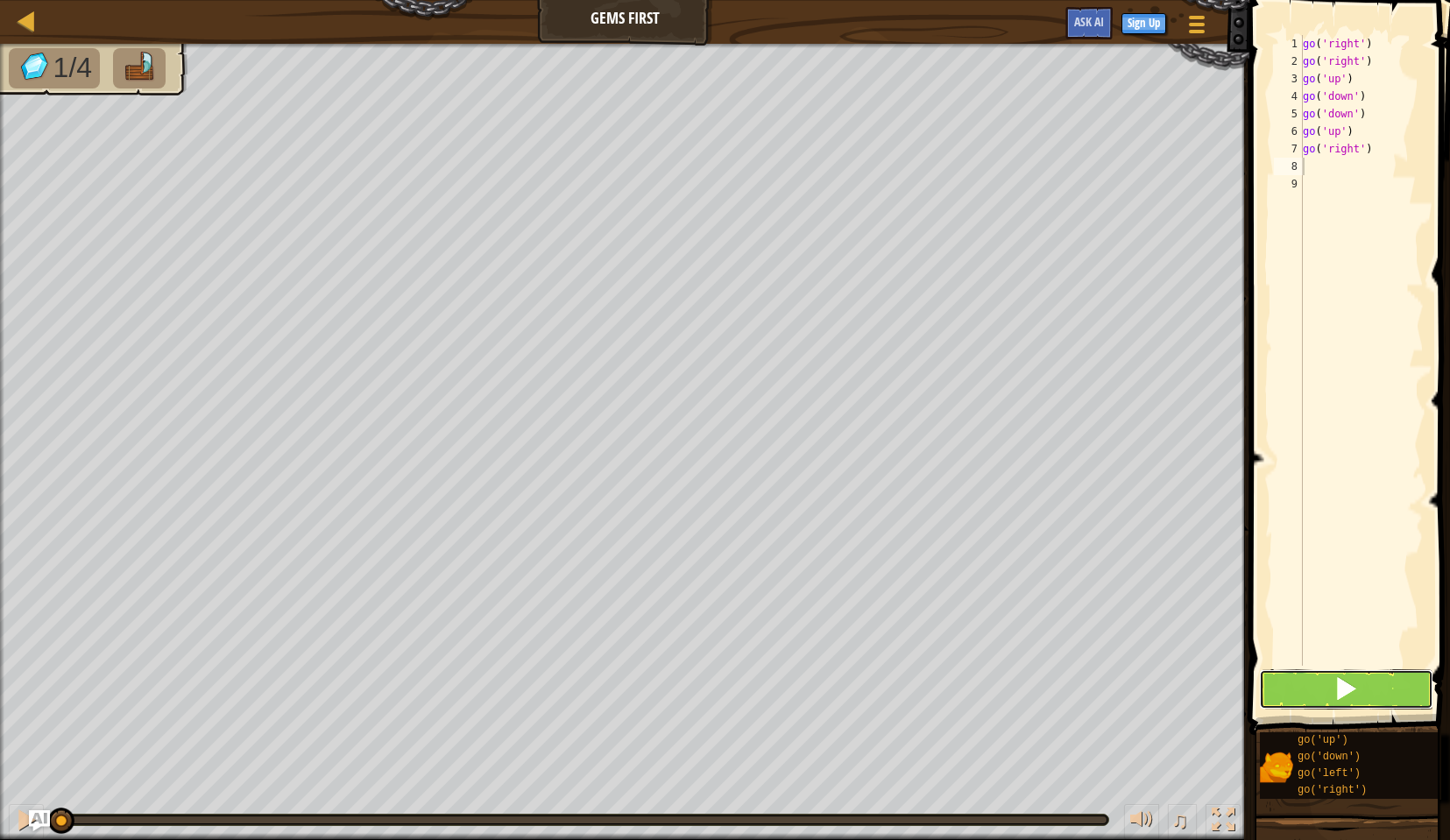
click at [1306, 686] on button at bounding box center [1346, 689] width 174 height 40
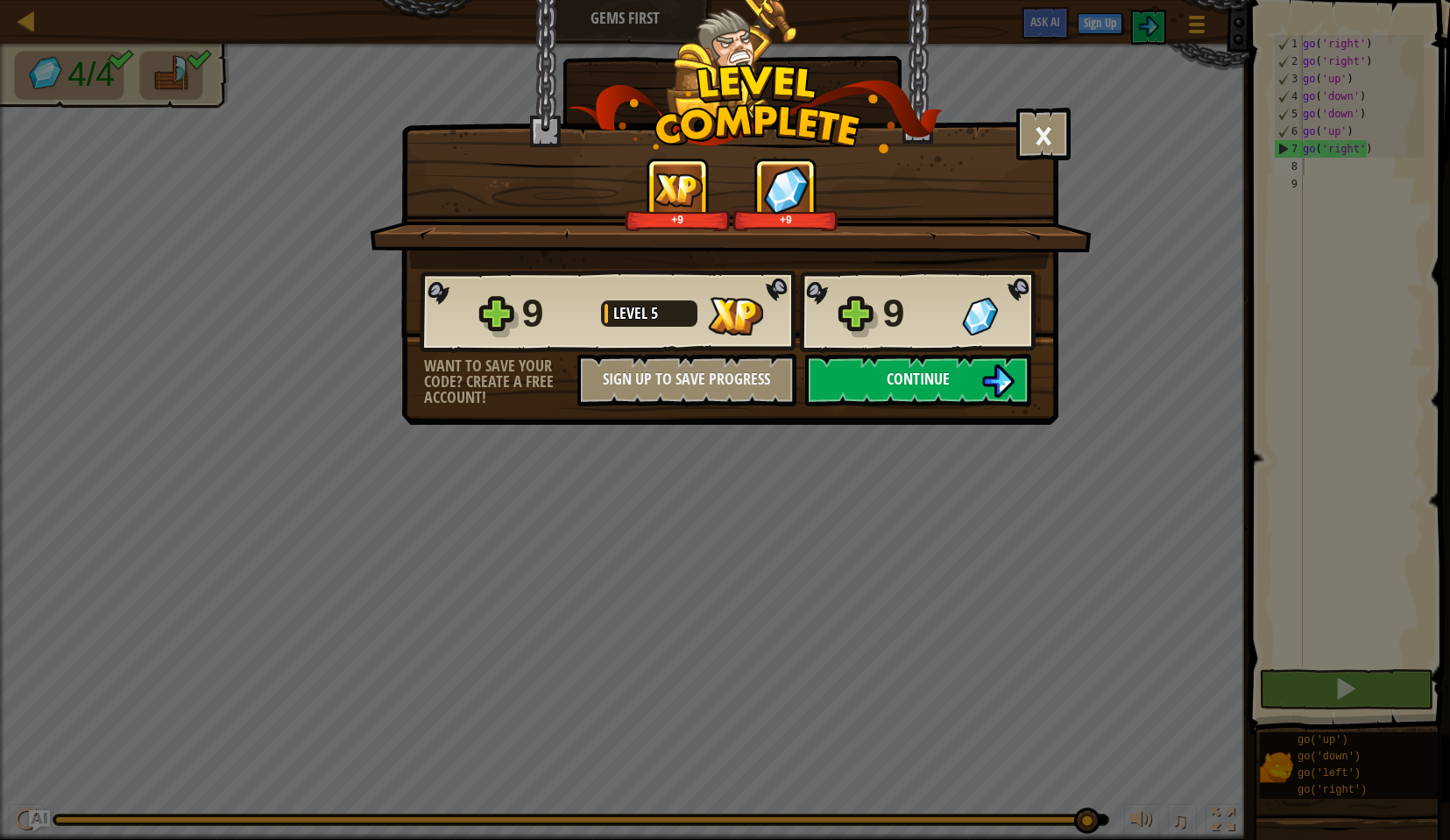
click at [908, 369] on span "Continue" at bounding box center [918, 379] width 63 height 22
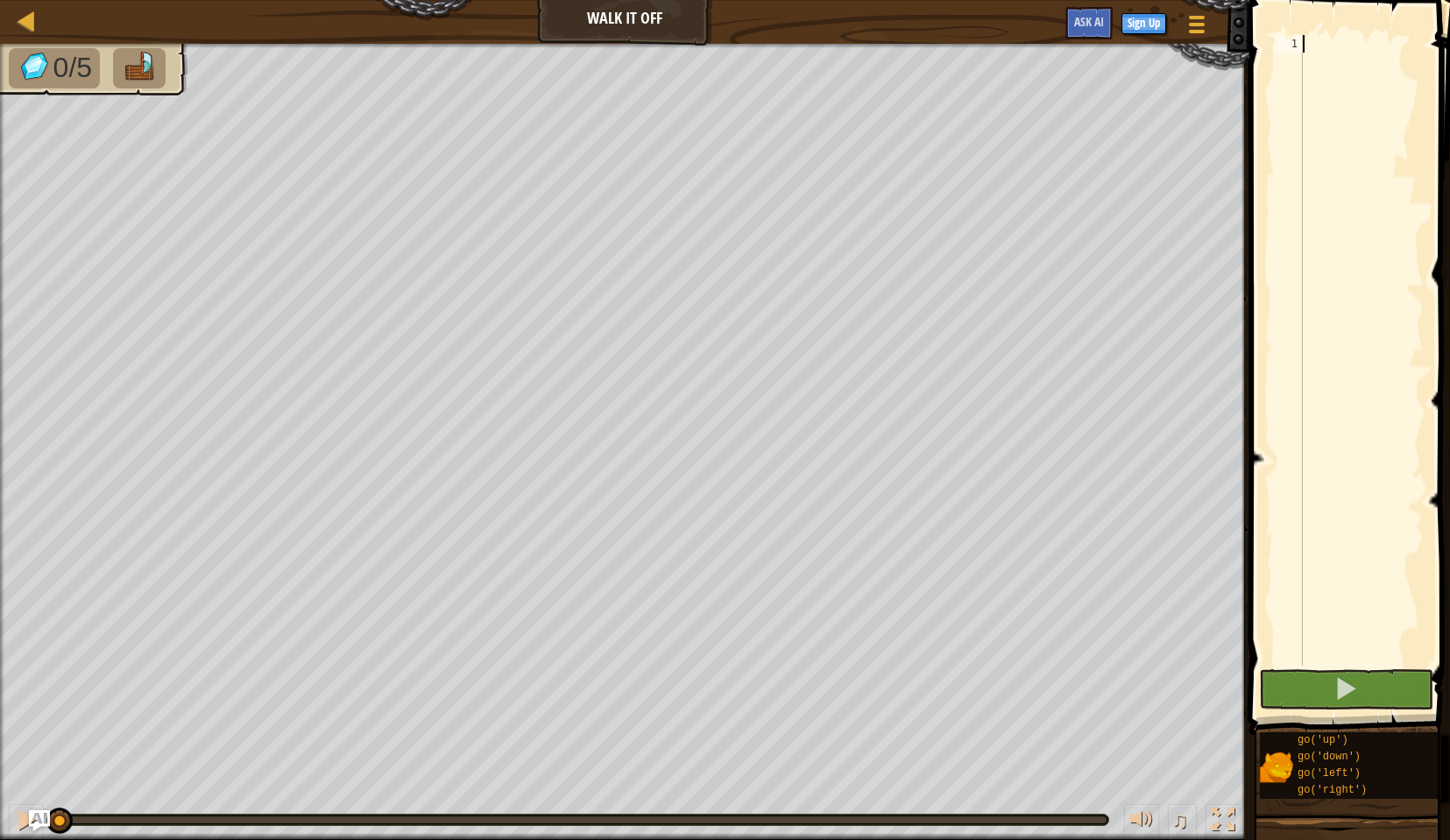
click at [44, 20] on div "Map Walk It Off Game Menu Sign Up Ask AI" at bounding box center [625, 21] width 1250 height 44
click at [24, 20] on div at bounding box center [27, 20] width 22 height 22
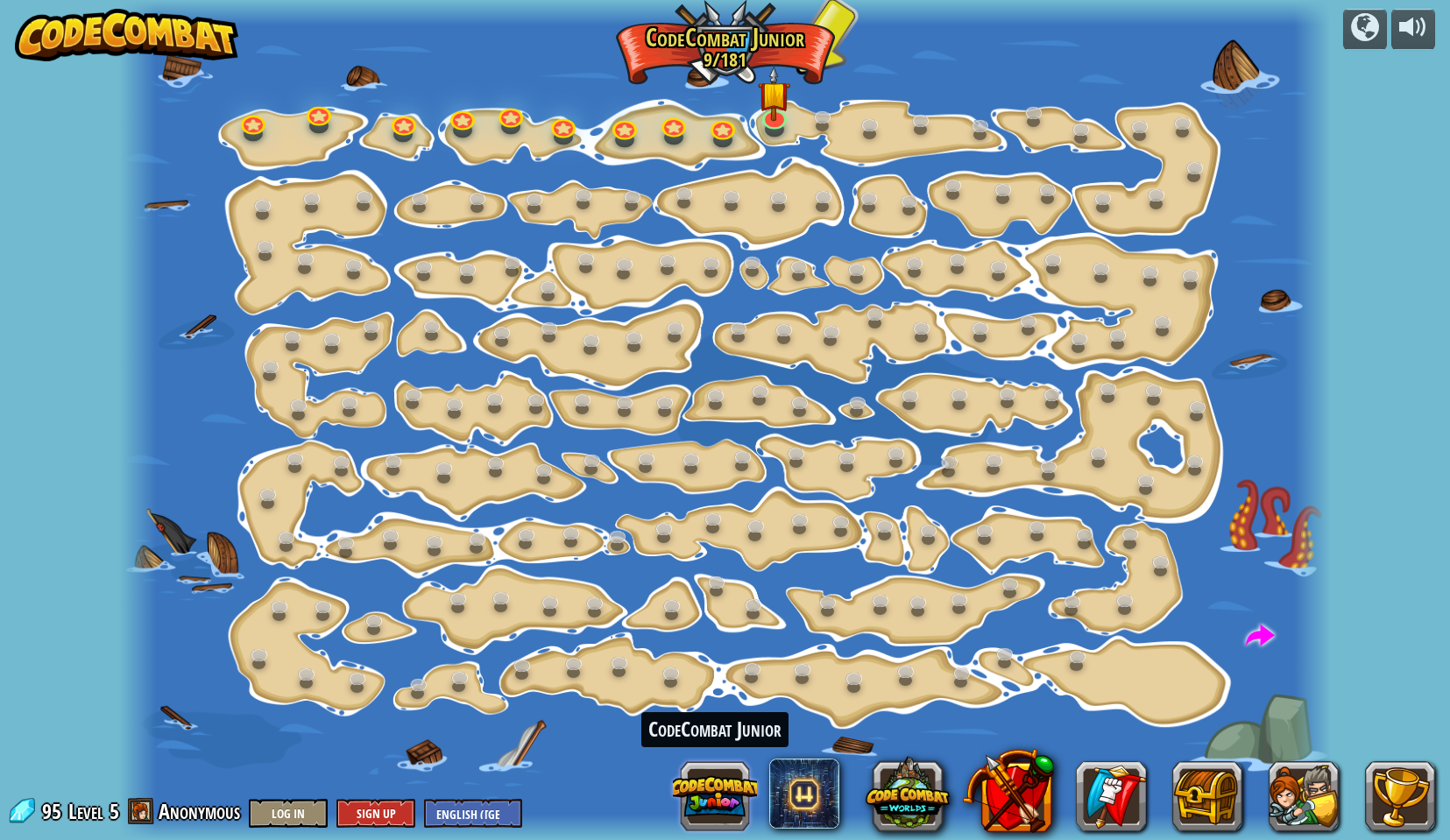
click at [733, 793] on button at bounding box center [715, 796] width 84 height 84
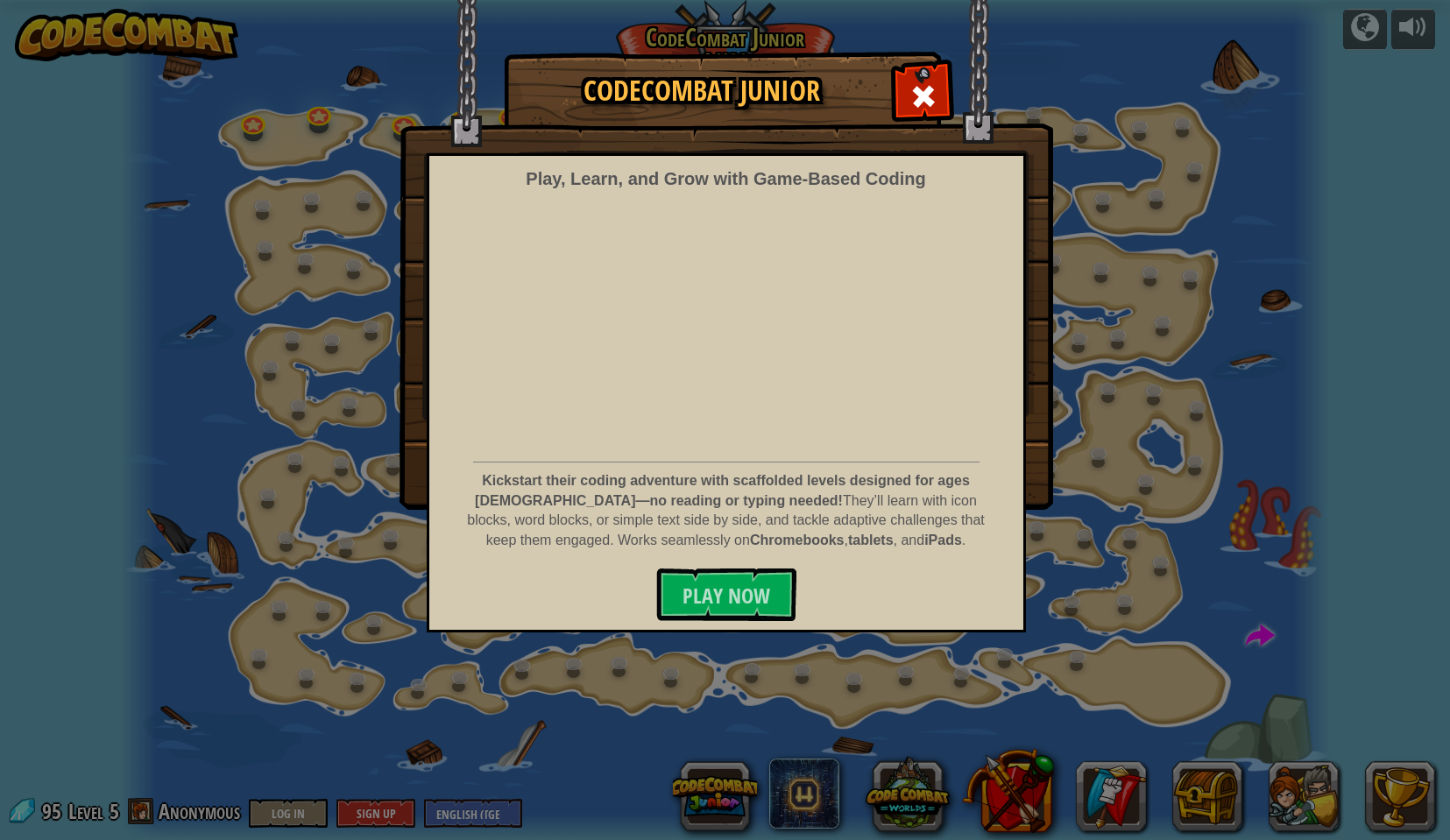
click at [912, 97] on span at bounding box center [924, 96] width 28 height 28
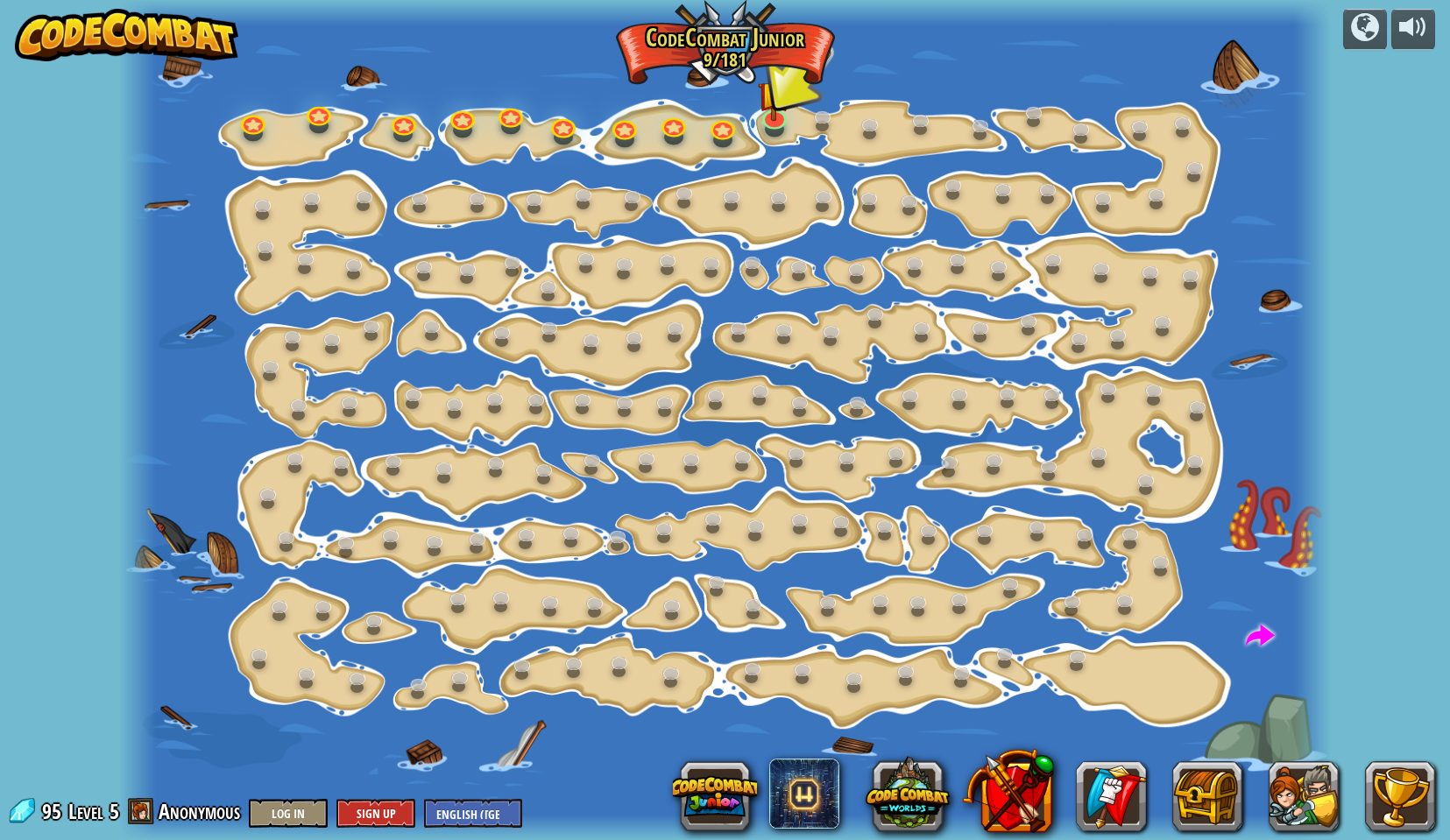
click at [133, 29] on img at bounding box center [127, 34] width 224 height 52
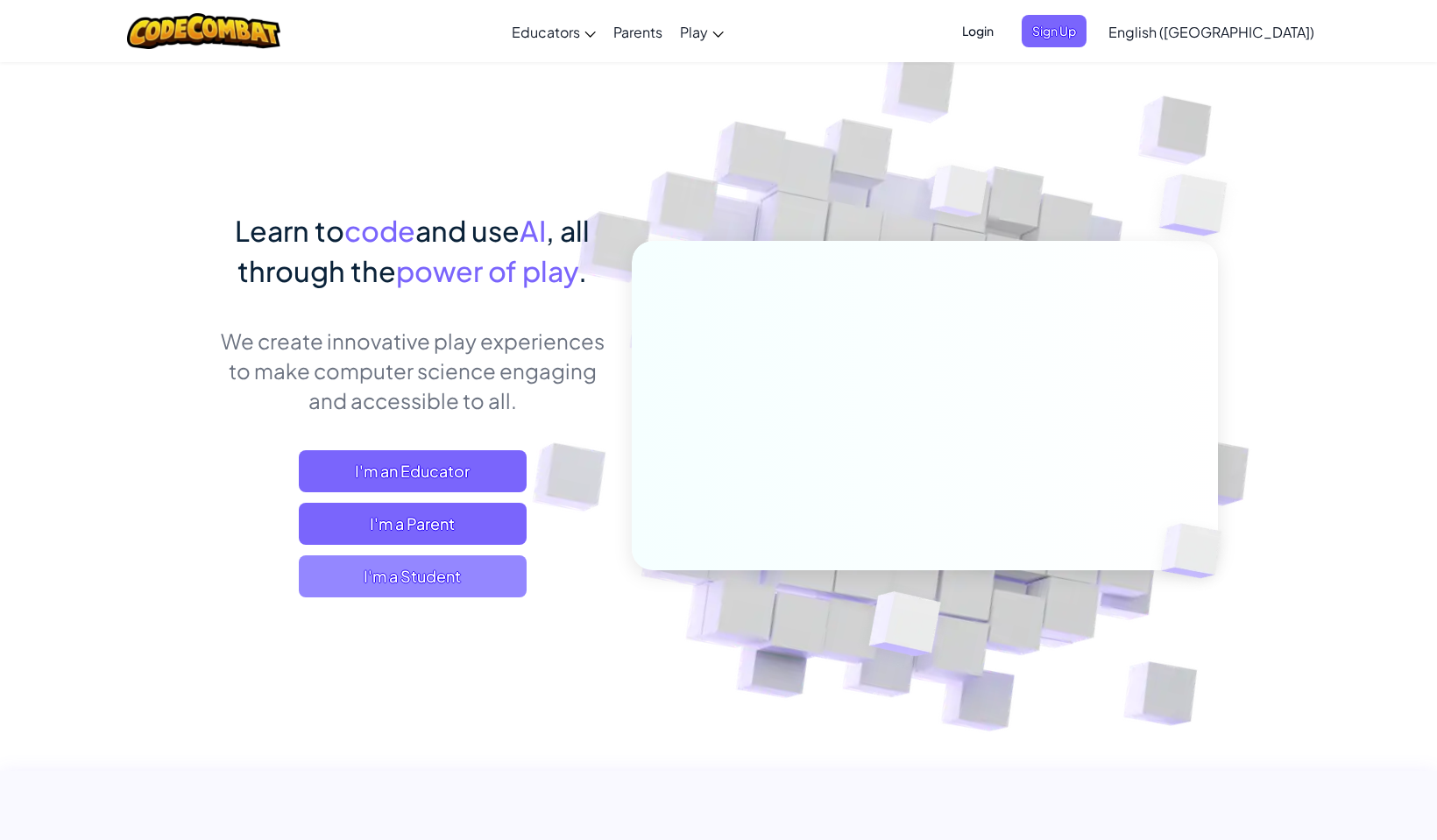
click at [424, 585] on span "I'm a Student" at bounding box center [413, 576] width 228 height 42
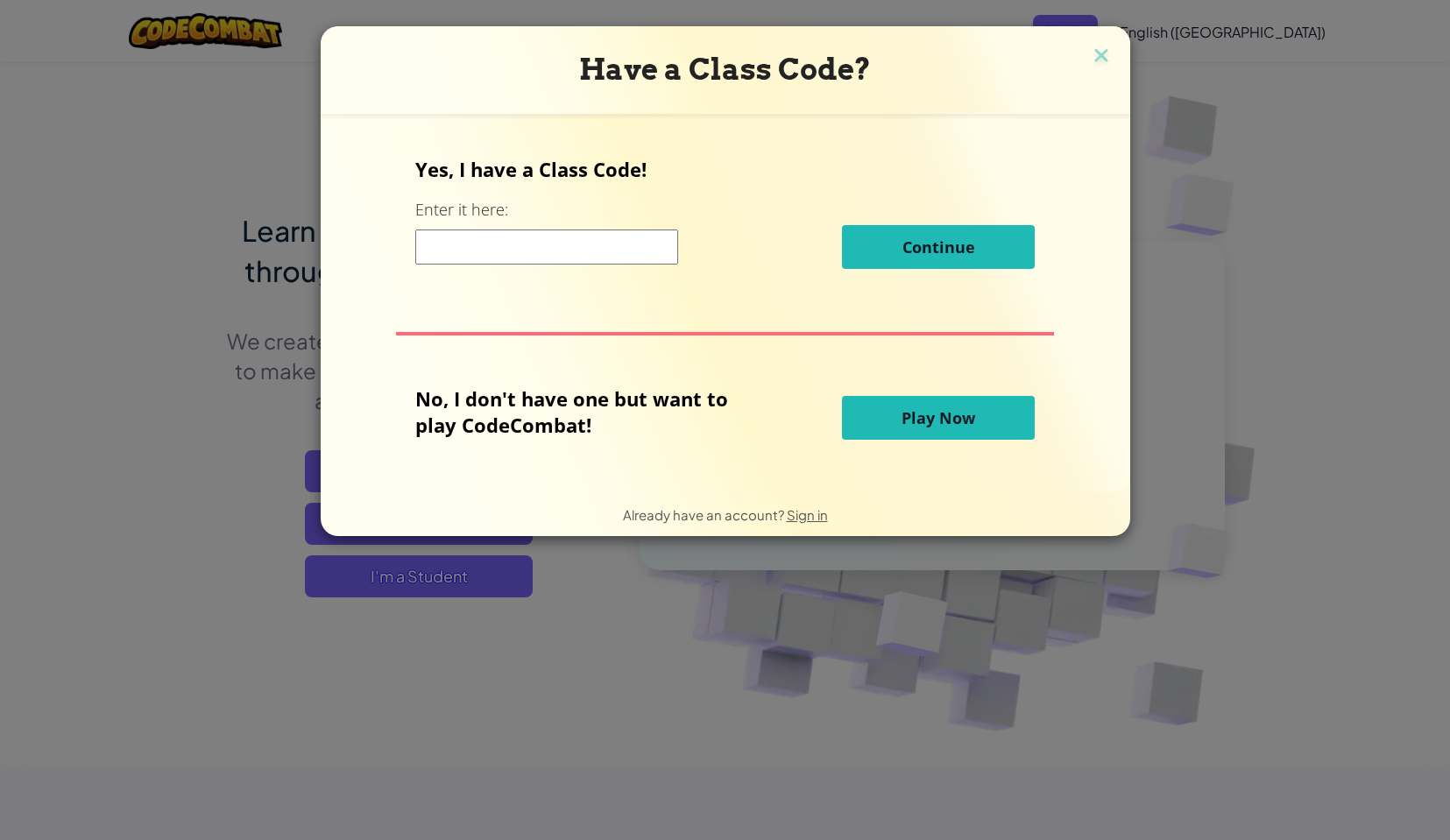
click at [982, 402] on button "Play Now" at bounding box center [938, 417] width 193 height 44
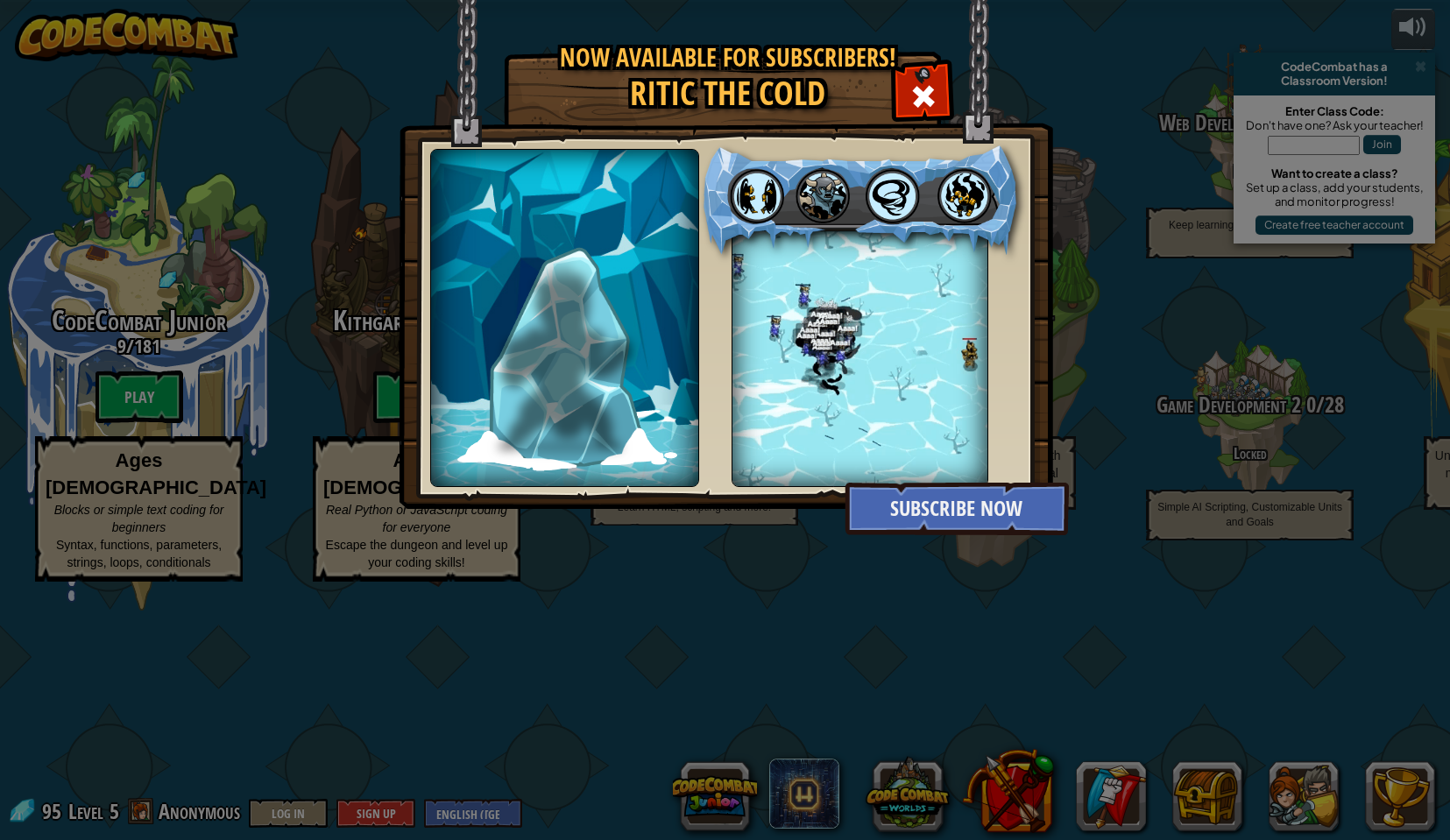
click at [909, 104] on div at bounding box center [923, 94] width 55 height 55
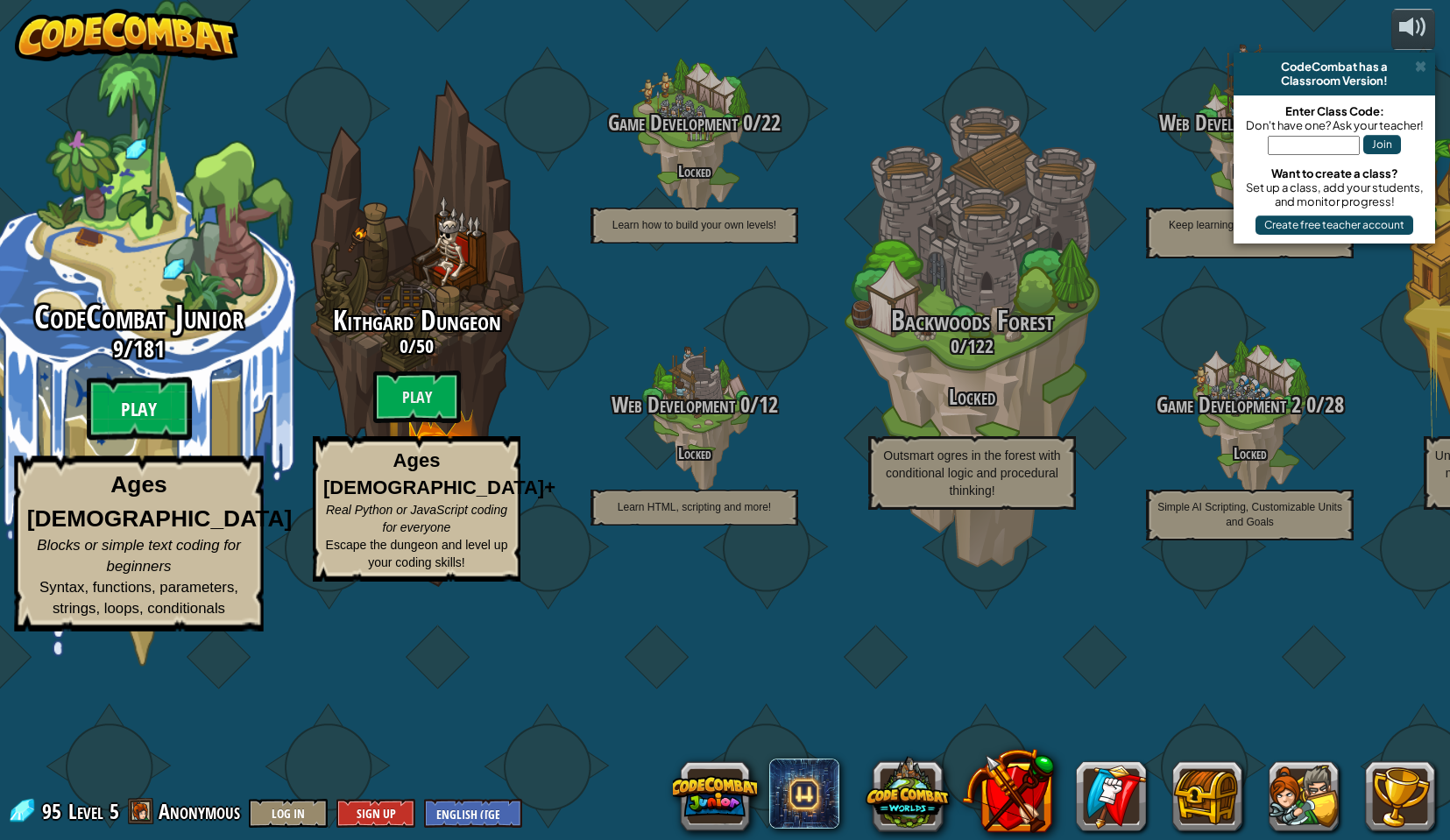
click at [187, 440] on btn "Play" at bounding box center [139, 410] width 105 height 63
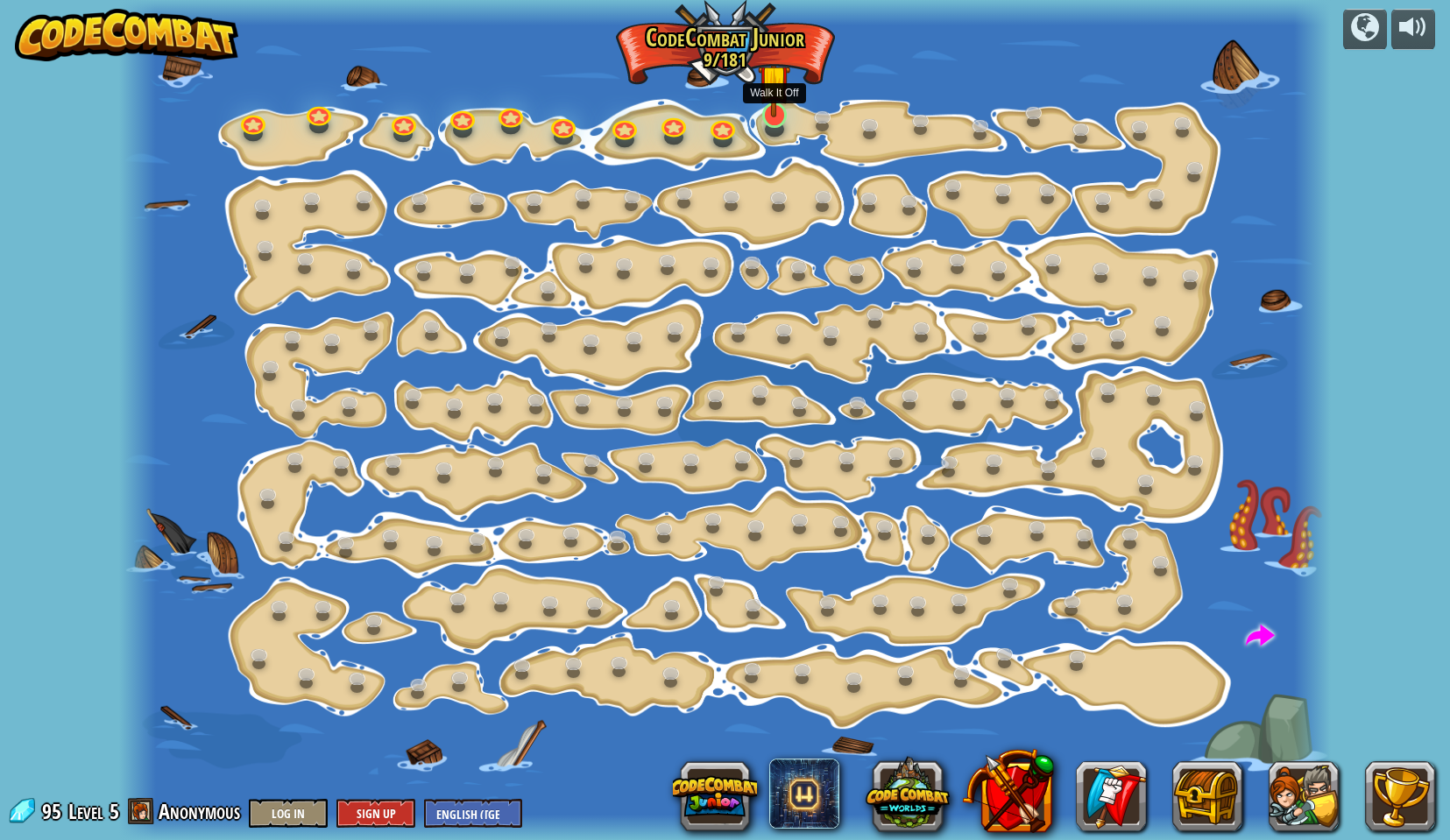
click at [784, 96] on img at bounding box center [774, 80] width 33 height 74
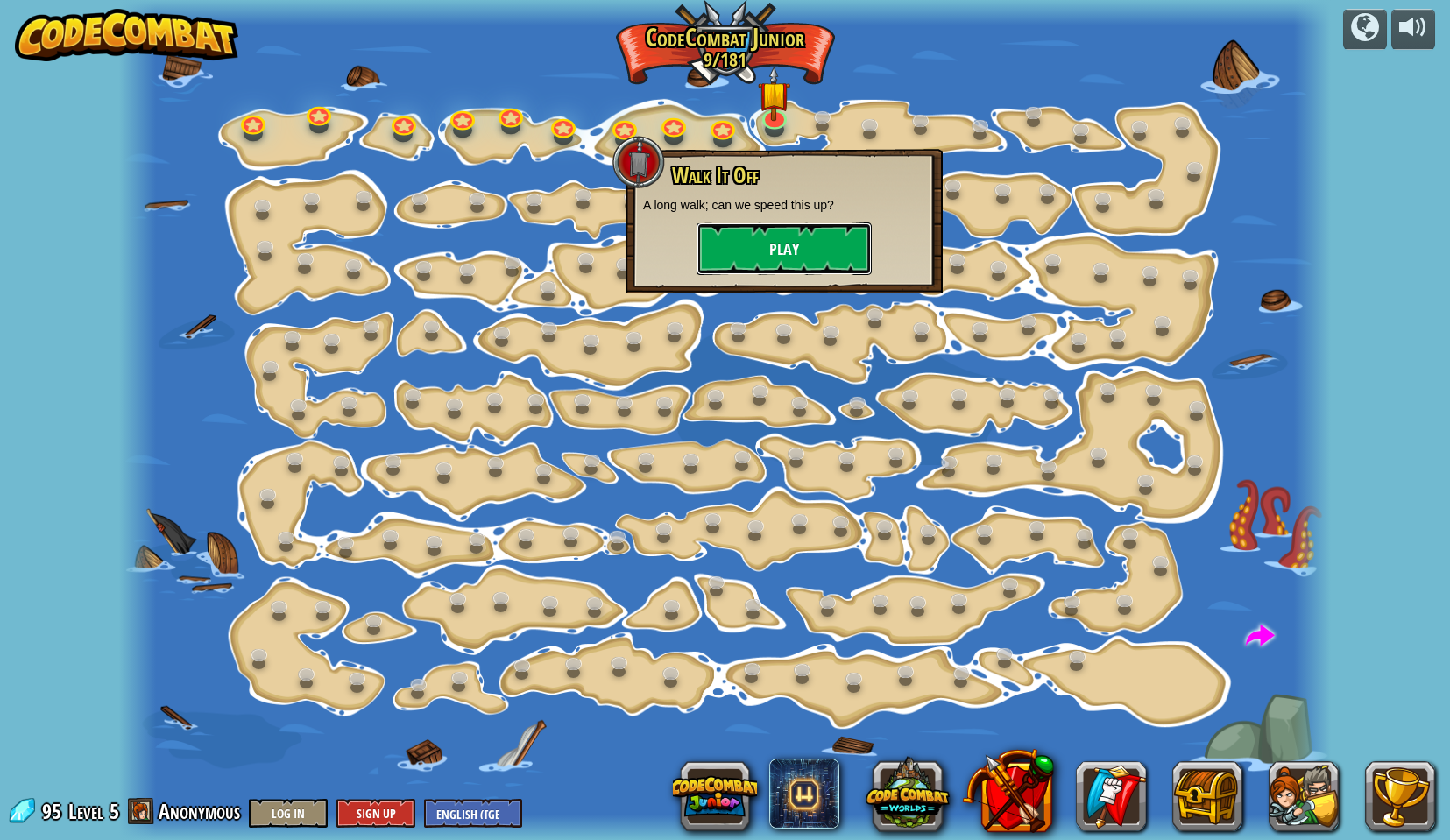
click at [760, 247] on button "Play" at bounding box center [784, 249] width 175 height 52
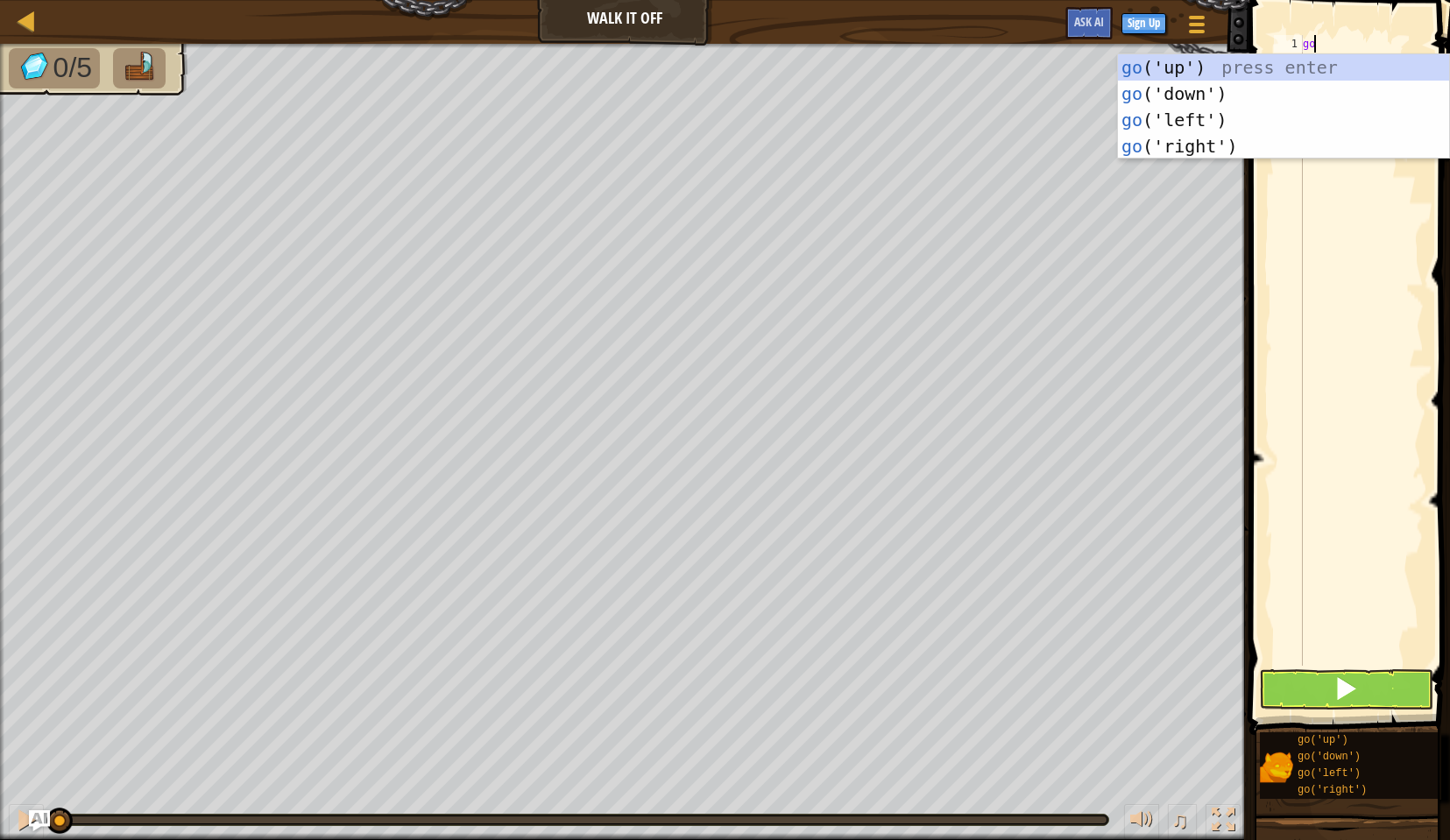
scroll to position [7, 1]
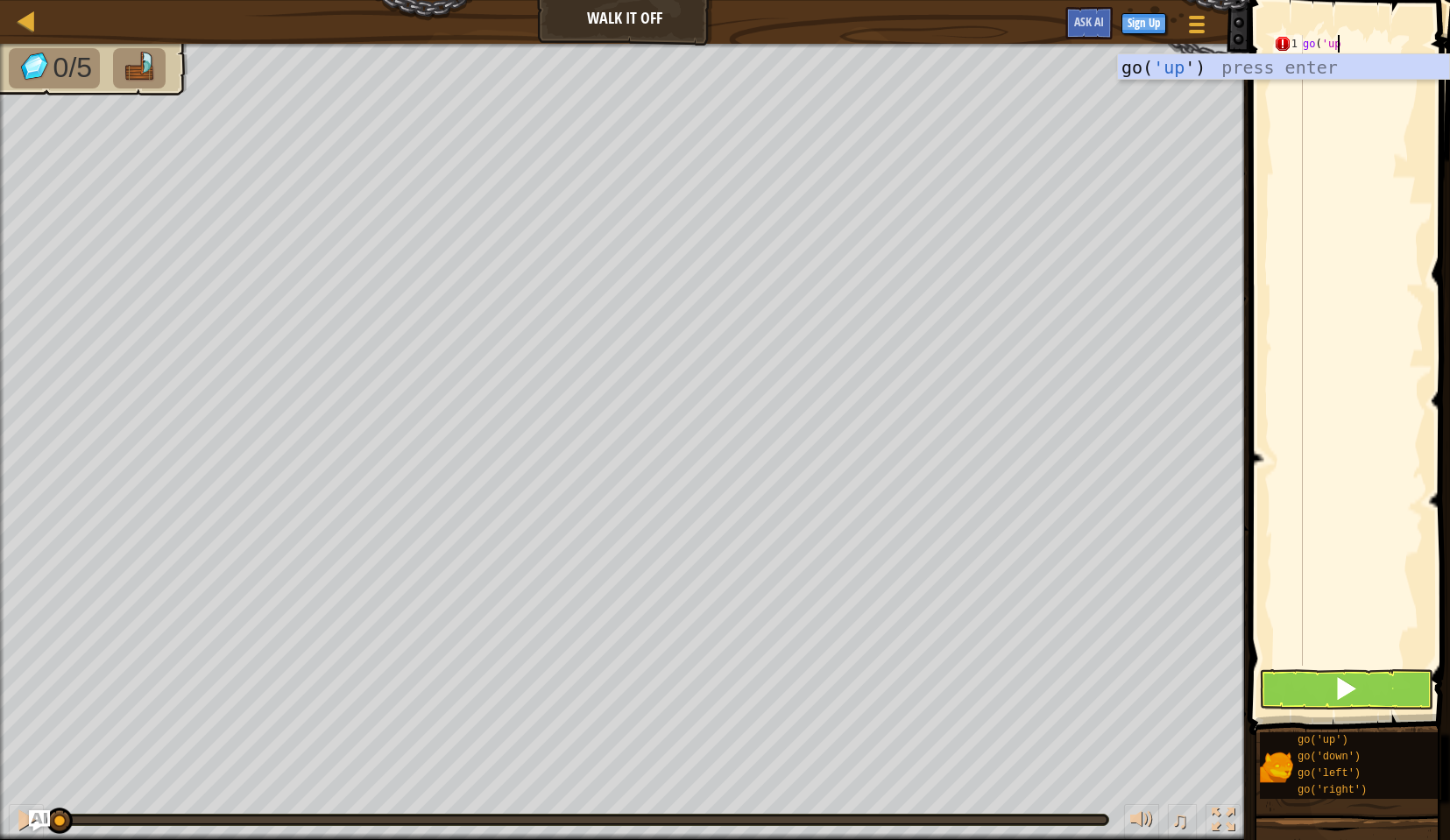
type textarea "go('up)"
type textarea "go"
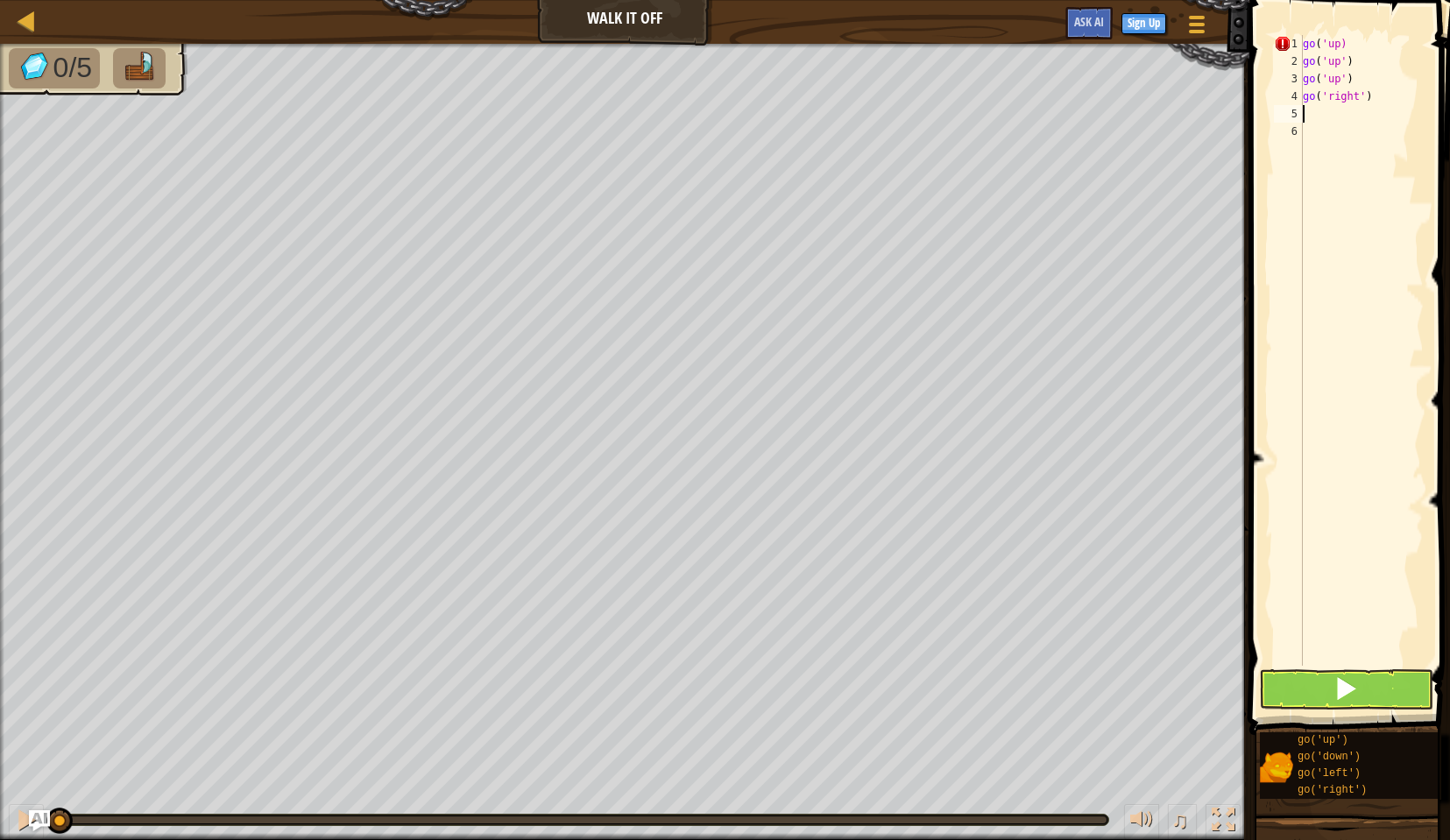
type textarea "go"
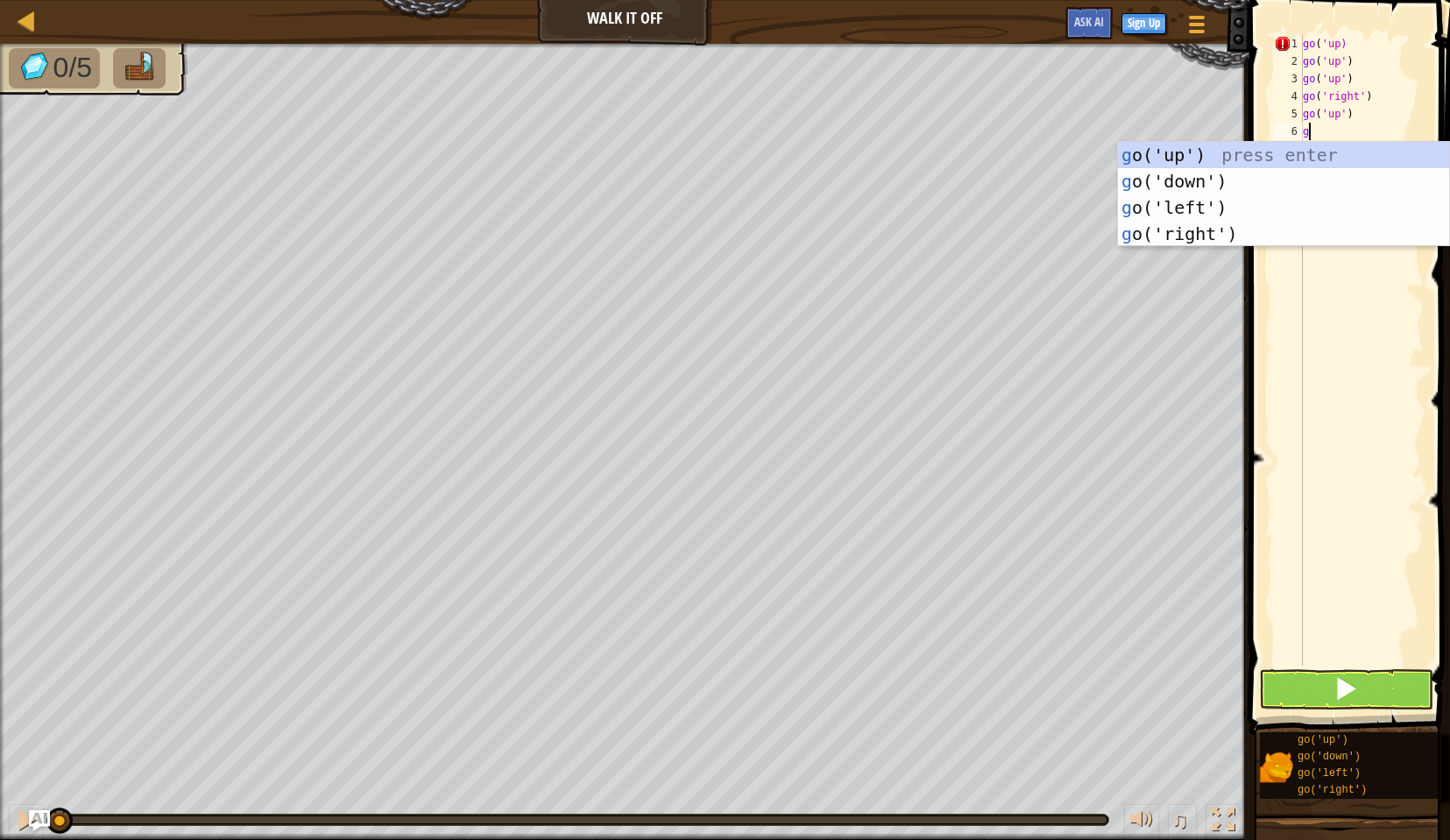
type textarea "go"
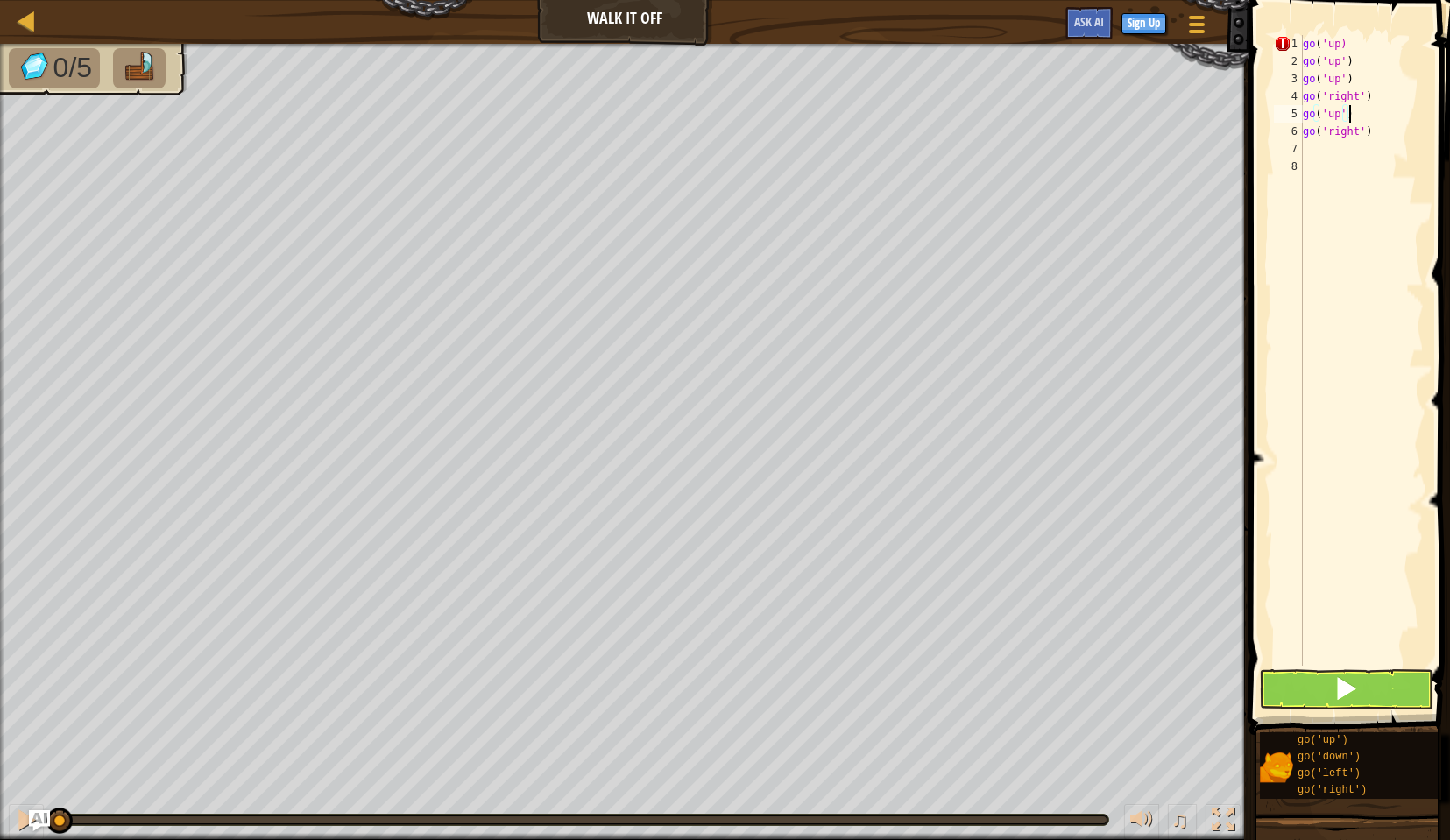
click at [1362, 107] on div "go ( 'up) go ( 'up' ) go ( 'up' ) go ( 'right' ) go ( 'up' ) go ( 'right' )" at bounding box center [1362, 368] width 125 height 666
type textarea "g"
type textarea "go('right')"
type textarea "go"
click at [1335, 178] on div "go ( 'up) go ( 'up' ) go ( 'up' ) go ( 'right' ) go ( 'right' ) go ( 'right' )" at bounding box center [1362, 368] width 125 height 666
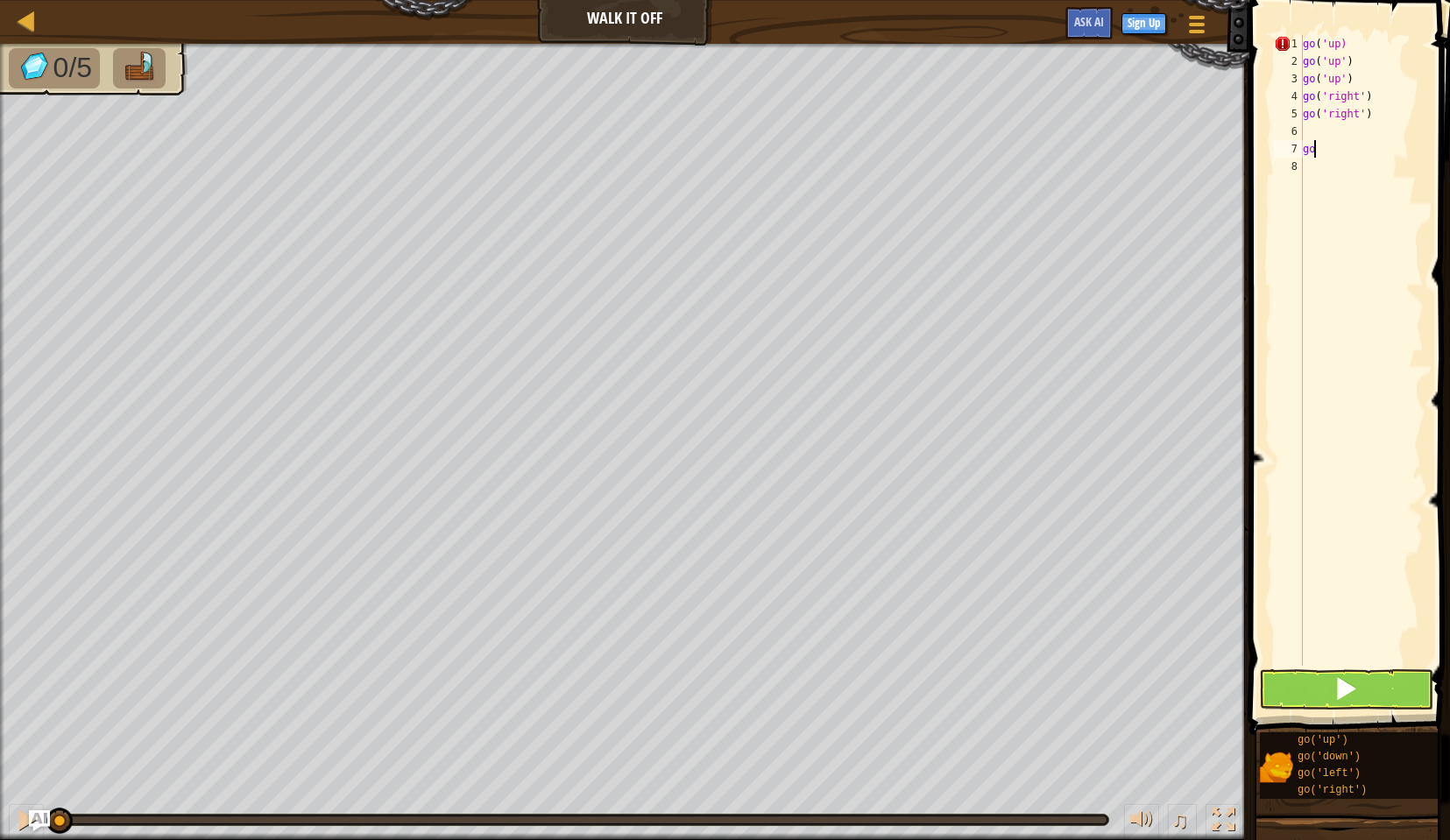
type textarea "g"
type textarea "go"
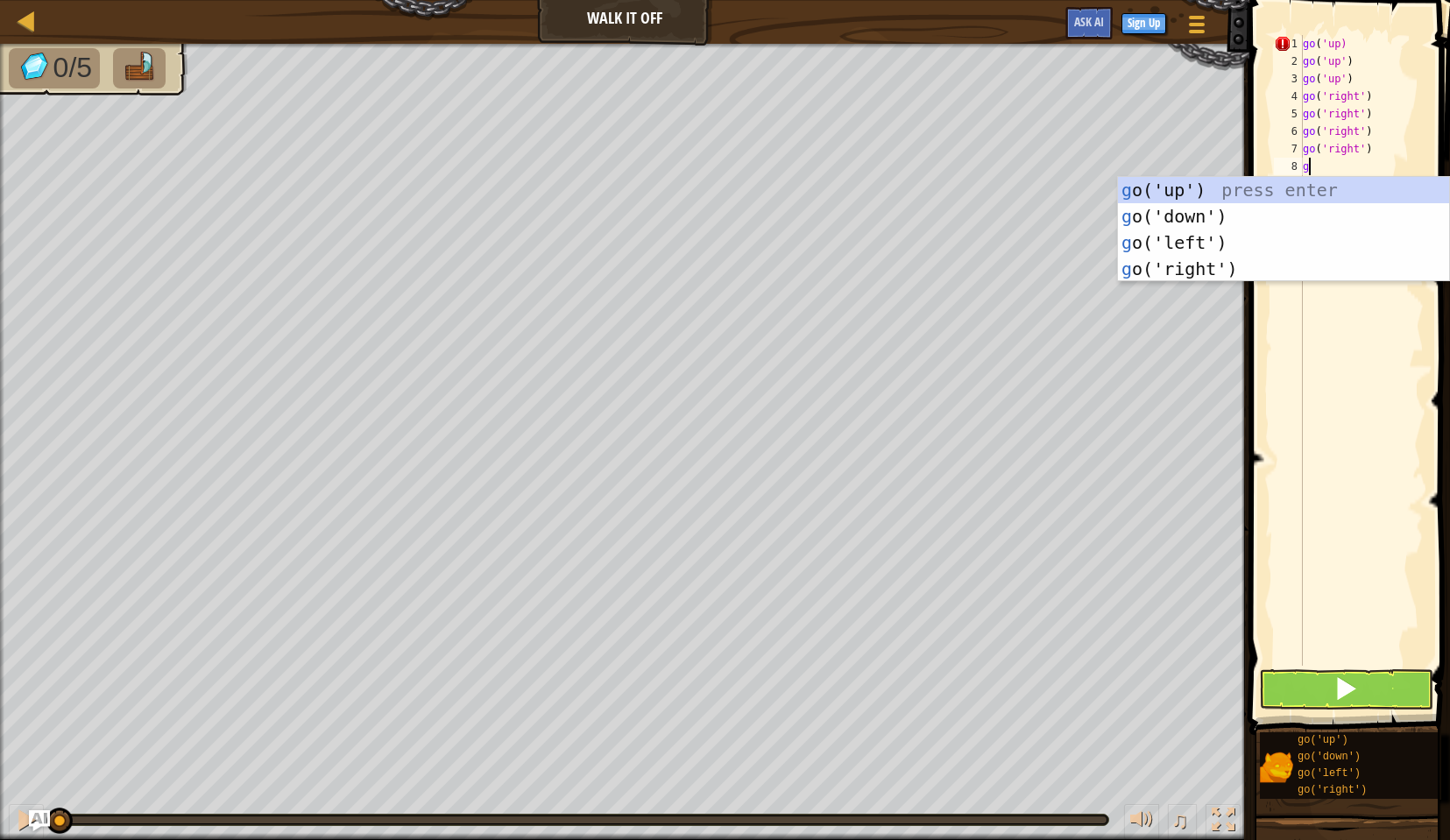
type textarea "go"
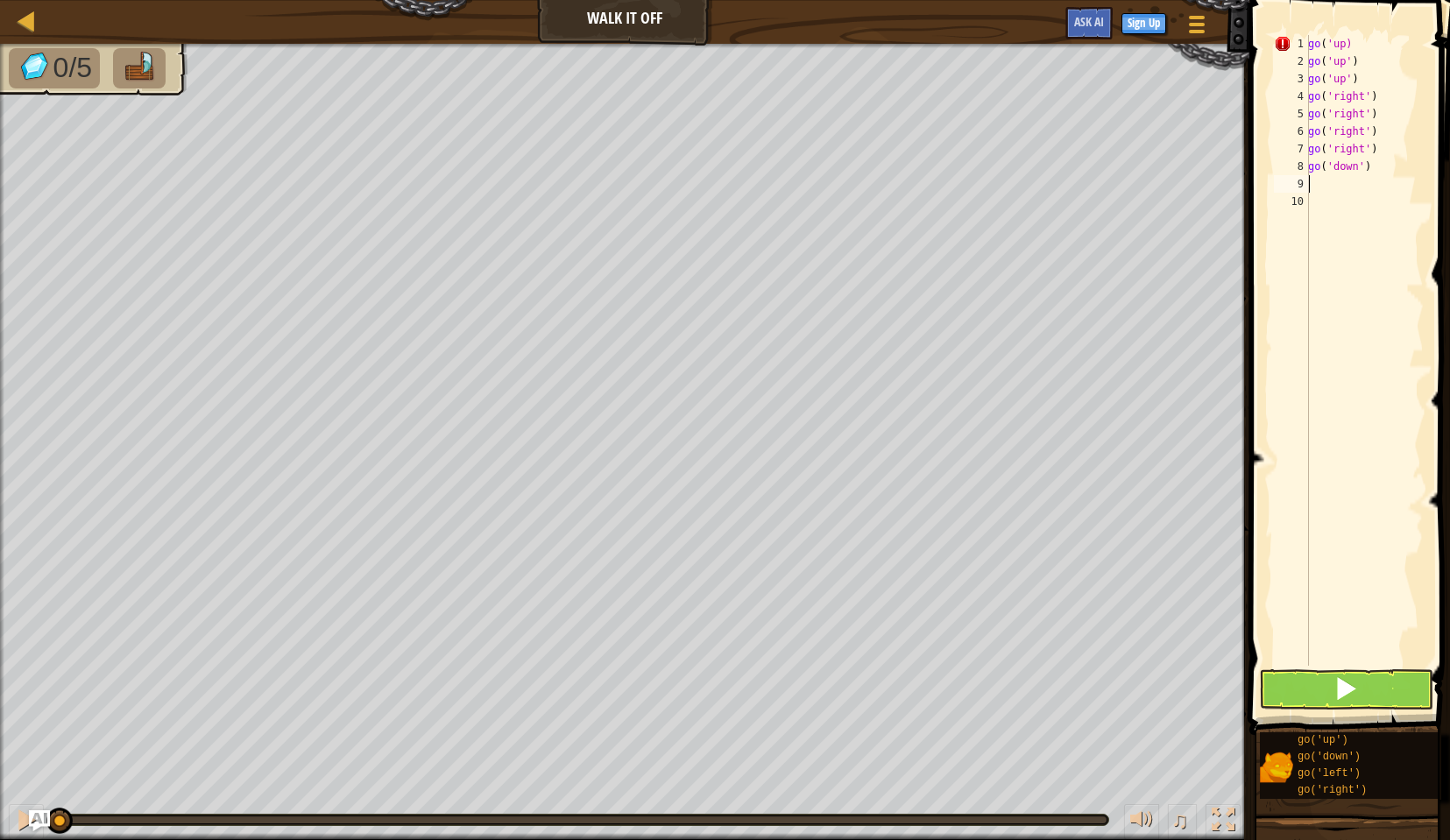
type textarea "go"
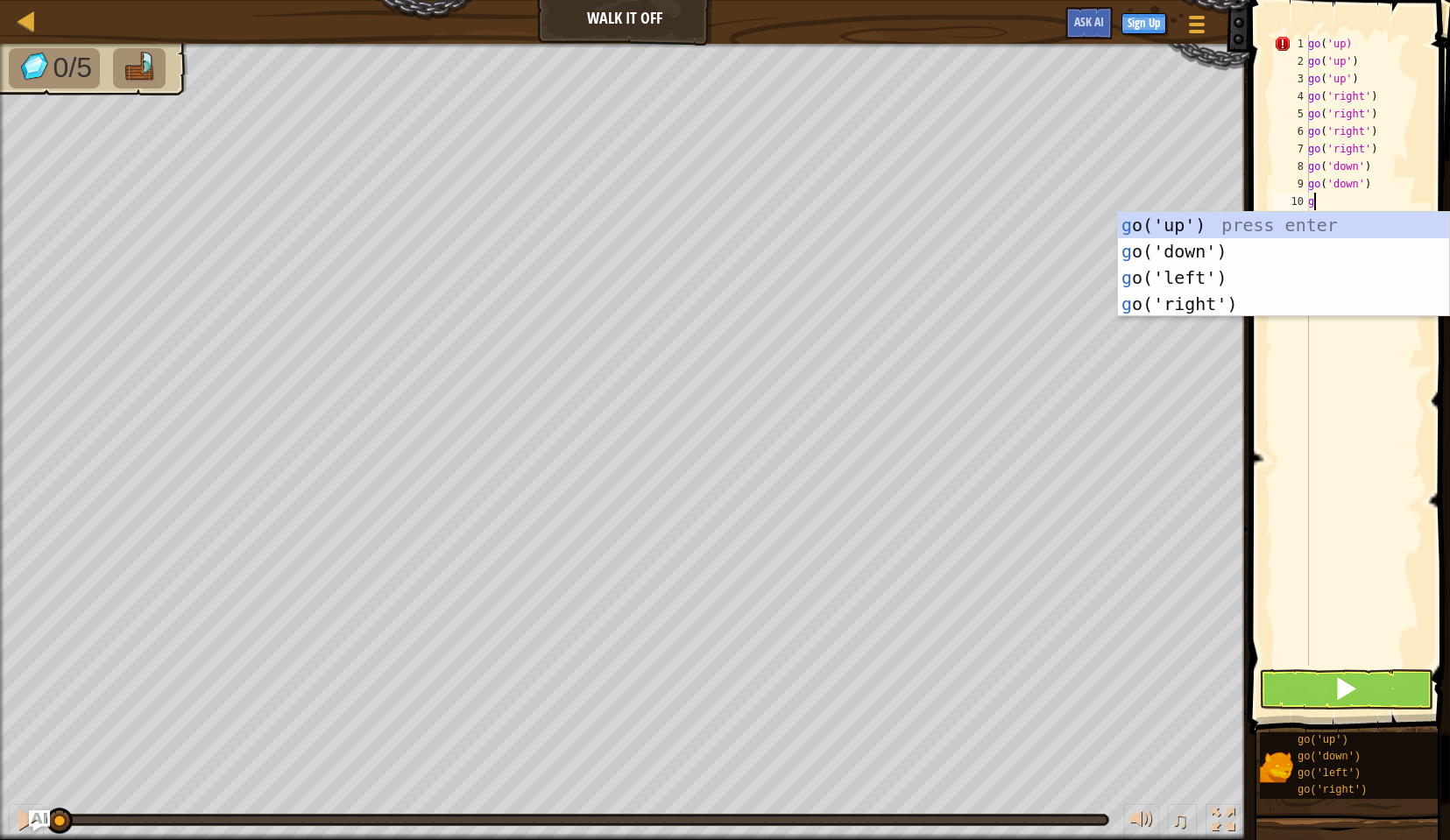
type textarea "go"
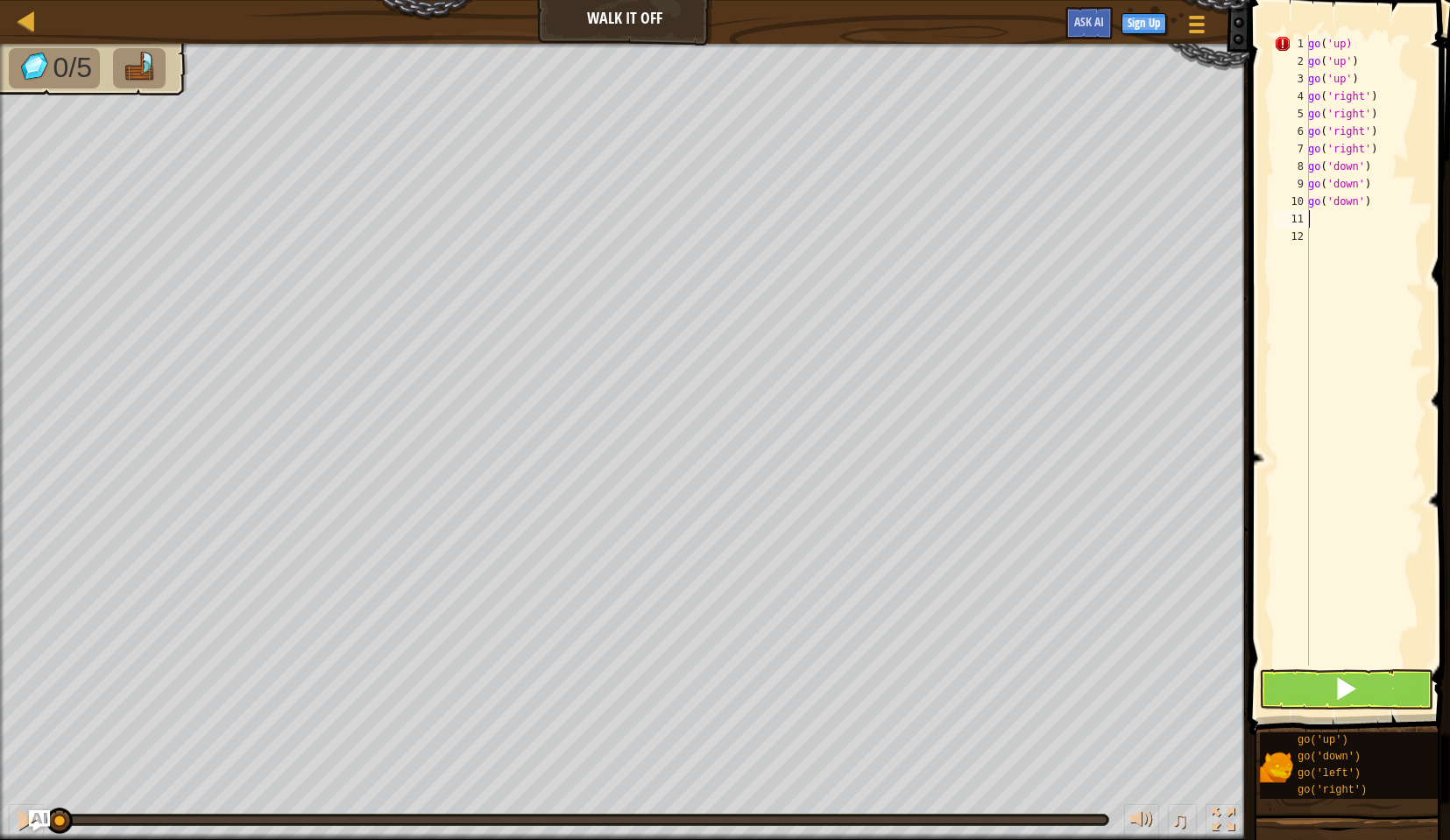
type textarea "go"
click at [1348, 699] on span at bounding box center [1346, 688] width 24 height 24
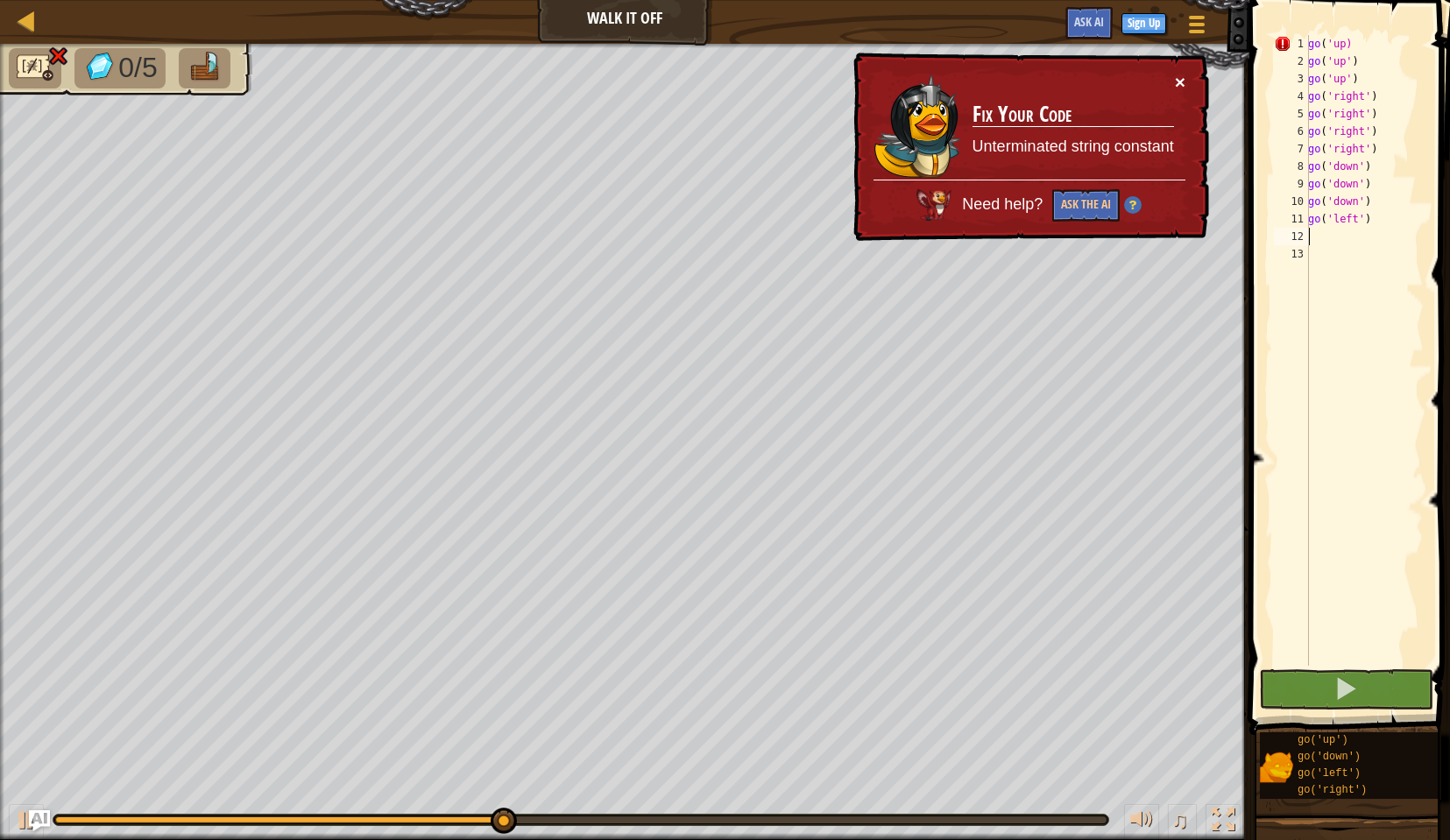
click at [1185, 73] on button "×" at bounding box center [1180, 82] width 10 height 19
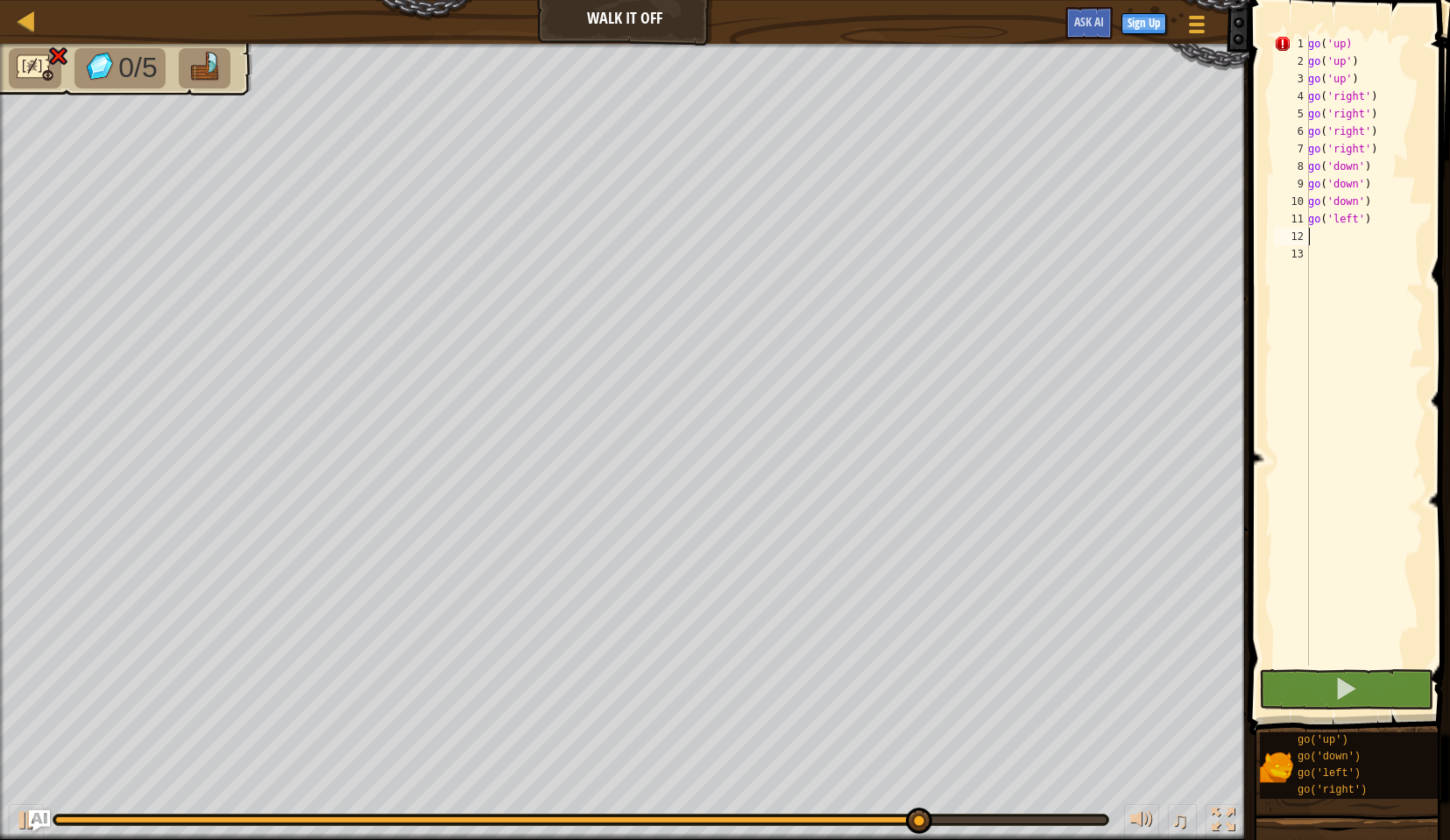
click at [1346, 45] on div "go ( 'up) go ( 'up' ) go ( 'up' ) go ( 'right' ) go ( 'right' ) go ( 'right' ) …" at bounding box center [1364, 368] width 119 height 666
type textarea "go('up')"
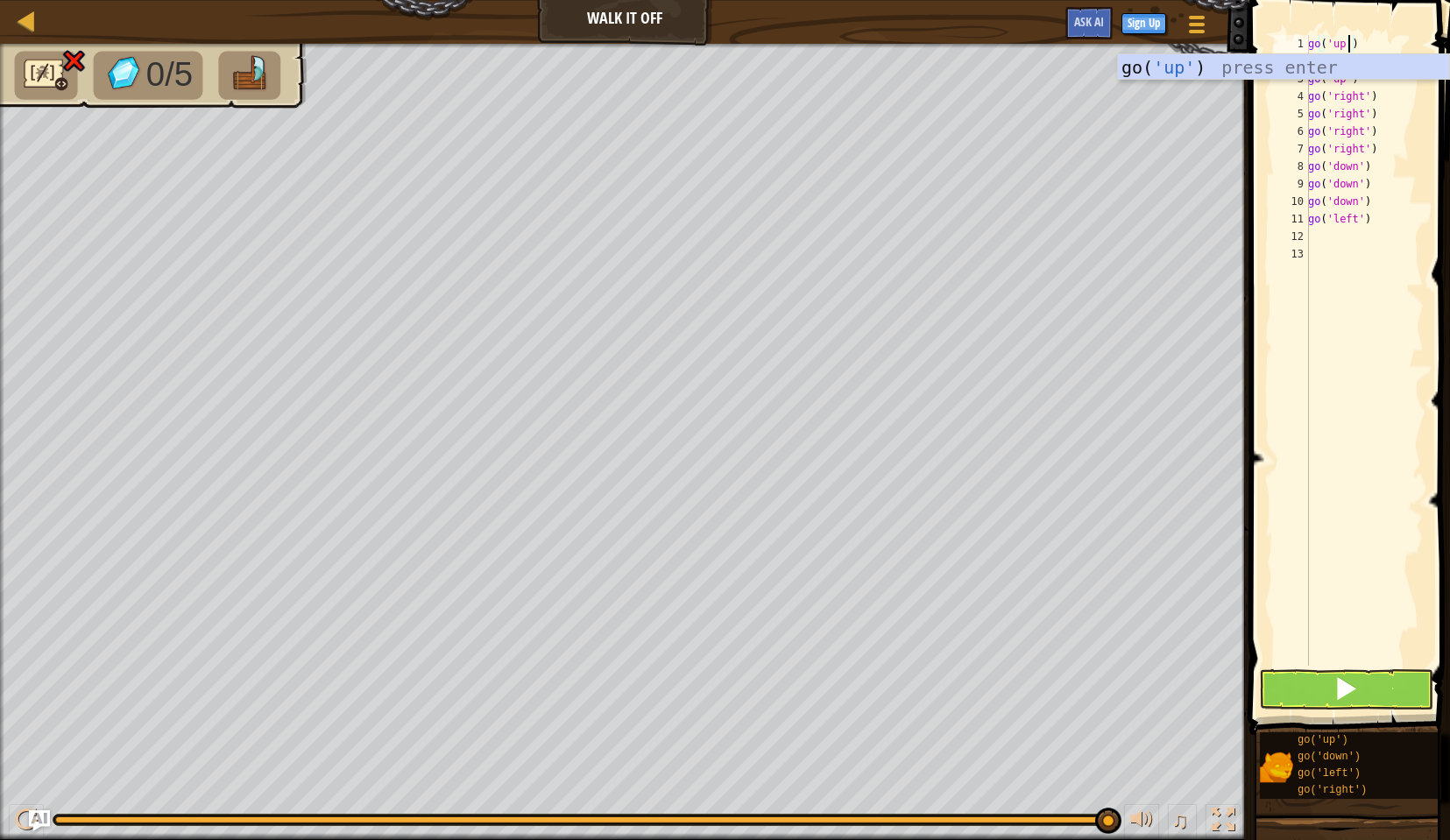
click at [1347, 309] on div "go ( 'up' ) go ( 'up' ) go ( 'up' ) go ( 'right' ) go ( 'right' ) go ( 'right' …" at bounding box center [1364, 368] width 119 height 666
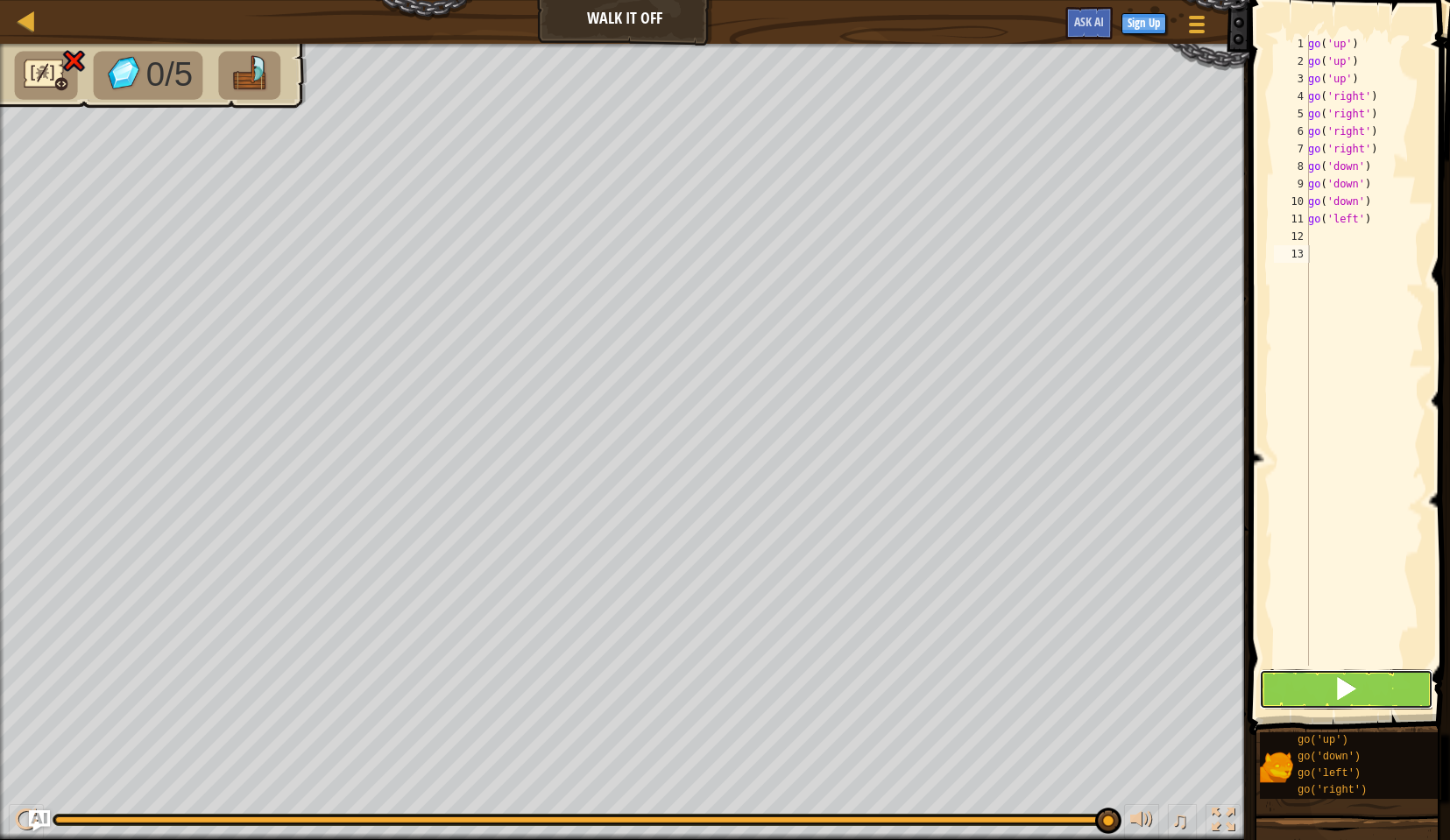
click at [1369, 682] on button at bounding box center [1346, 689] width 174 height 40
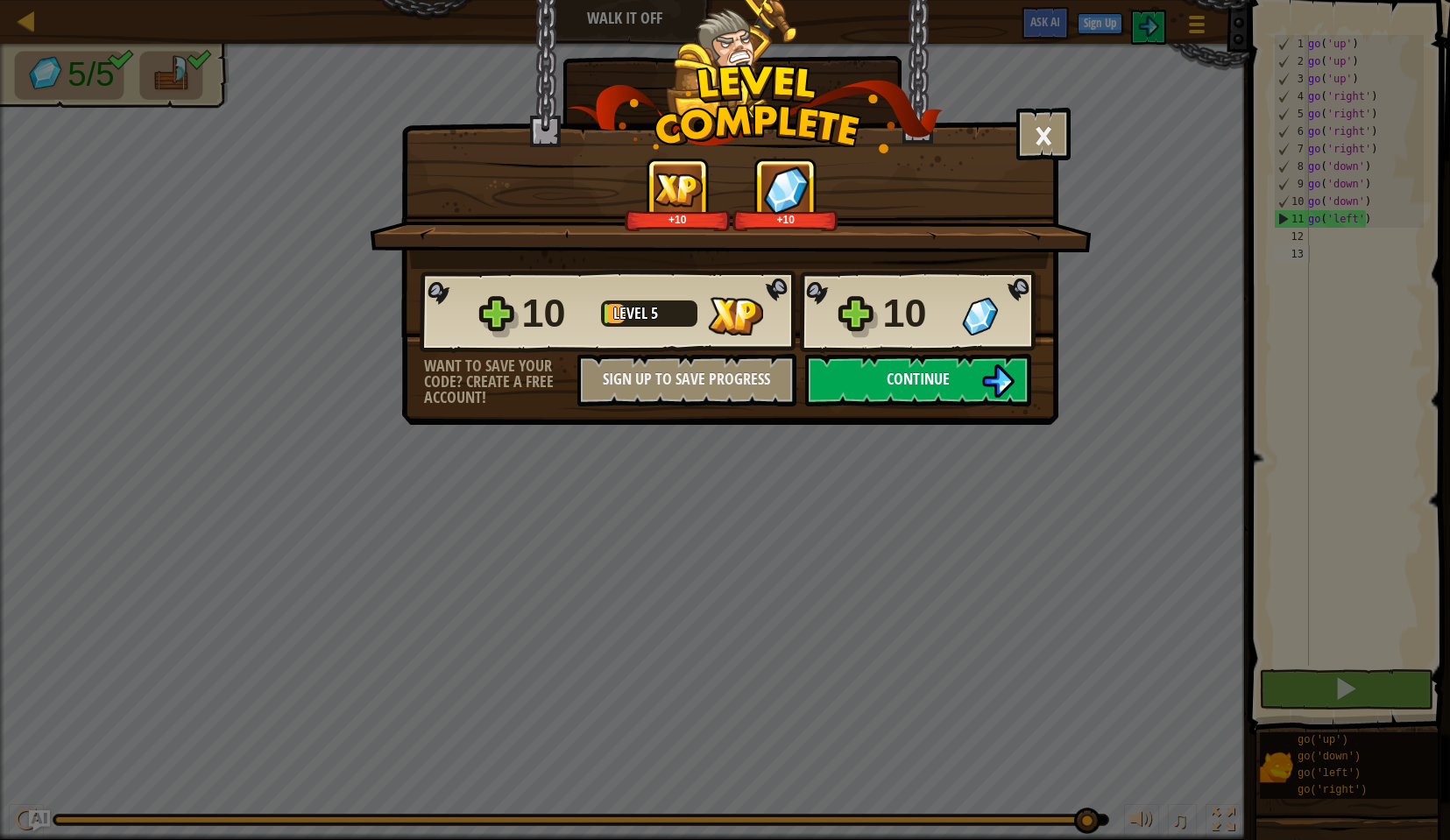
click at [915, 386] on span "Continue" at bounding box center [918, 379] width 63 height 22
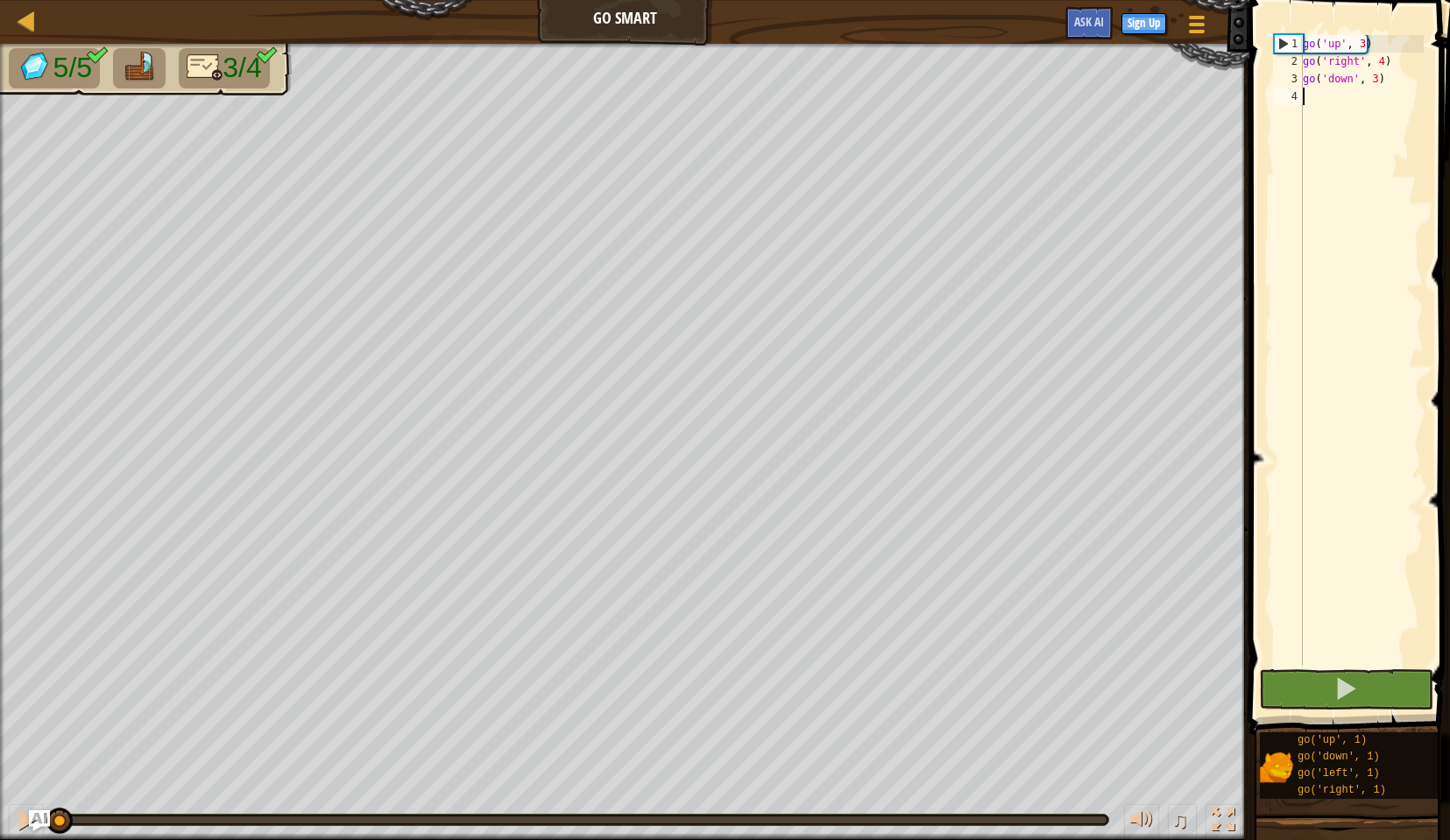
scroll to position [7, 0]
type textarea "go"
click at [1370, 685] on button at bounding box center [1346, 689] width 174 height 40
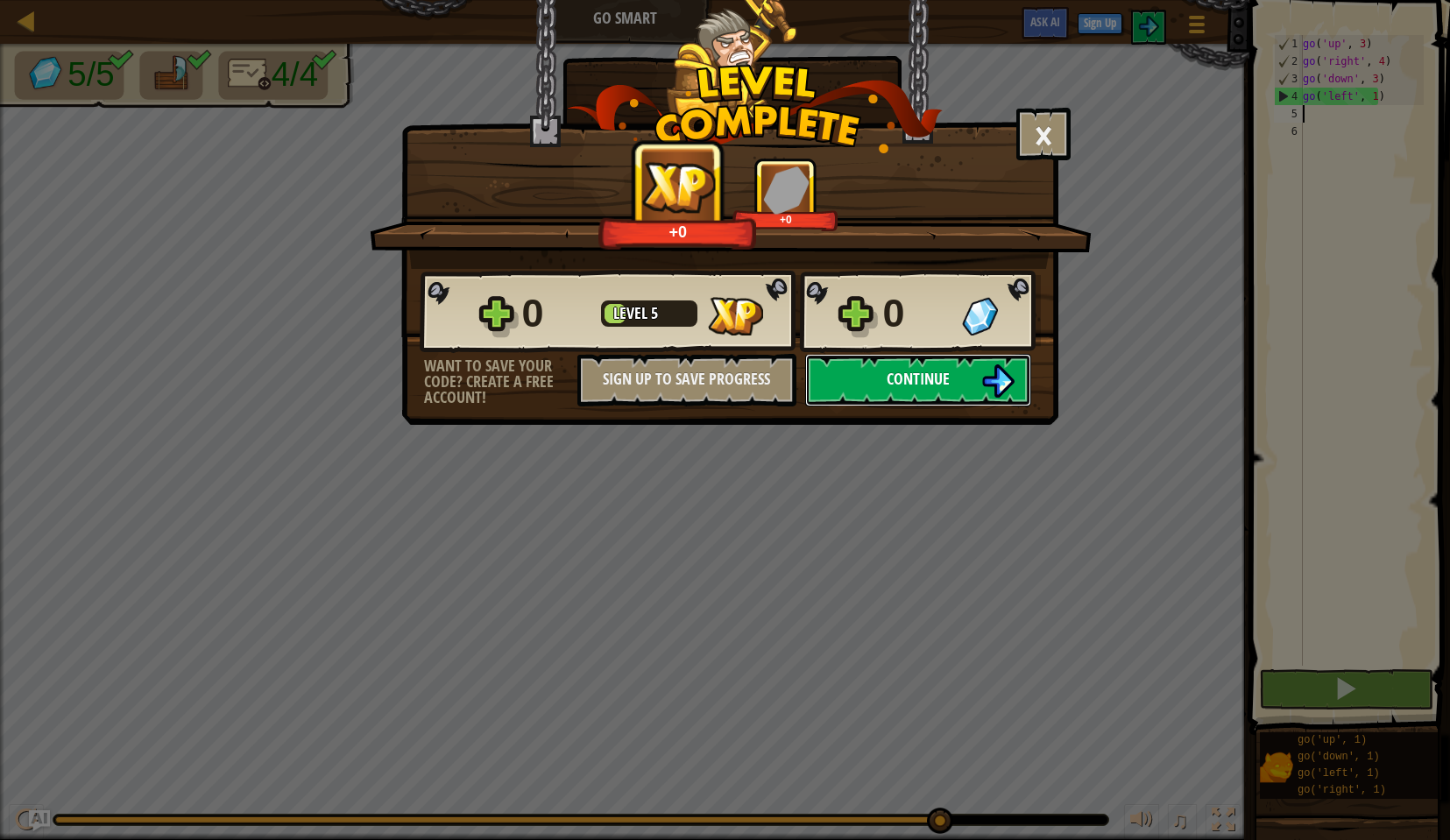
click at [965, 369] on button "Continue" at bounding box center [918, 380] width 226 height 52
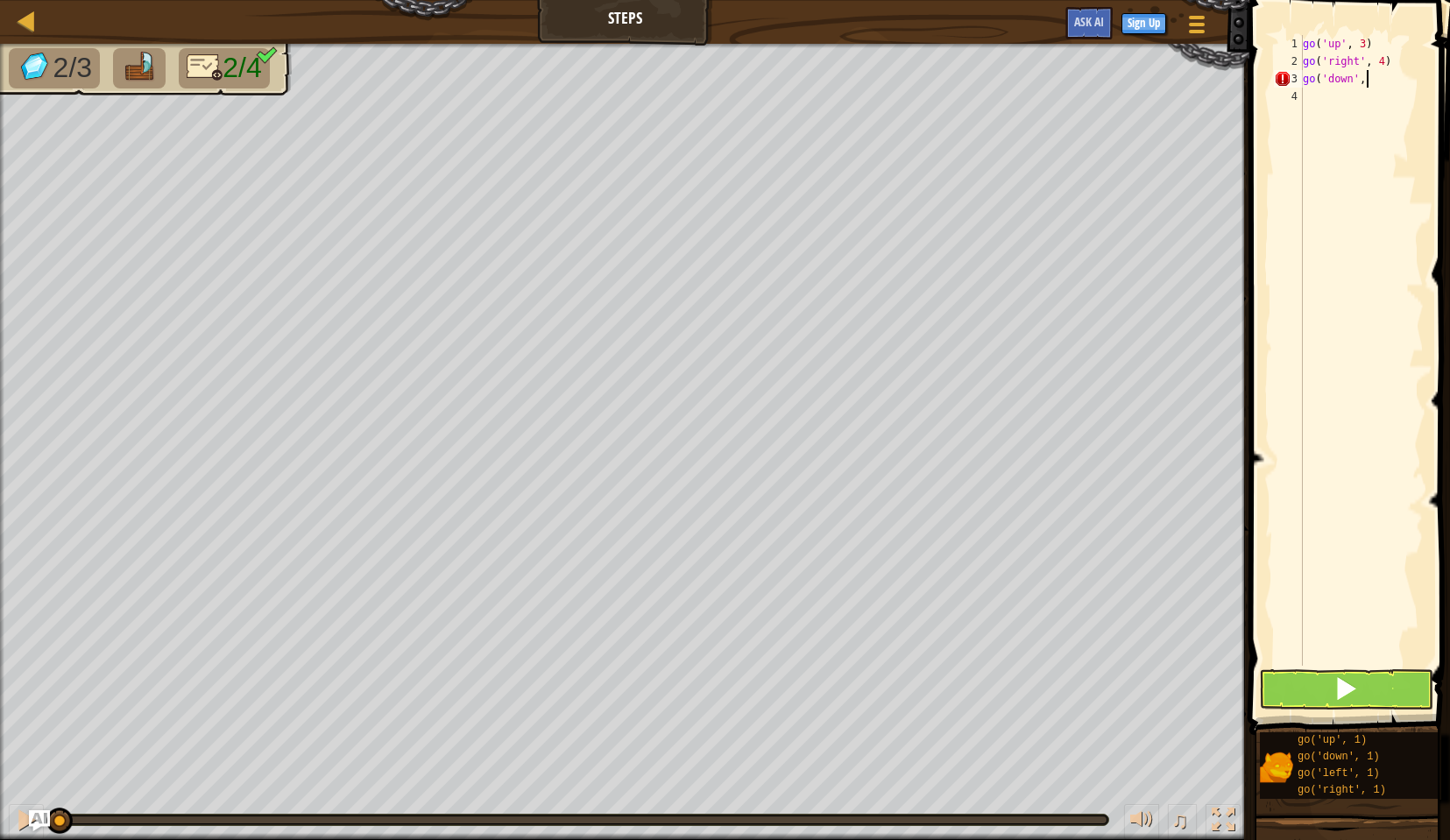
scroll to position [7, 6]
type textarea "go('down', 3)"
type textarea "go('left', 2)"
click at [1359, 679] on button at bounding box center [1346, 689] width 174 height 40
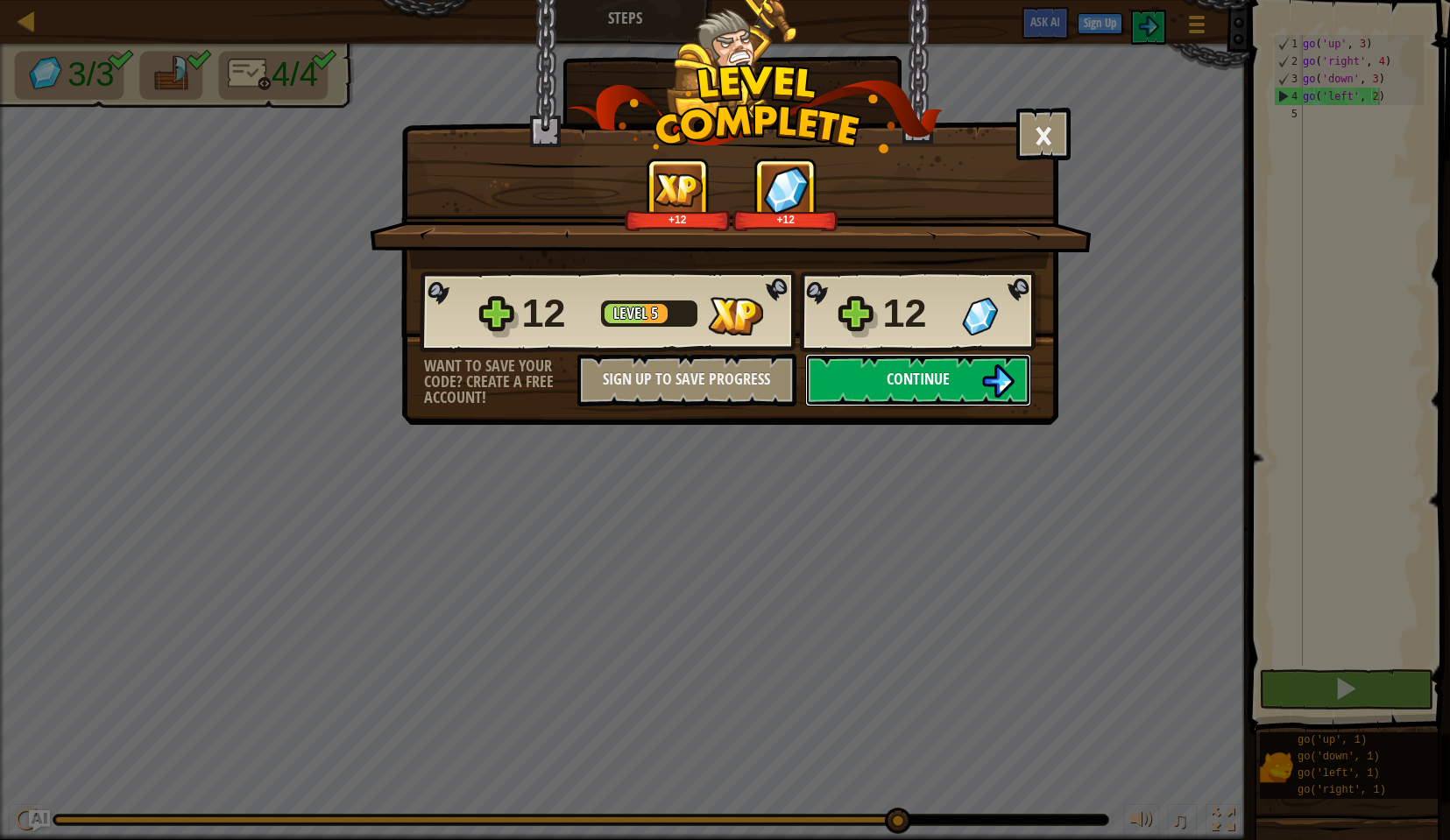
click at [882, 363] on button "Continue" at bounding box center [918, 380] width 226 height 52
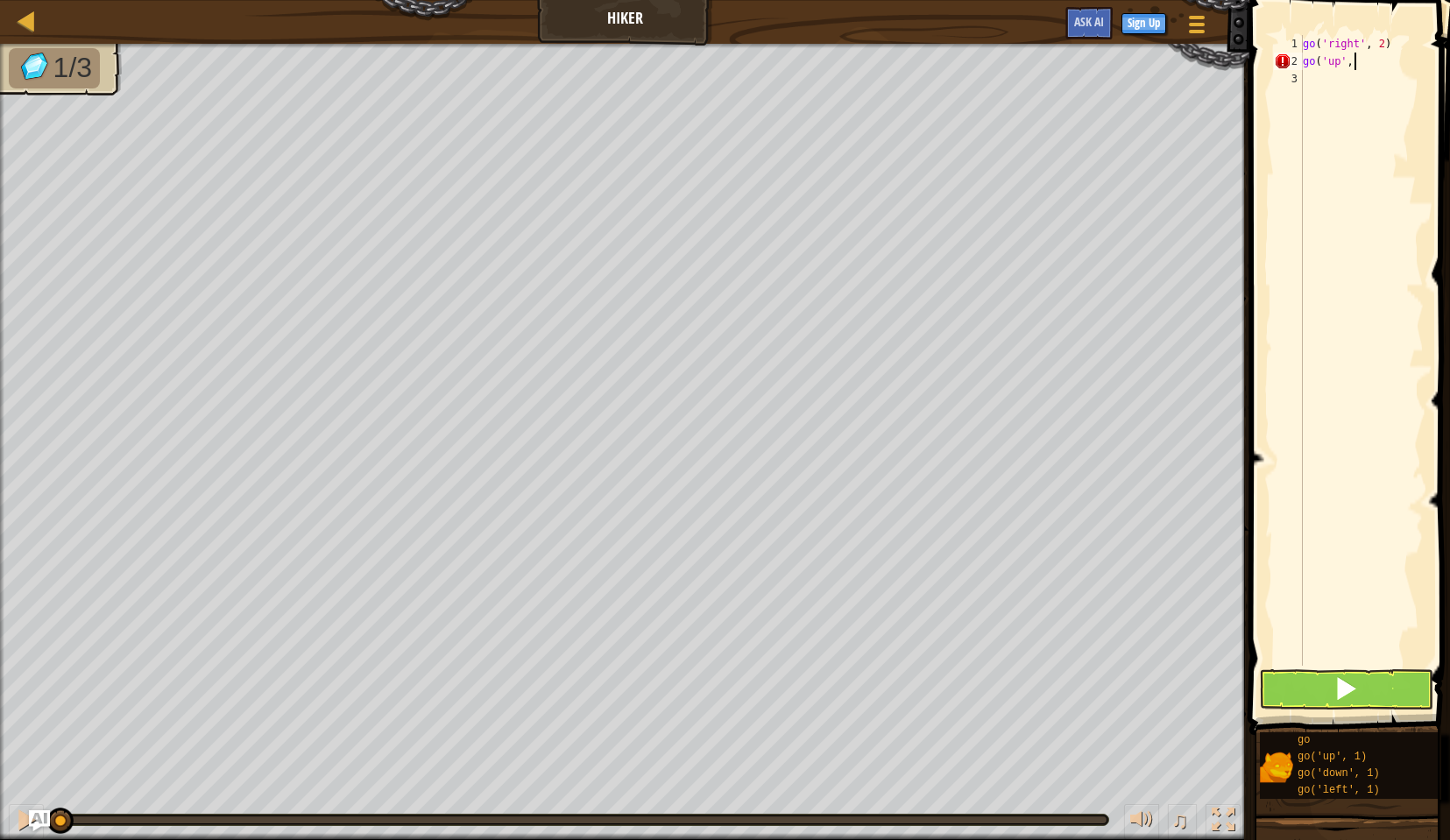
scroll to position [7, 5]
type textarea "go('up', 3)"
type textarea "go('right', 2)"
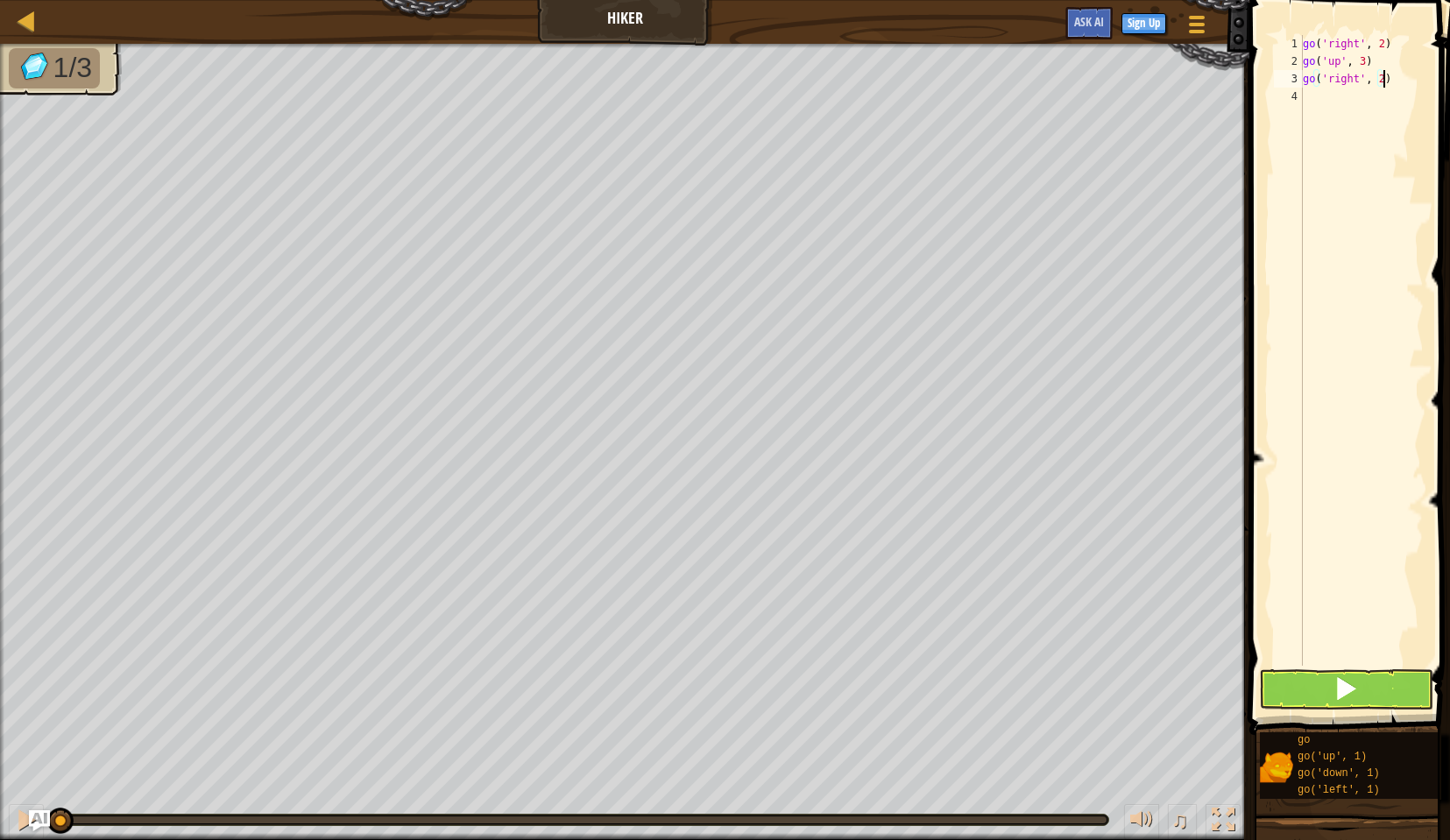
scroll to position [7, 0]
click at [1314, 679] on button at bounding box center [1346, 689] width 174 height 40
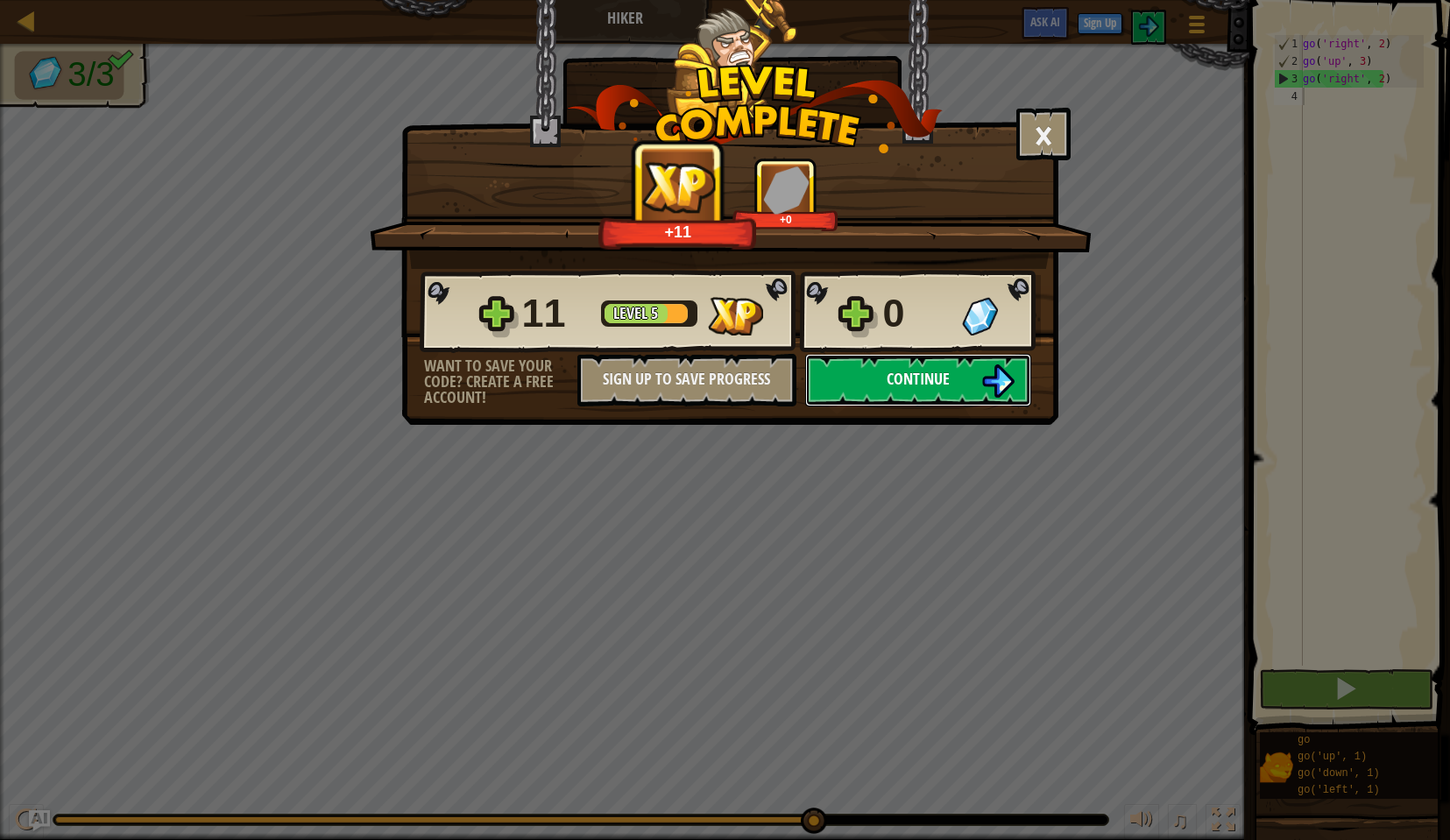
click at [988, 385] on img at bounding box center [998, 381] width 34 height 34
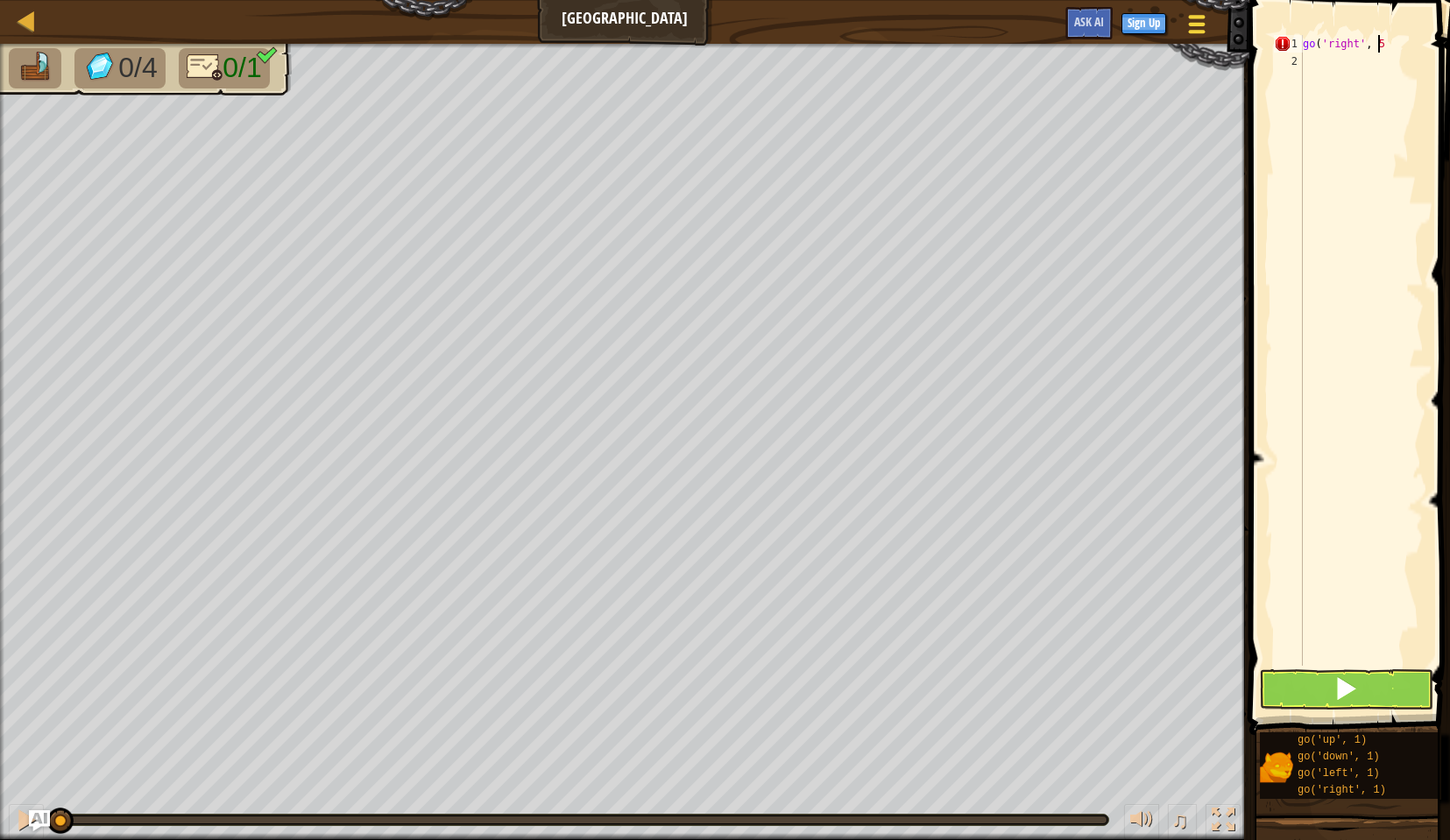
scroll to position [7, 7]
type textarea "go('right', 5)"
click at [1343, 695] on span at bounding box center [1346, 688] width 24 height 24
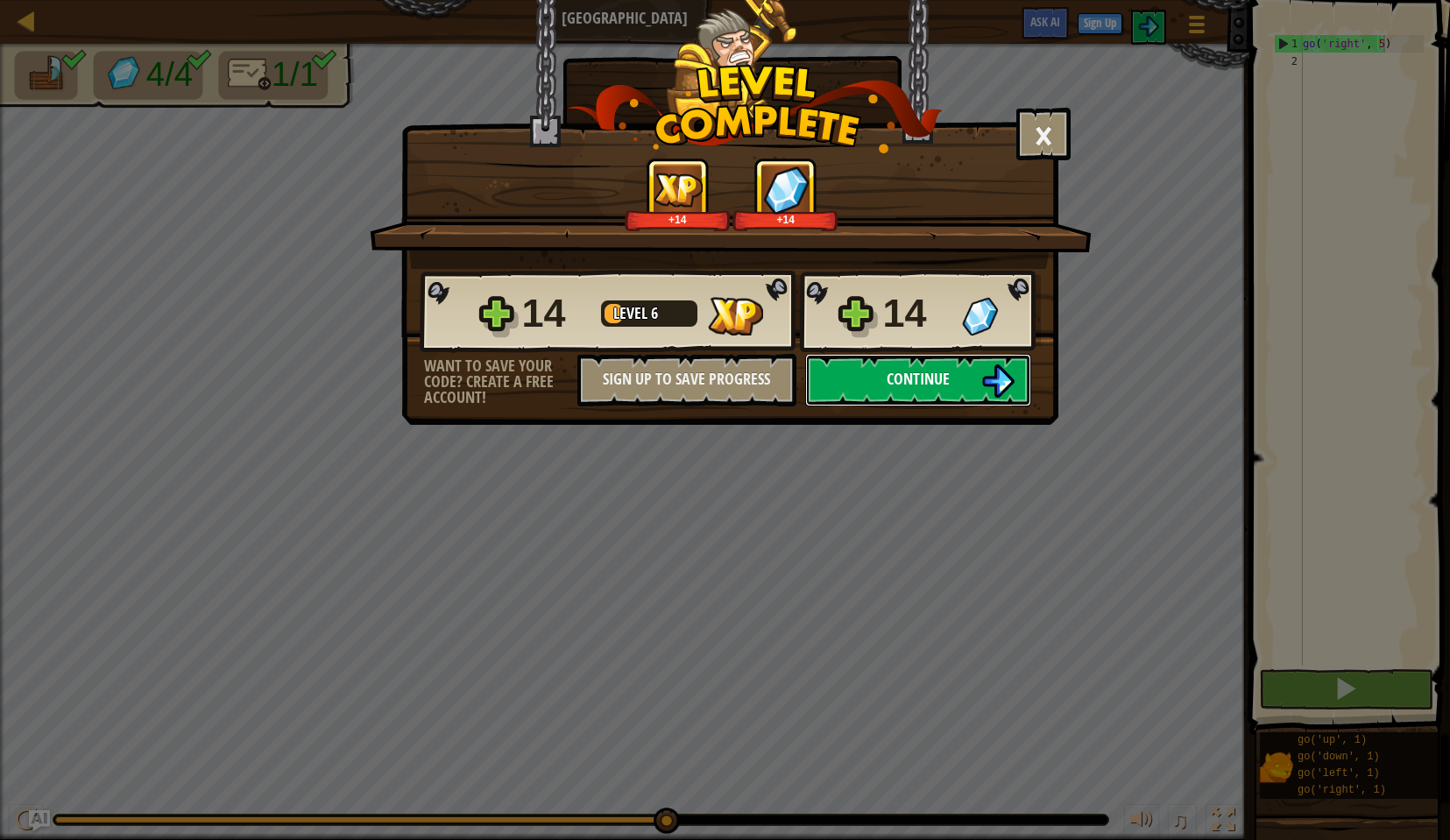
click at [914, 377] on span "Continue" at bounding box center [918, 379] width 63 height 22
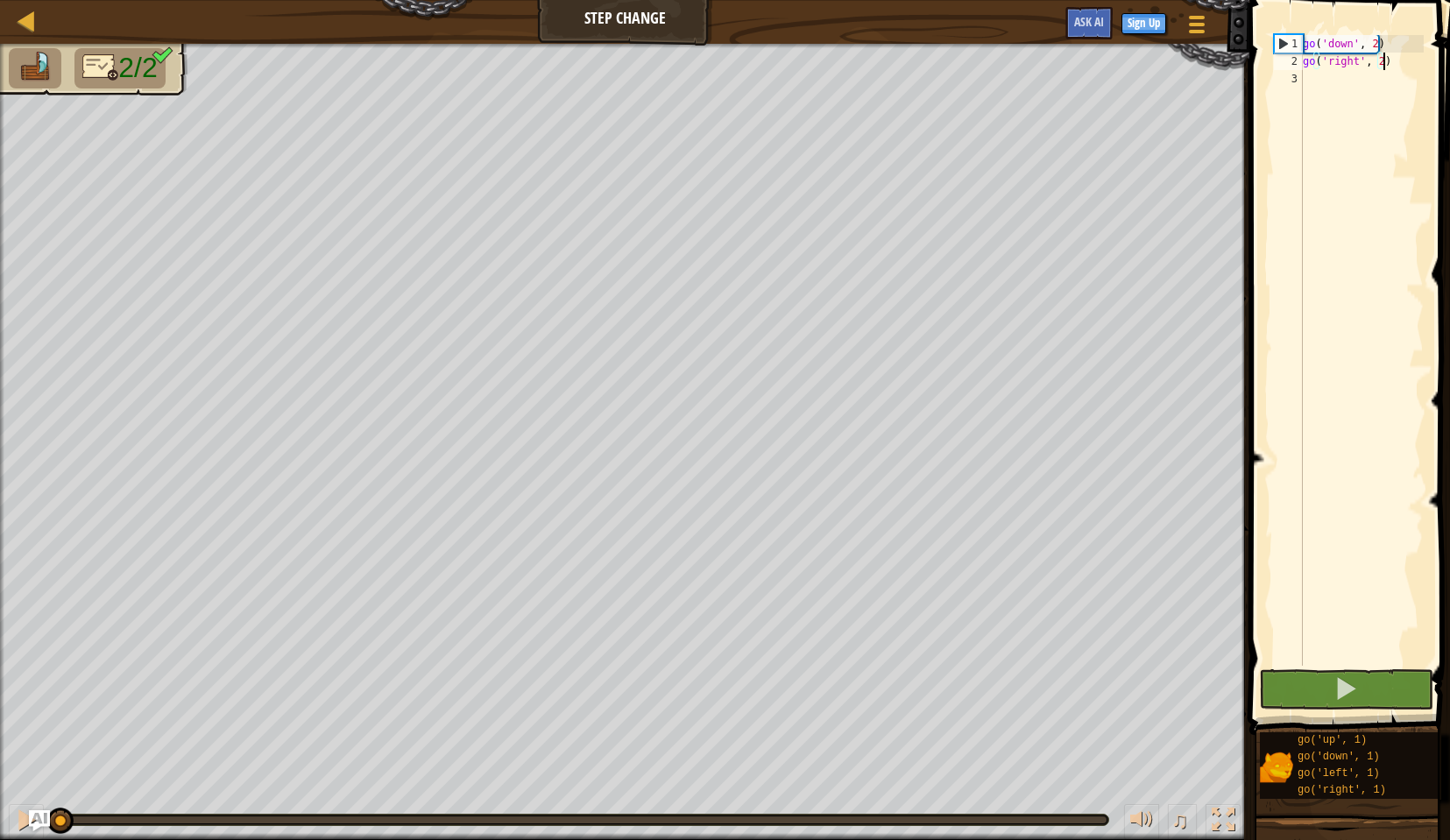
click at [1379, 62] on div "go ( 'down' , 2 ) go ( 'right' , 2 )" at bounding box center [1362, 368] width 125 height 666
type textarea "go('right', 5)"
click at [1352, 698] on span at bounding box center [1346, 688] width 24 height 24
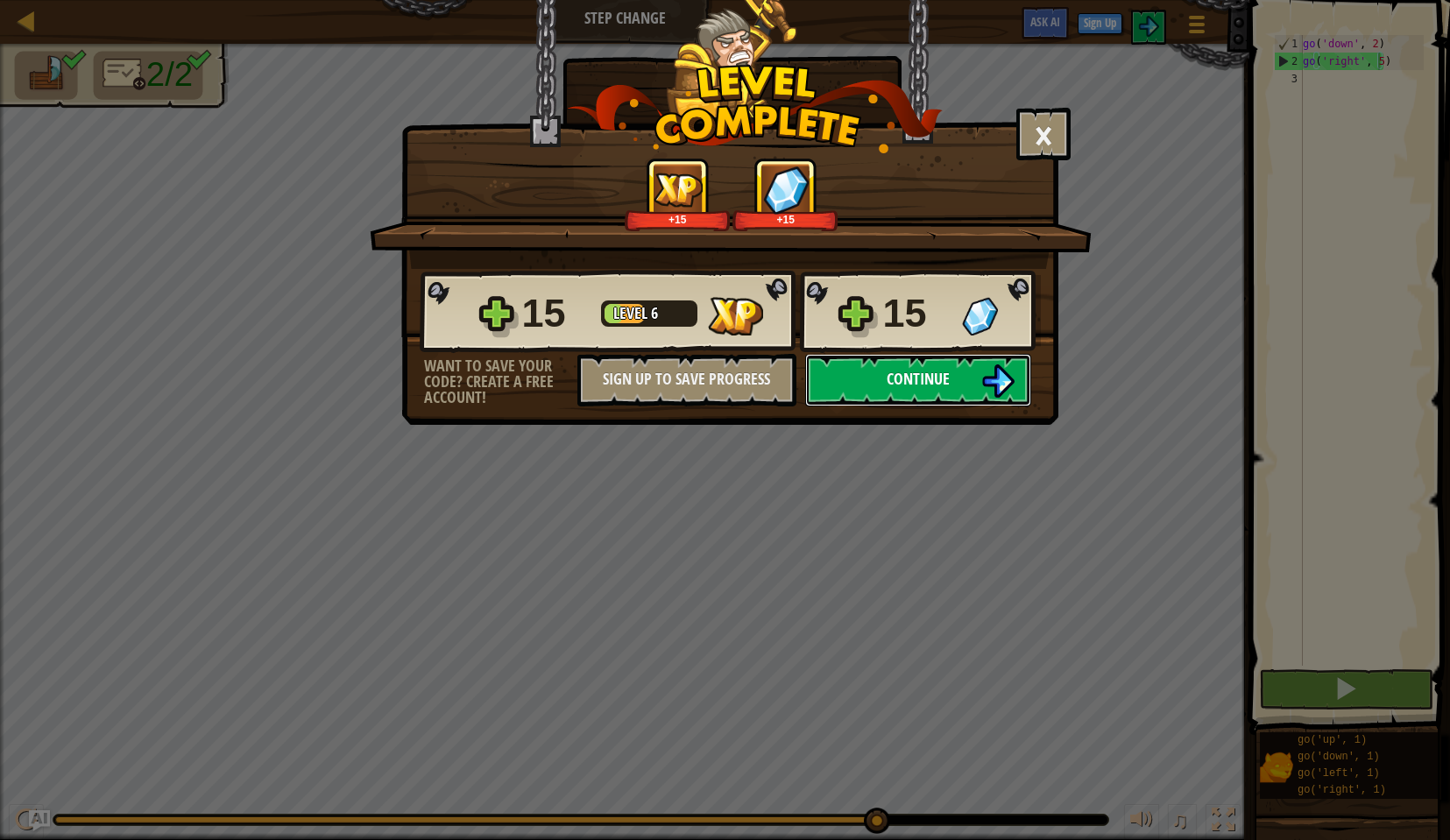
click at [926, 392] on button "Continue" at bounding box center [918, 380] width 226 height 52
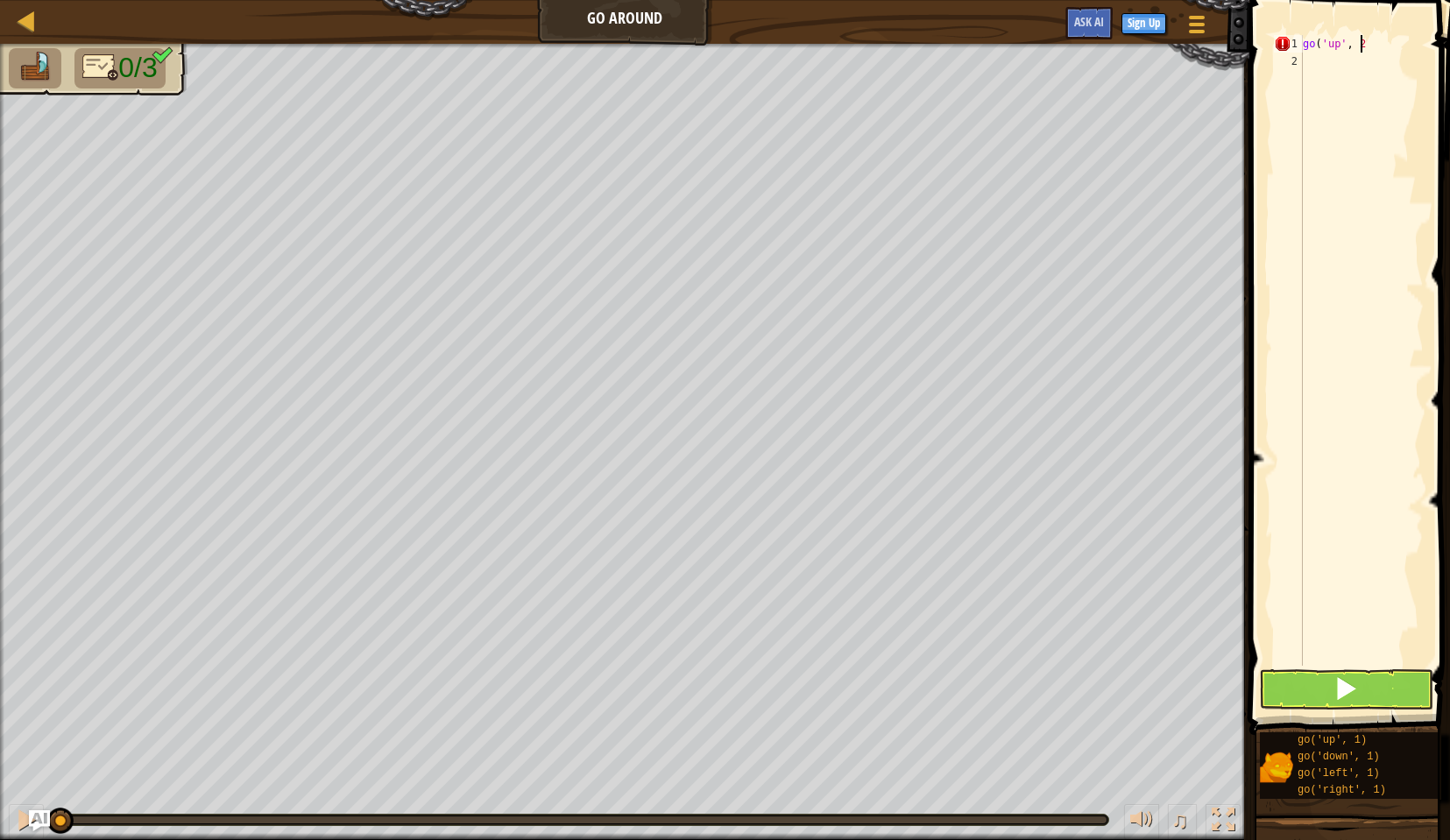
scroll to position [7, 5]
type textarea "go('up', 2)"
type textarea "go('right', 3)"
type textarea "go('down', 2)"
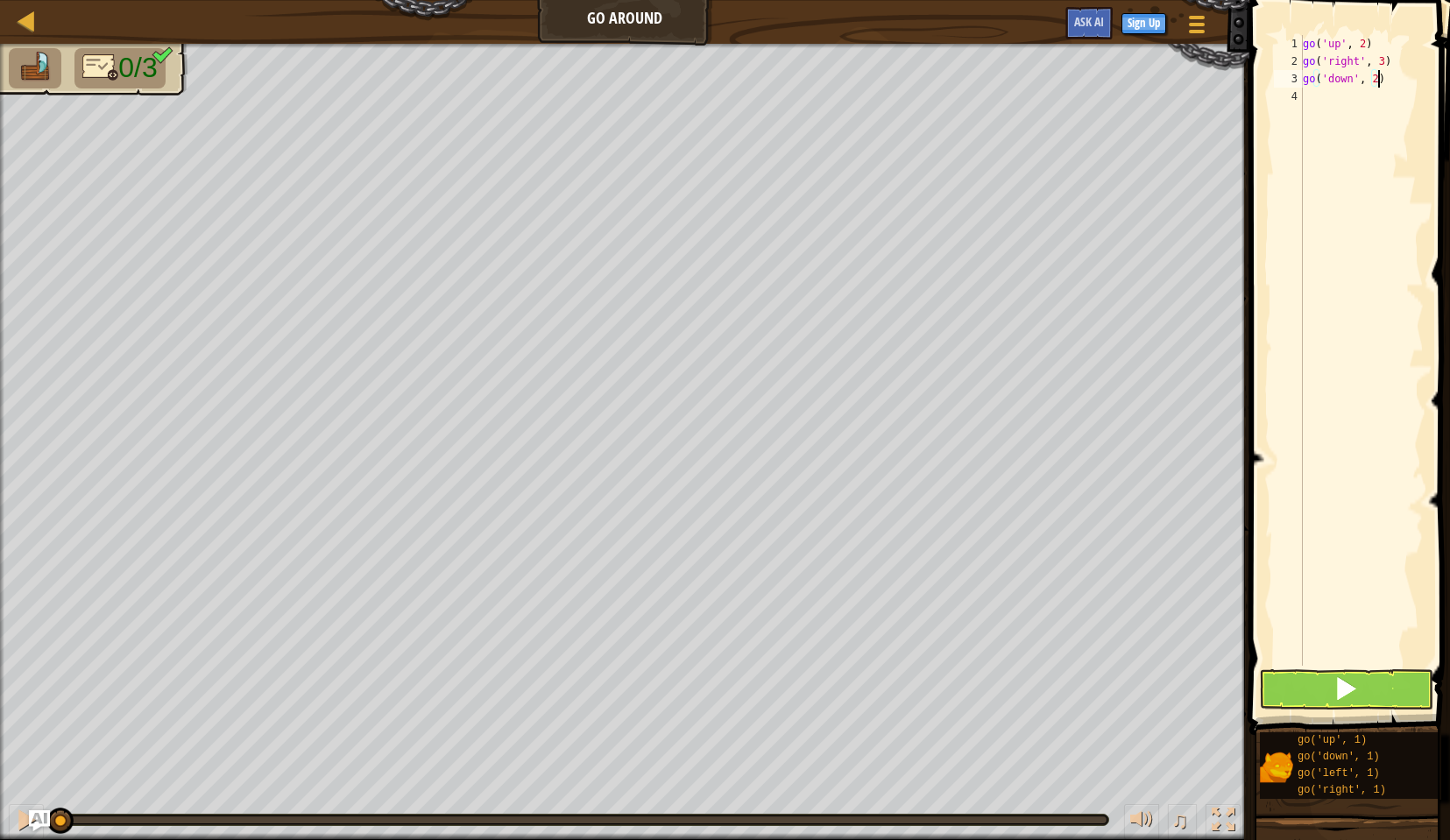
click at [1348, 674] on div "go('down', 2) 1 2 3 4 go ( 'up' , 2 ) go ( 'right' , 3 ) go ( 'down' , 2 ) הההה…" at bounding box center [1347, 401] width 206 height 787
click at [1348, 674] on button at bounding box center [1346, 689] width 174 height 40
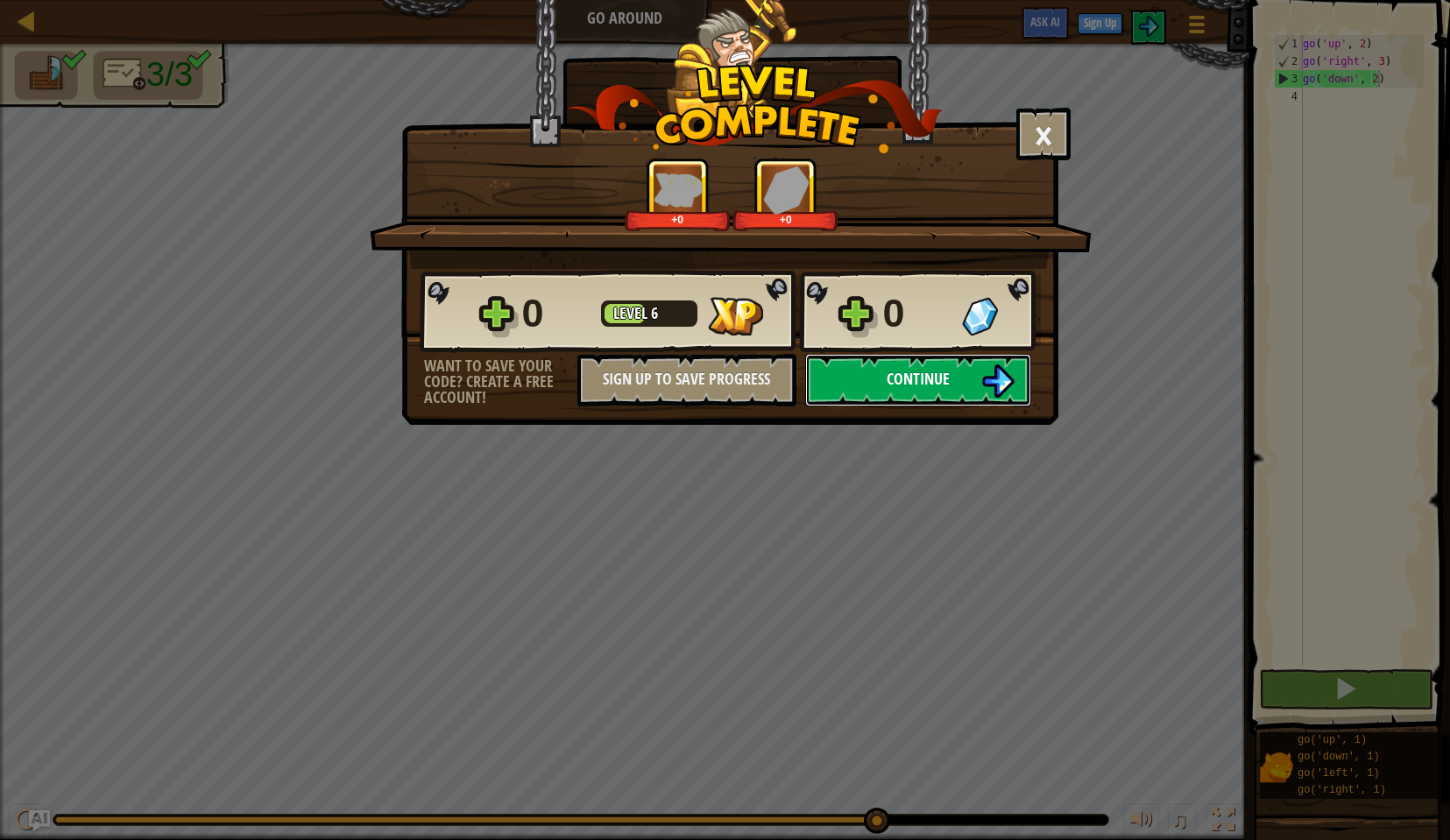
click at [915, 388] on span "Continue" at bounding box center [918, 379] width 63 height 22
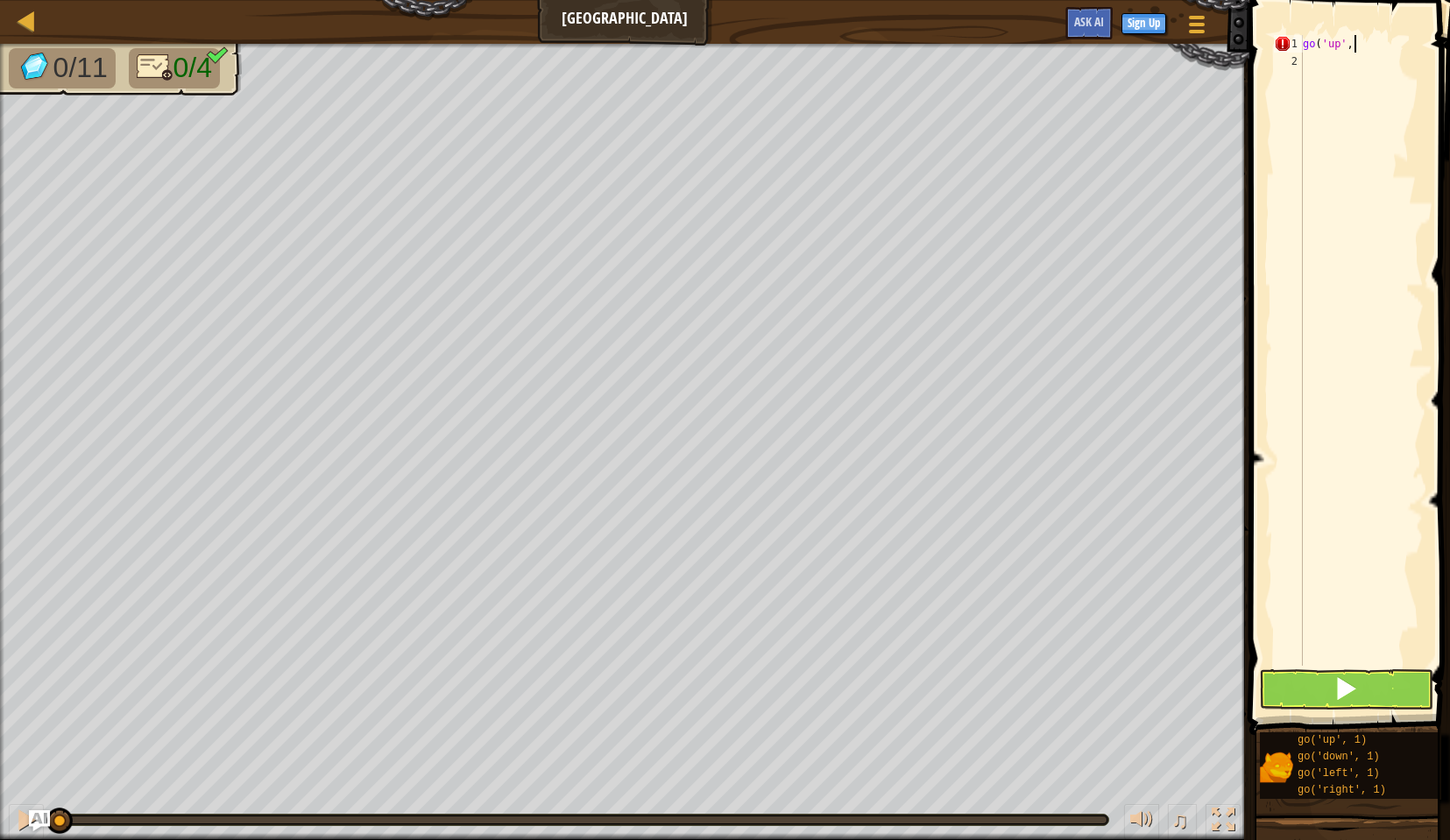
scroll to position [7, 5]
type textarea "go('up', 3)"
type textarea "go('right', 3)"
type textarea "go('down', 3)"
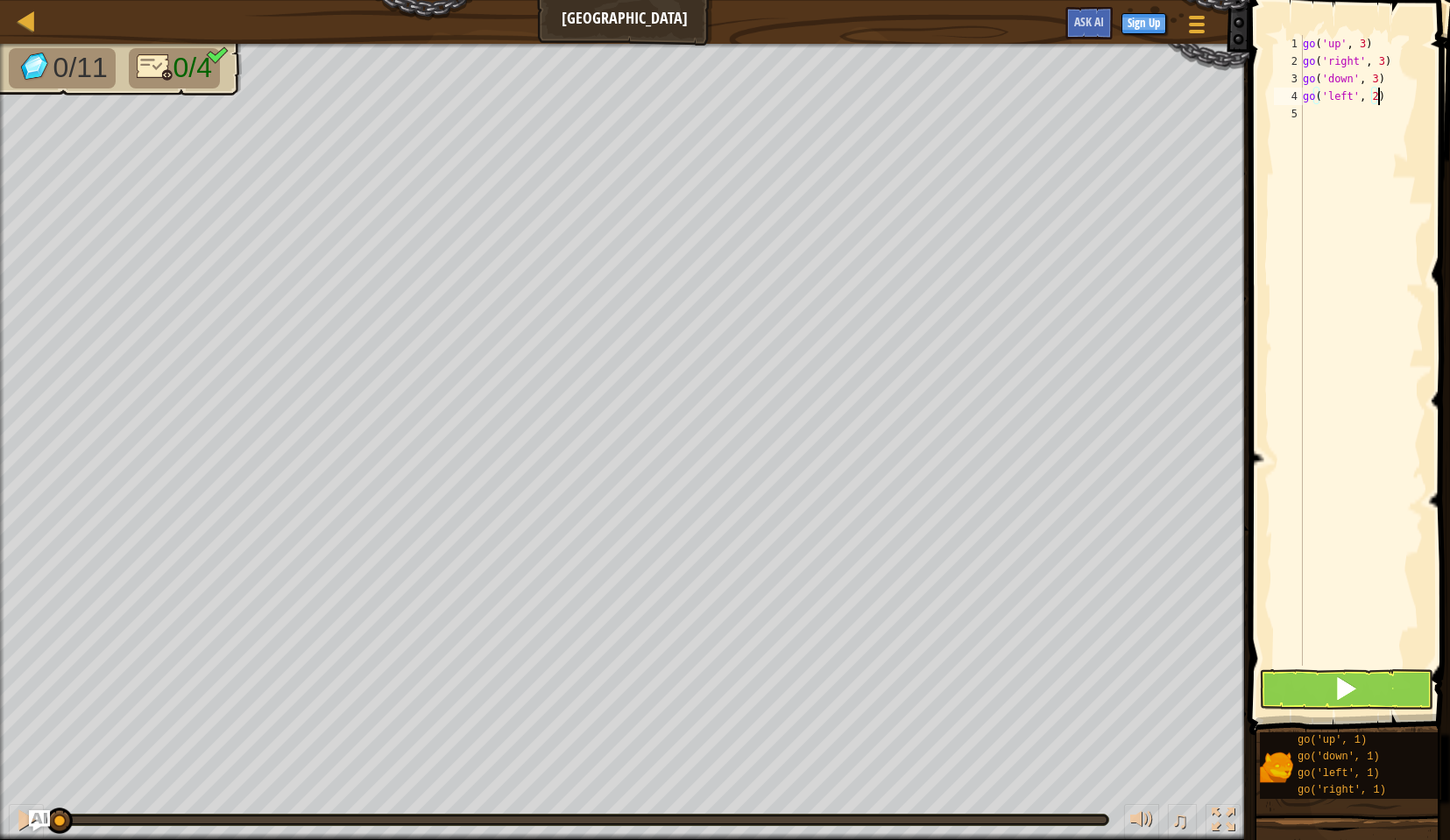
type textarea "go('left', 2)"
click at [1393, 683] on button at bounding box center [1346, 689] width 174 height 40
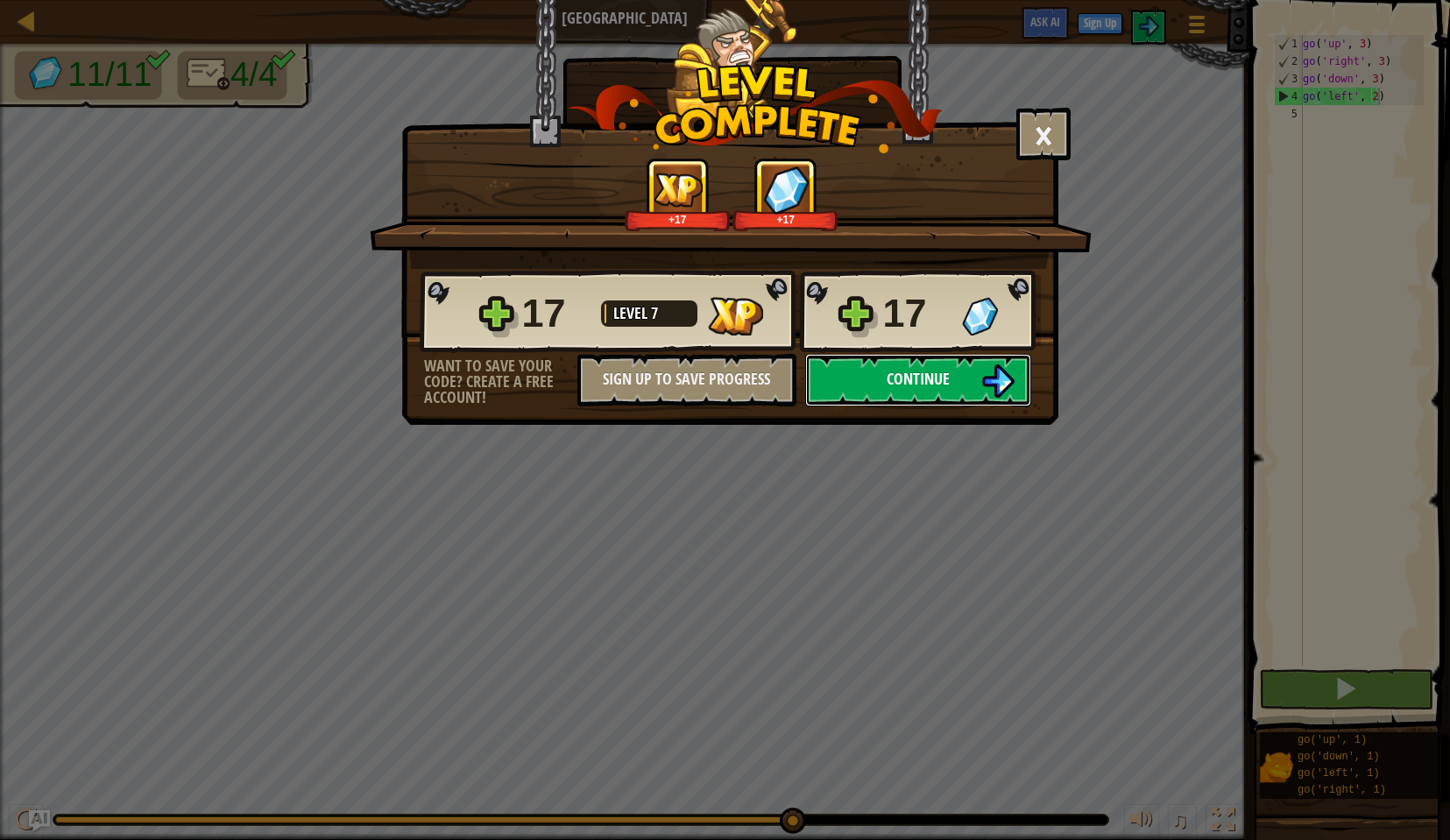
click at [892, 384] on span "Continue" at bounding box center [918, 379] width 63 height 22
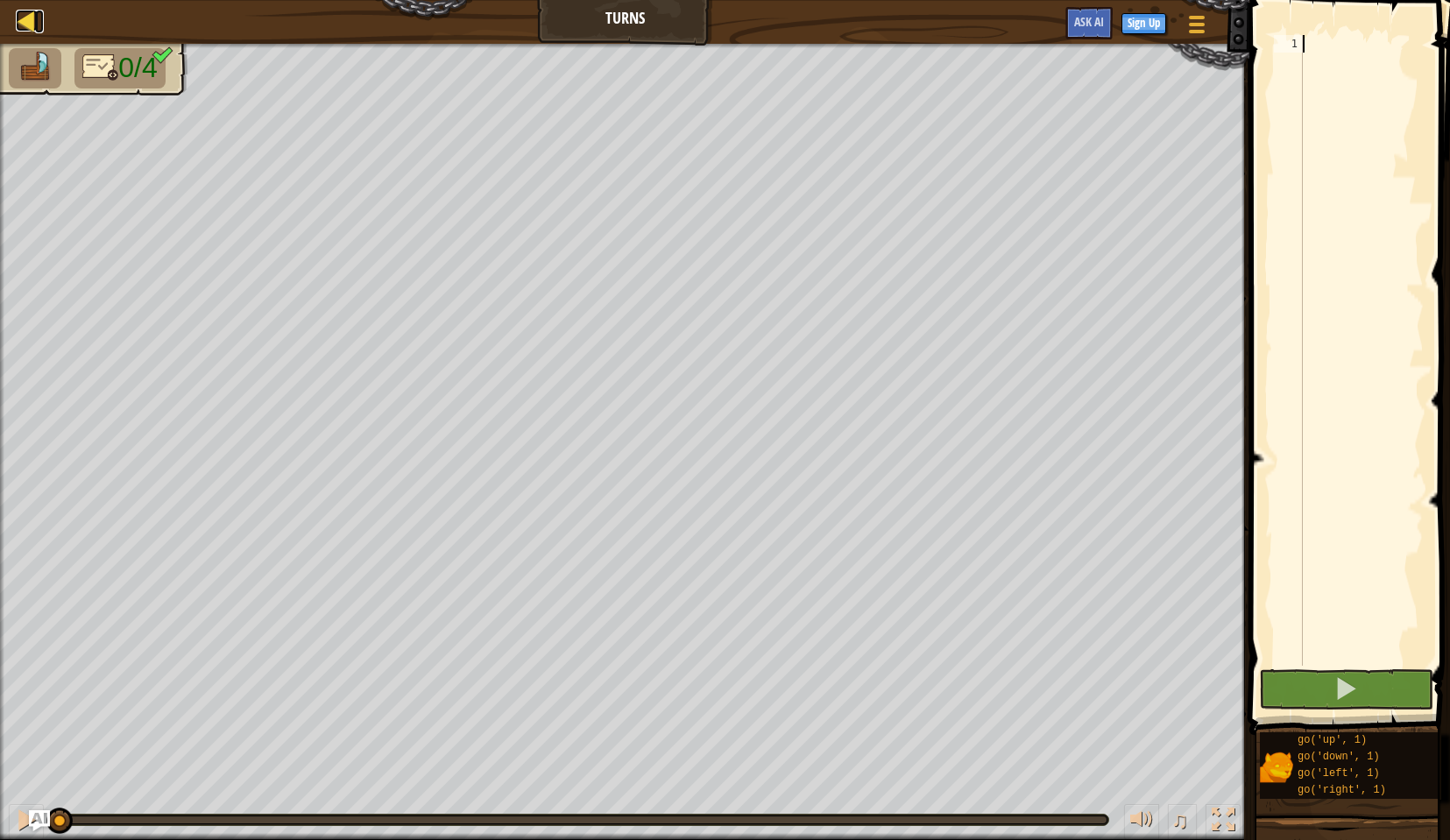
click at [41, 20] on link "Map" at bounding box center [39, 20] width 8 height 23
